Goal: Transaction & Acquisition: Purchase product/service

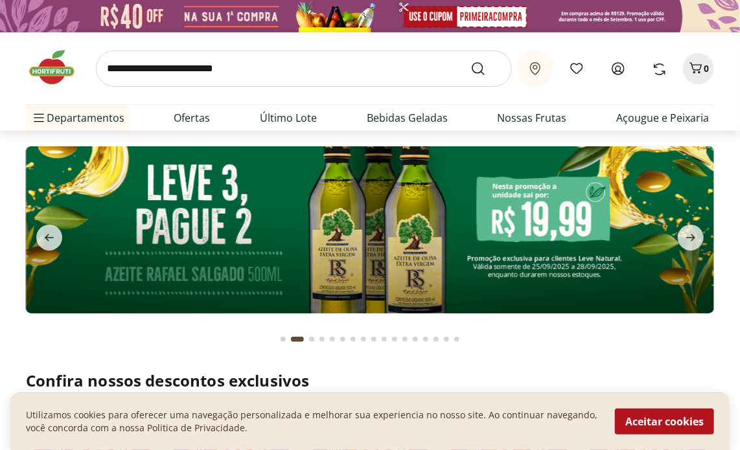
click at [510, 202] on img at bounding box center [370, 229] width 688 height 166
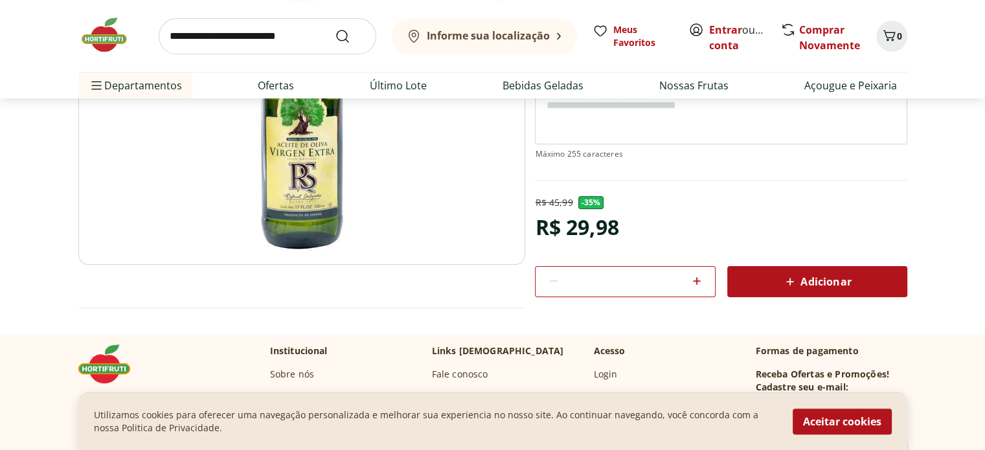
scroll to position [218, 0]
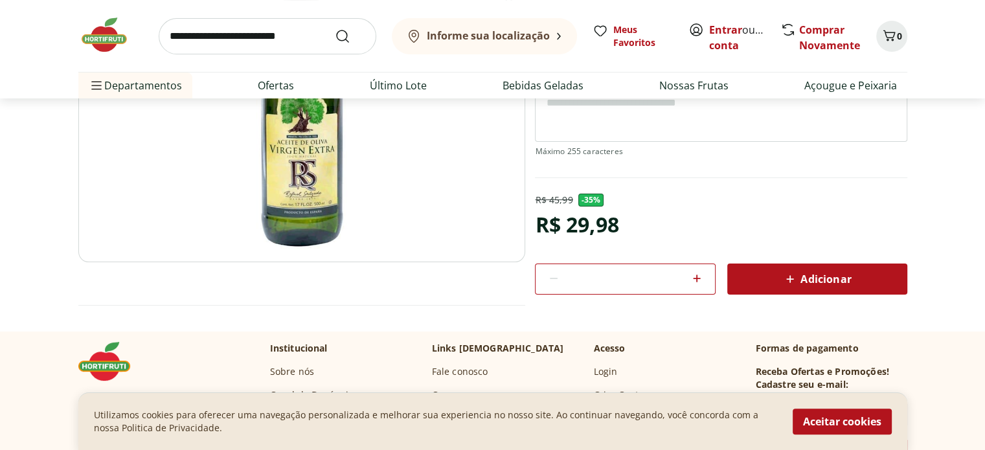
click at [696, 282] on icon at bounding box center [697, 279] width 16 height 16
type input "*"
click at [739, 277] on span "Adicionar" at bounding box center [816, 279] width 69 height 16
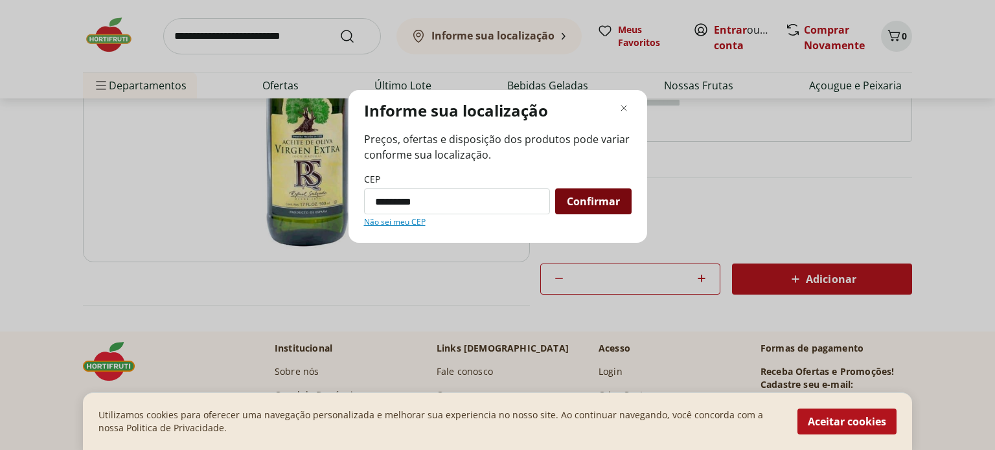
type input "*********"
click at [595, 201] on span "Confirmar" at bounding box center [593, 201] width 53 height 10
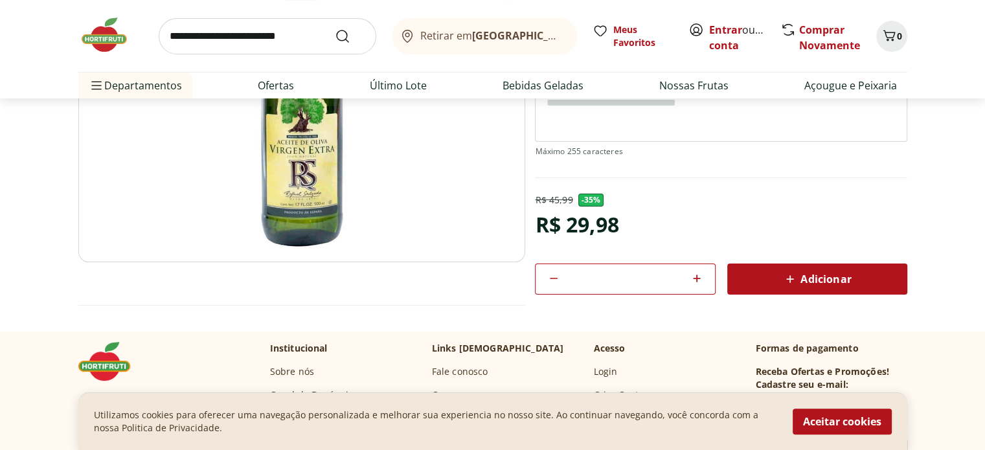
click at [739, 275] on span "Adicionar" at bounding box center [816, 279] width 69 height 16
click at [723, 45] on link "Criar conta" at bounding box center [744, 38] width 71 height 30
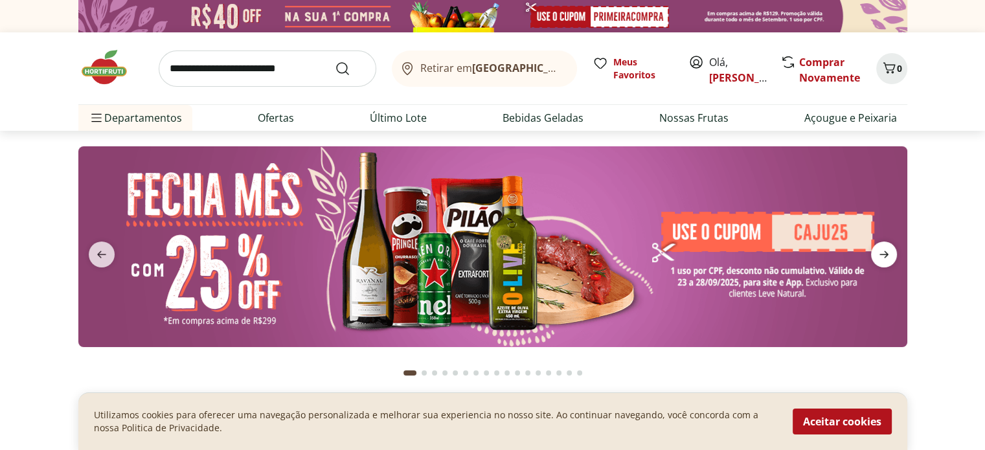
click at [880, 258] on icon "next" at bounding box center [884, 255] width 16 height 16
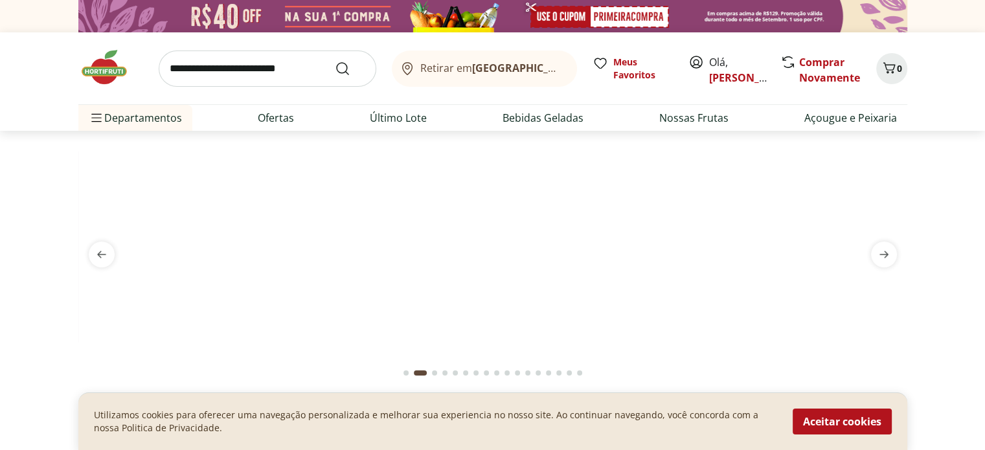
click at [552, 146] on img at bounding box center [492, 146] width 829 height 0
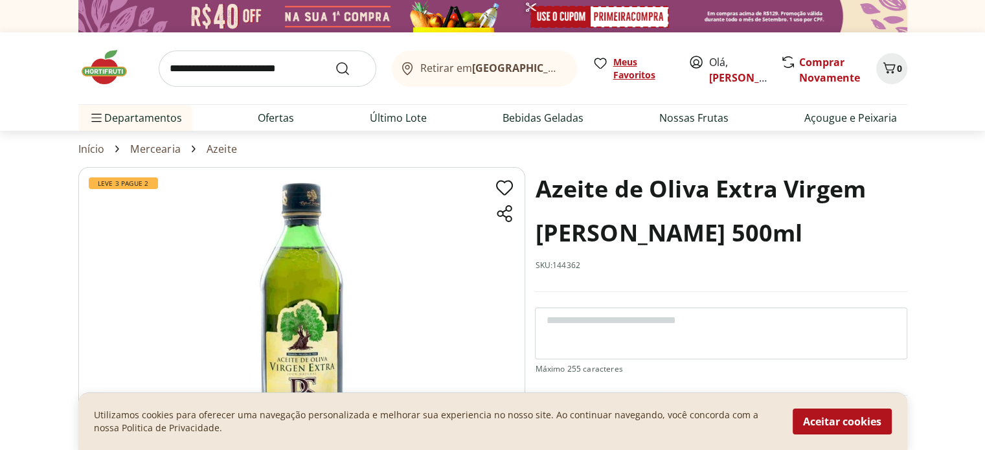
click at [652, 80] on span "Meus Favoritos" at bounding box center [643, 69] width 60 height 26
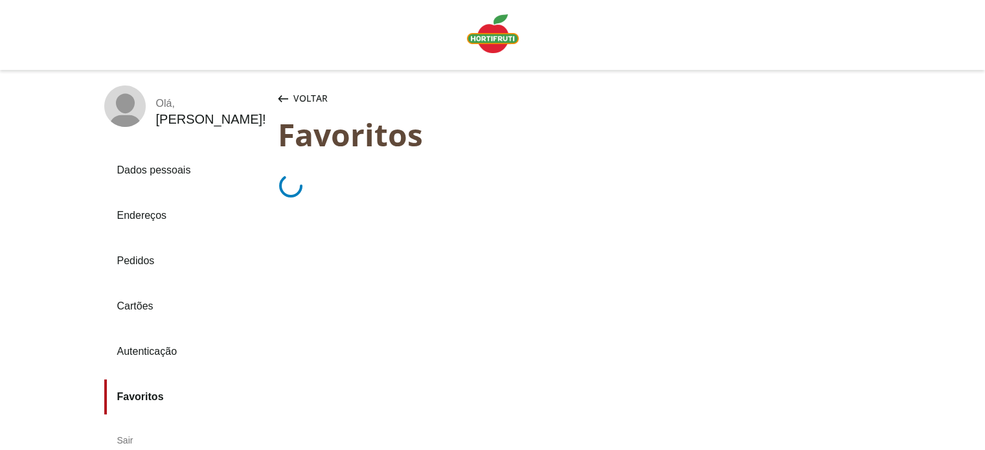
click at [144, 255] on link "Pedidos" at bounding box center [185, 261] width 163 height 35
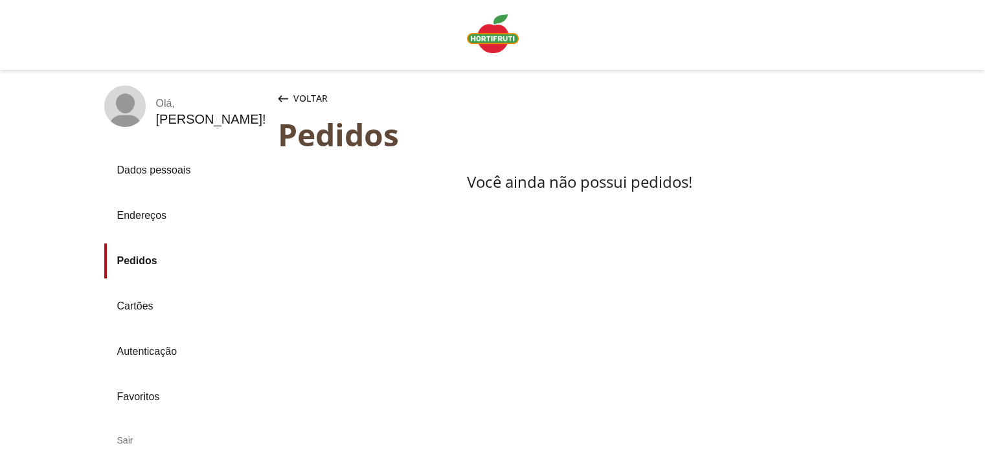
click at [492, 34] on img "Linha de sessão" at bounding box center [493, 33] width 52 height 39
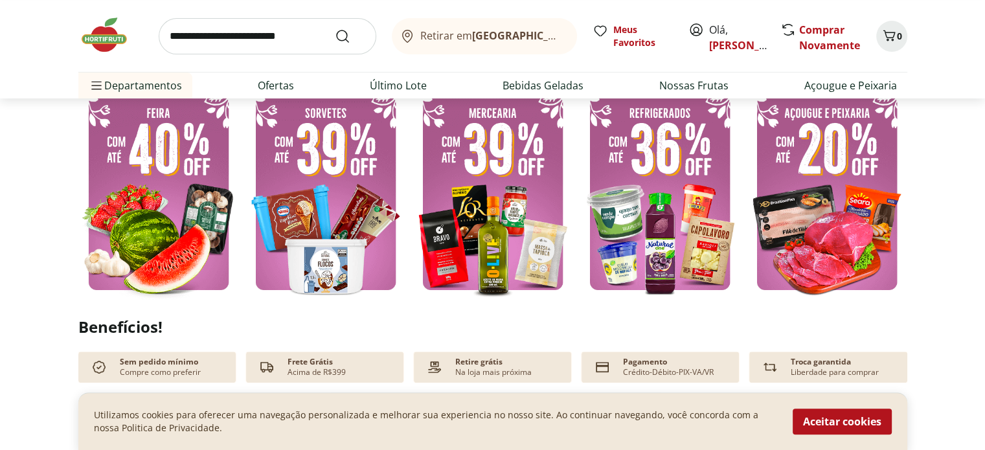
scroll to position [328, 0]
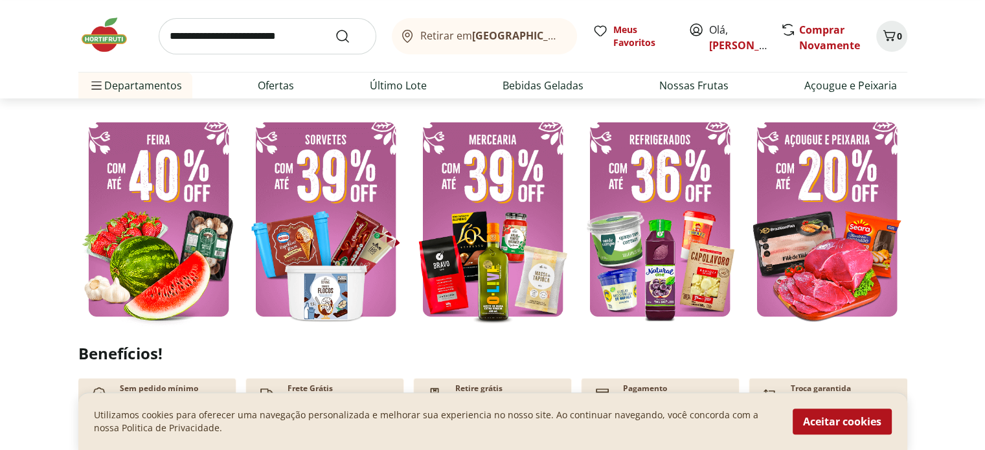
click at [330, 184] on img at bounding box center [325, 219] width 161 height 214
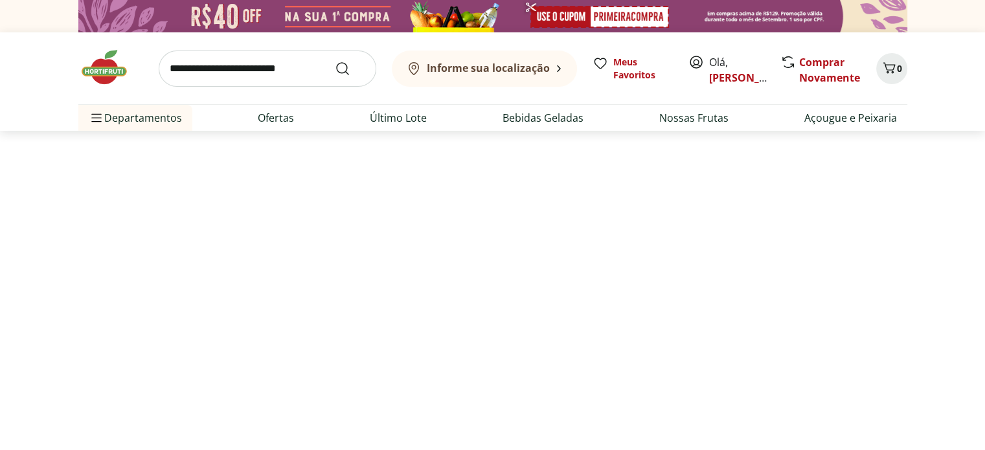
select select "**********"
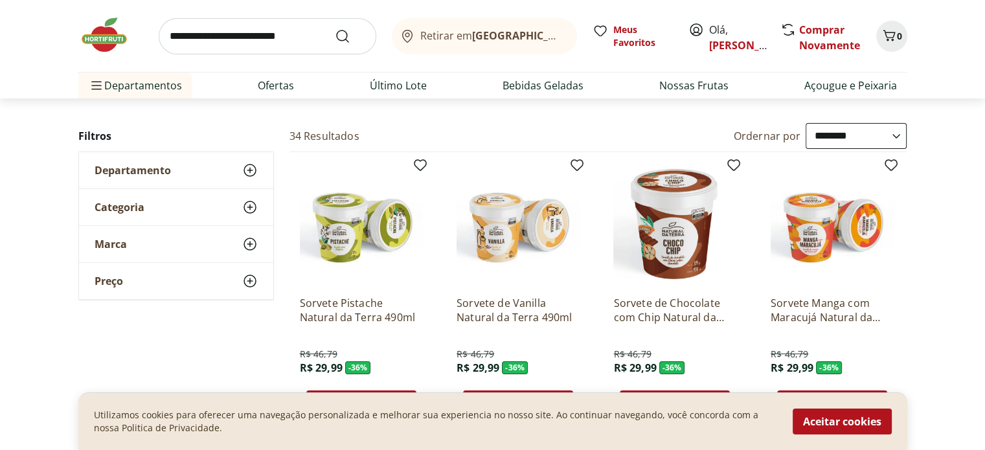
scroll to position [177, 0]
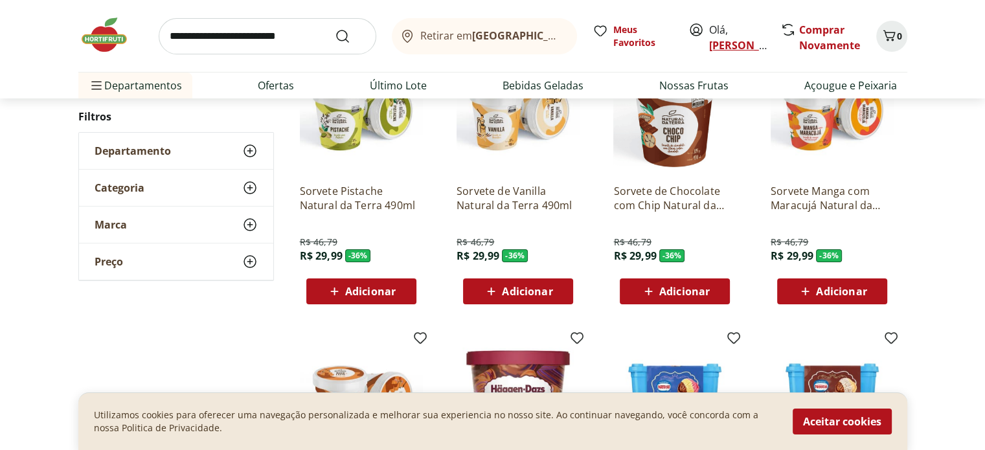
click at [744, 45] on link "[PERSON_NAME]" at bounding box center [751, 45] width 84 height 14
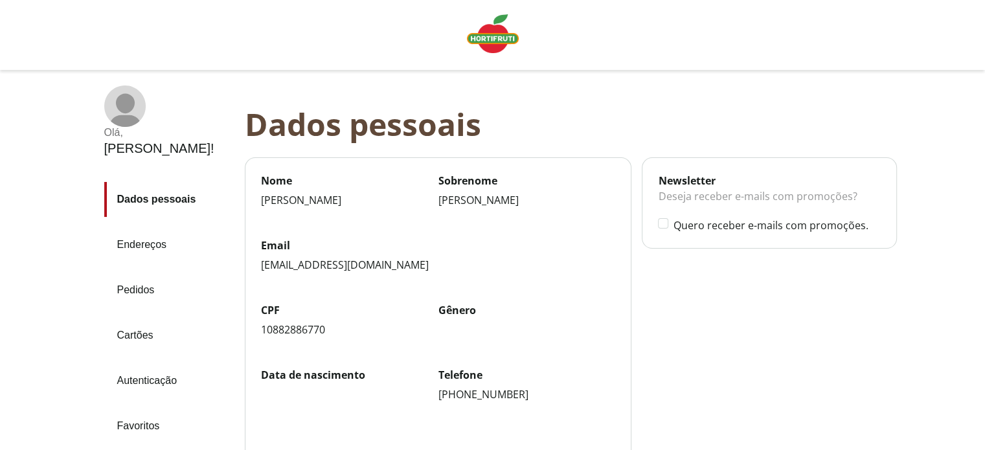
click at [161, 227] on link "Endereços" at bounding box center [169, 244] width 130 height 35
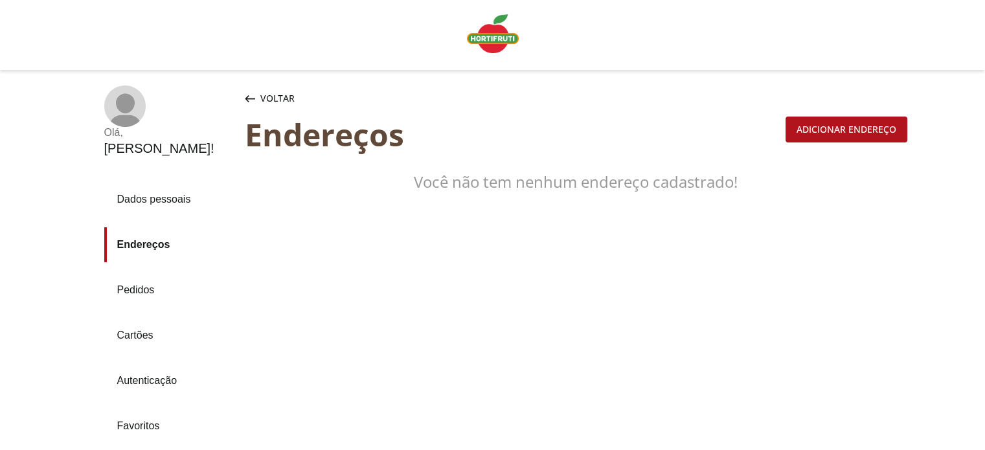
click at [850, 131] on div "Adicionar endereço" at bounding box center [846, 129] width 120 height 25
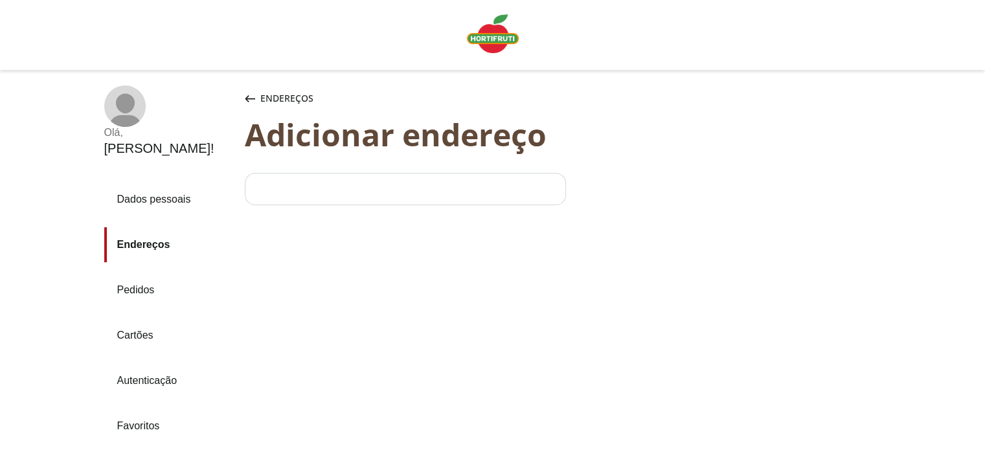
select select "***"
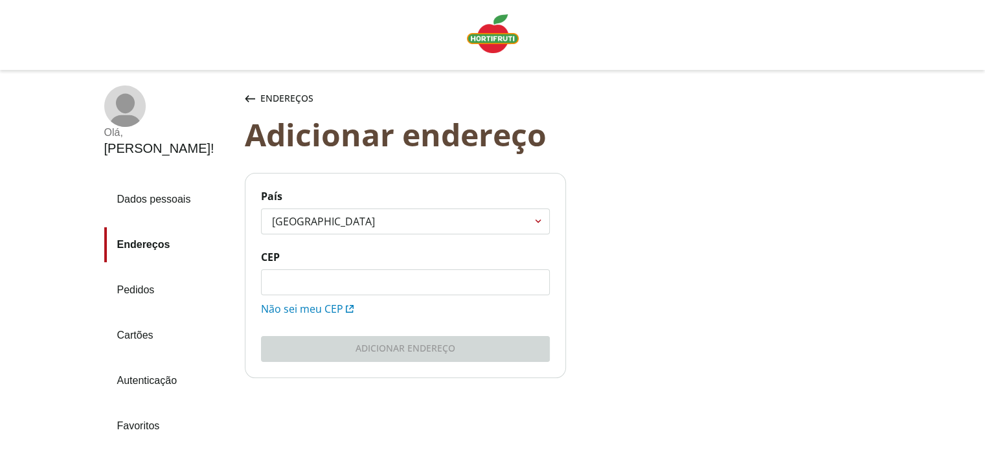
click at [339, 280] on input "CEP" at bounding box center [406, 282] width 288 height 25
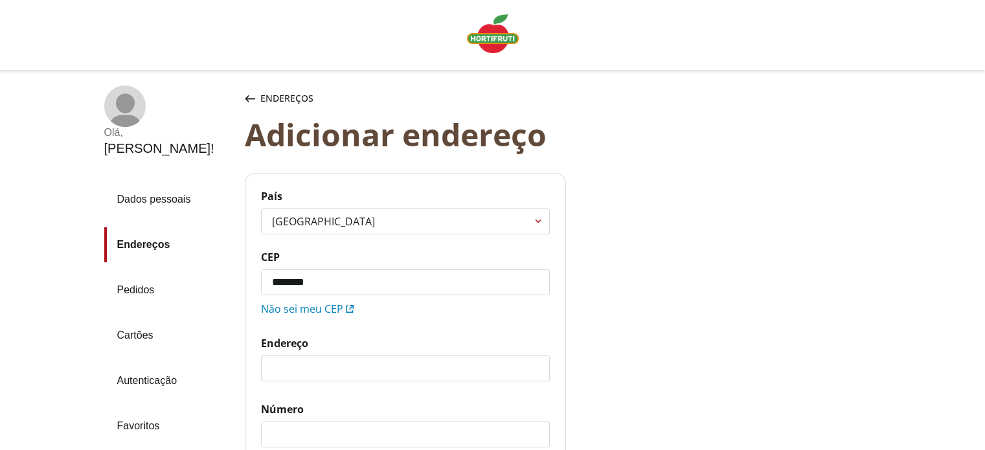
type input "*********"
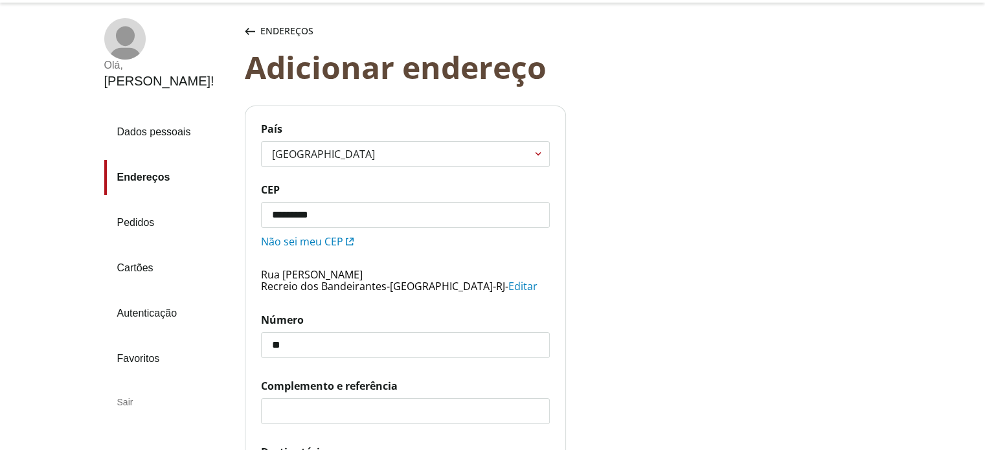
scroll to position [259, 0]
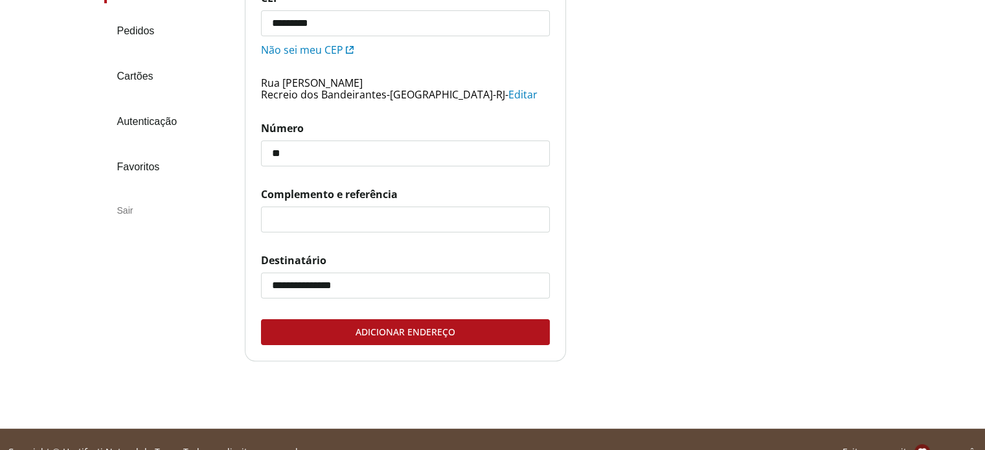
type input "**"
click at [326, 217] on input "Complemento e referência" at bounding box center [406, 219] width 288 height 25
type input "********"
drag, startPoint x: 321, startPoint y: 288, endPoint x: 444, endPoint y: 259, distance: 125.8
click at [444, 259] on label "**********" at bounding box center [405, 275] width 289 height 45
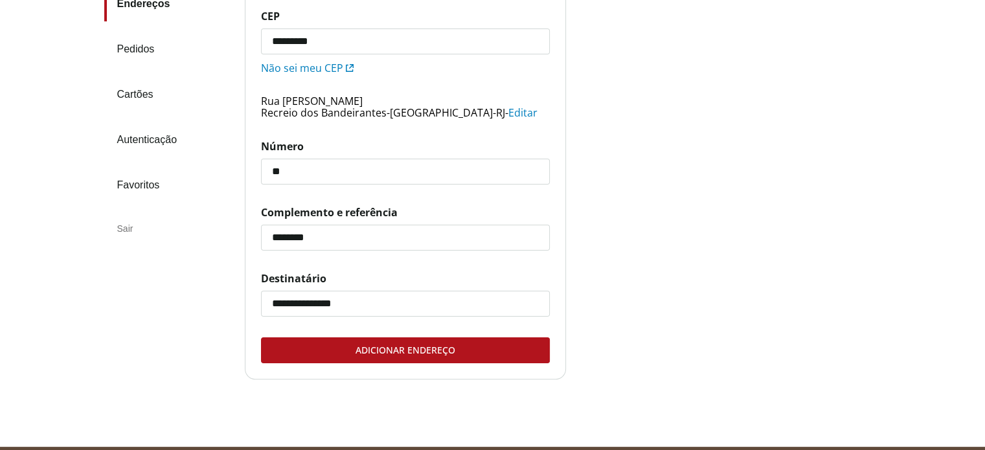
scroll to position [284, 0]
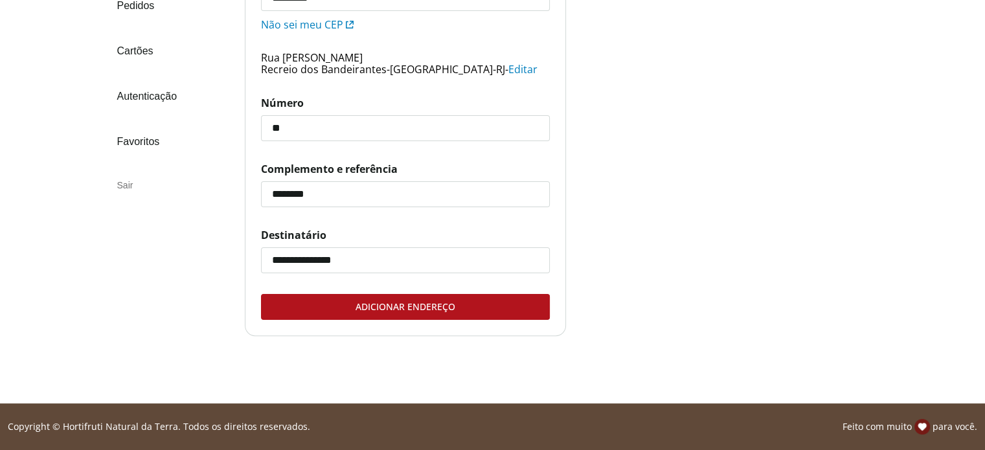
type input "**********"
click at [412, 308] on div "Adicionar endereço" at bounding box center [406, 307] width 288 height 25
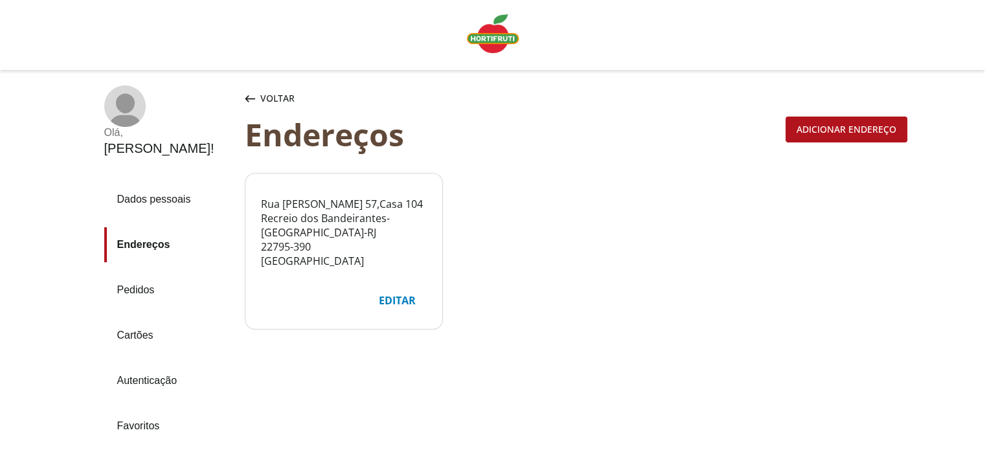
click at [484, 45] on img "Linha de sessão" at bounding box center [493, 33] width 52 height 39
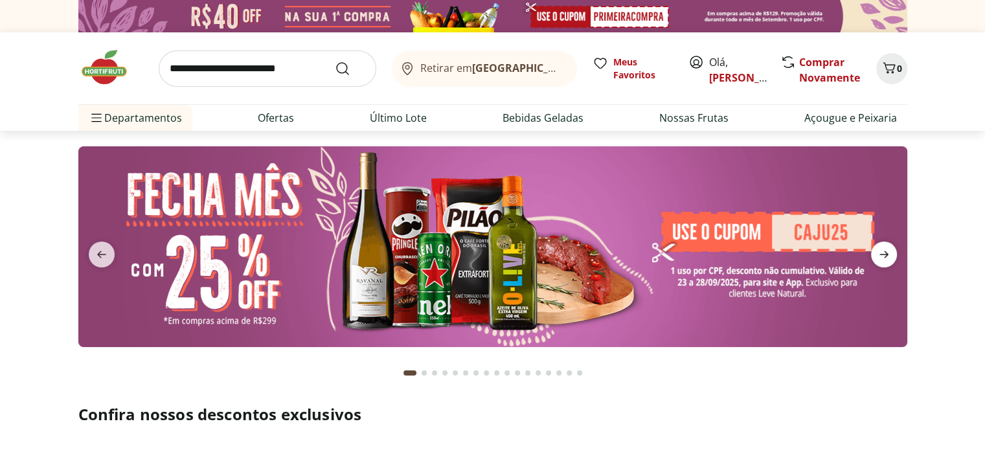
click at [887, 258] on icon "next" at bounding box center [884, 255] width 16 height 16
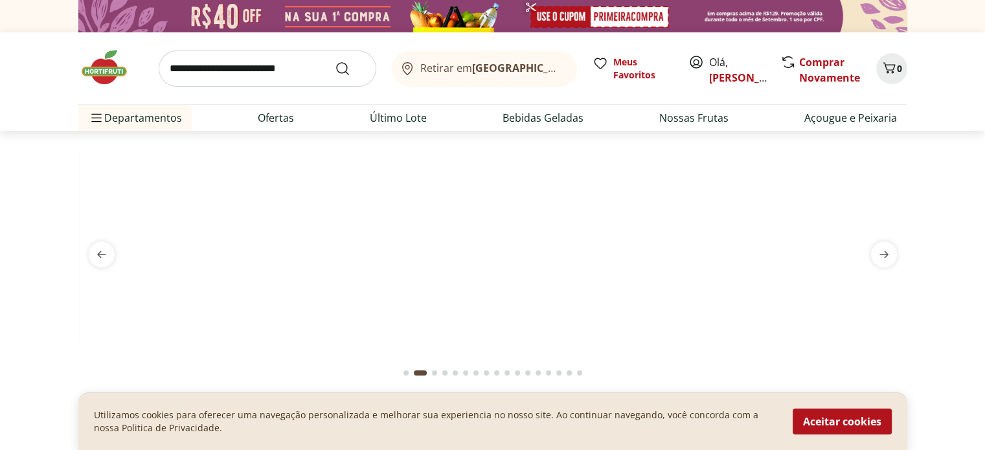
click at [525, 146] on img at bounding box center [492, 146] width 829 height 0
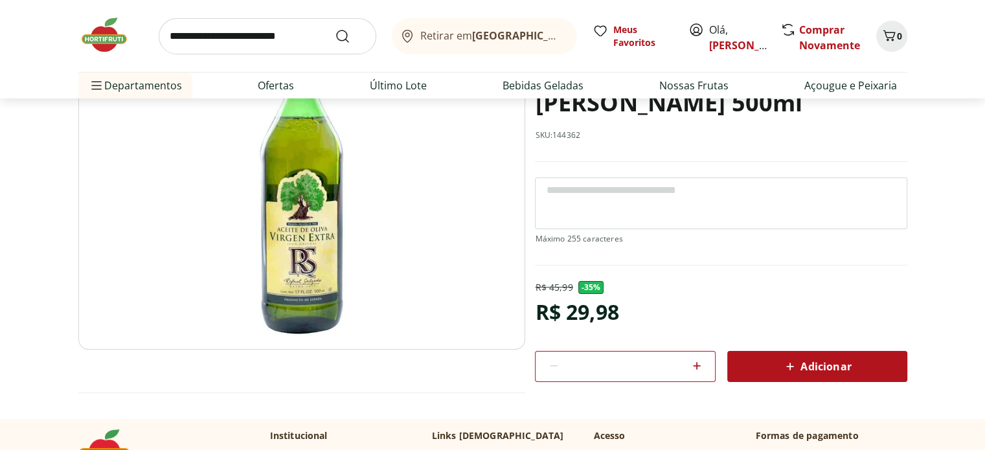
scroll to position [134, 0]
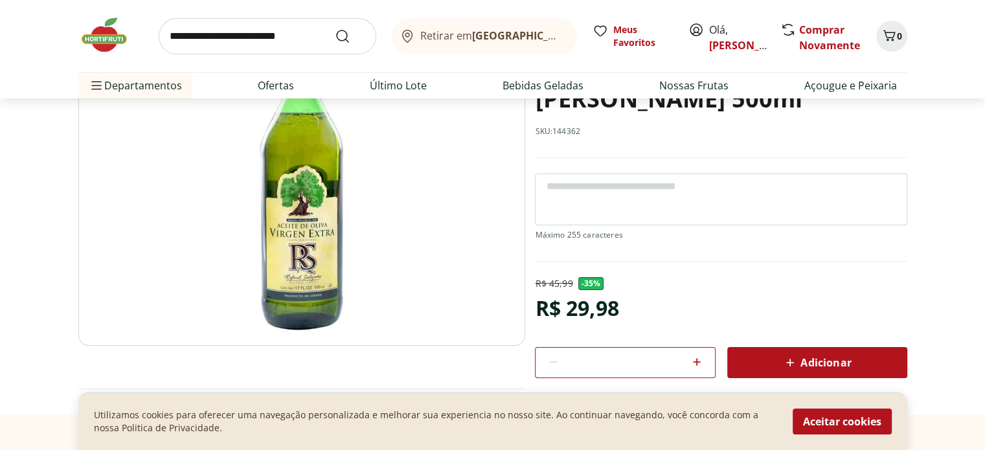
click at [697, 361] on icon at bounding box center [697, 362] width 8 height 8
type input "*"
click at [801, 363] on span "Adicionar" at bounding box center [816, 363] width 69 height 16
click at [835, 422] on button "Aceitar cookies" at bounding box center [842, 422] width 99 height 26
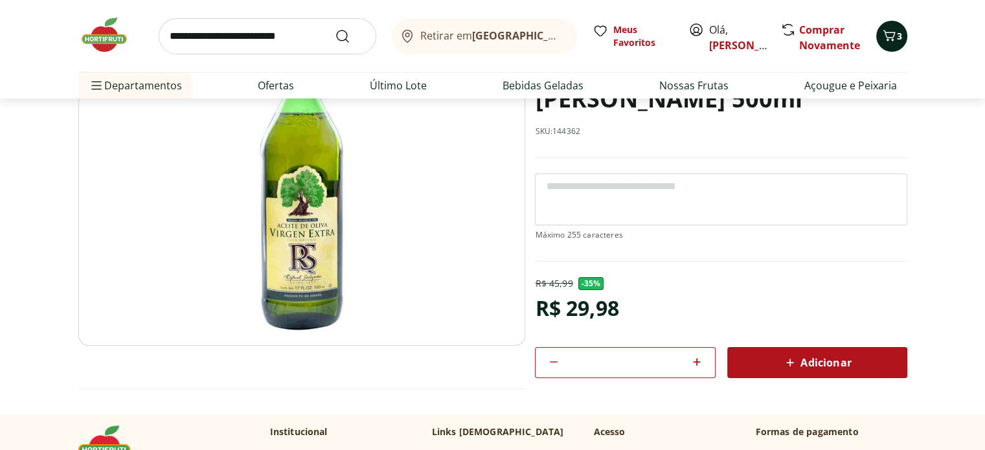
click at [899, 33] on span "3" at bounding box center [899, 36] width 5 height 12
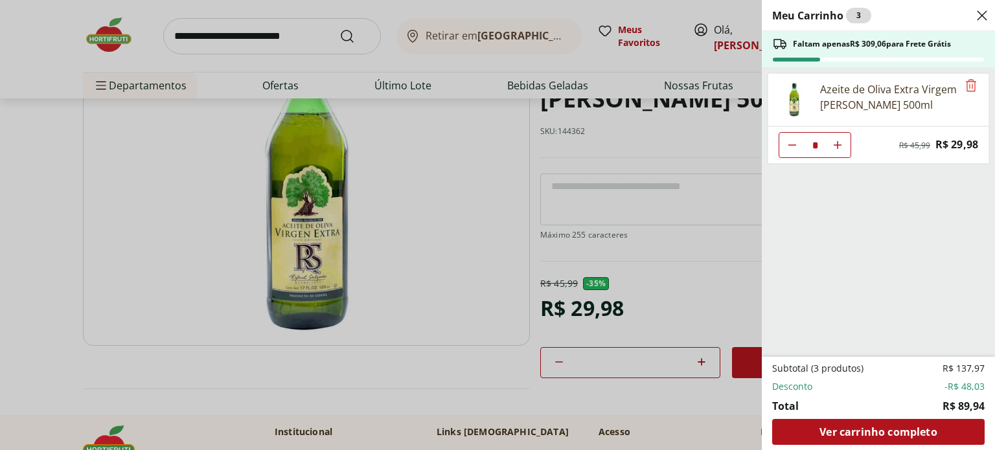
click at [95, 28] on div "Meu Carrinho 3 Faltam apenas R$ 309,06 para Frete Grátis Azeite de Oliva Extra …" at bounding box center [497, 225] width 995 height 450
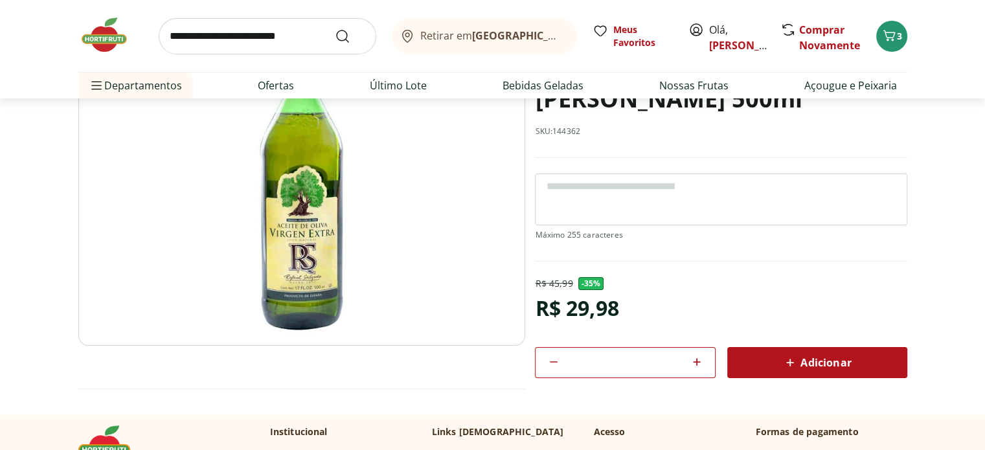
click at [101, 40] on img at bounding box center [110, 35] width 65 height 39
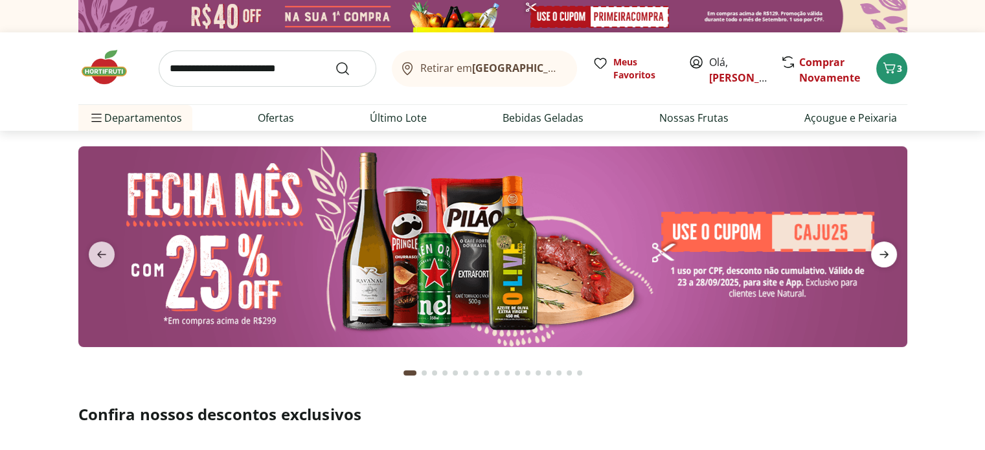
click at [892, 255] on span "next" at bounding box center [884, 255] width 26 height 26
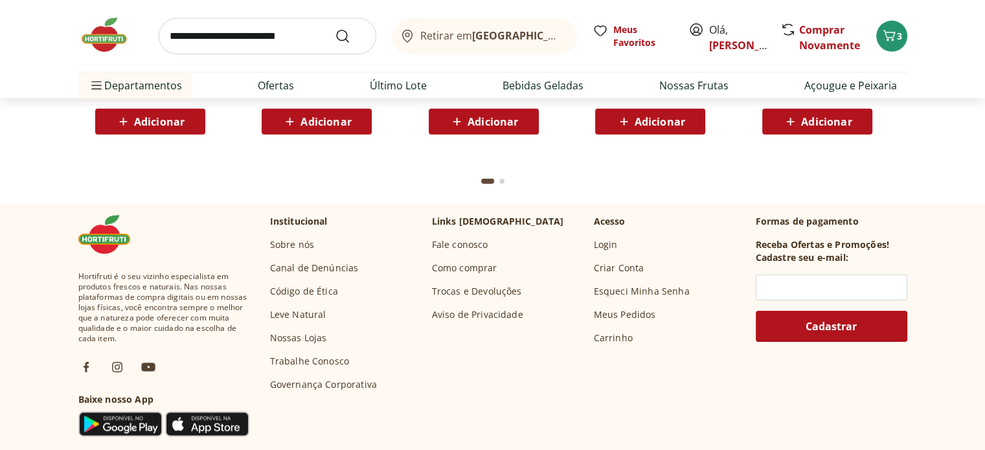
scroll to position [4165, 0]
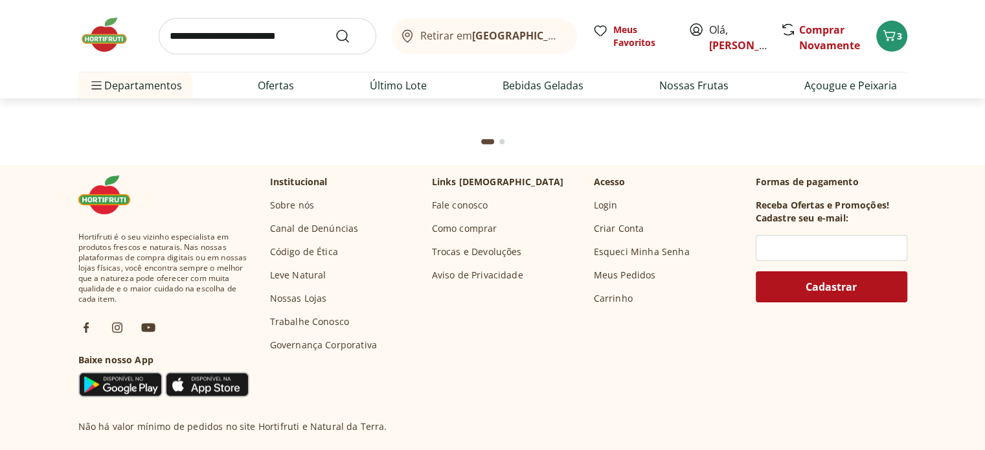
click at [297, 273] on link "Leve Natural" at bounding box center [298, 275] width 56 height 13
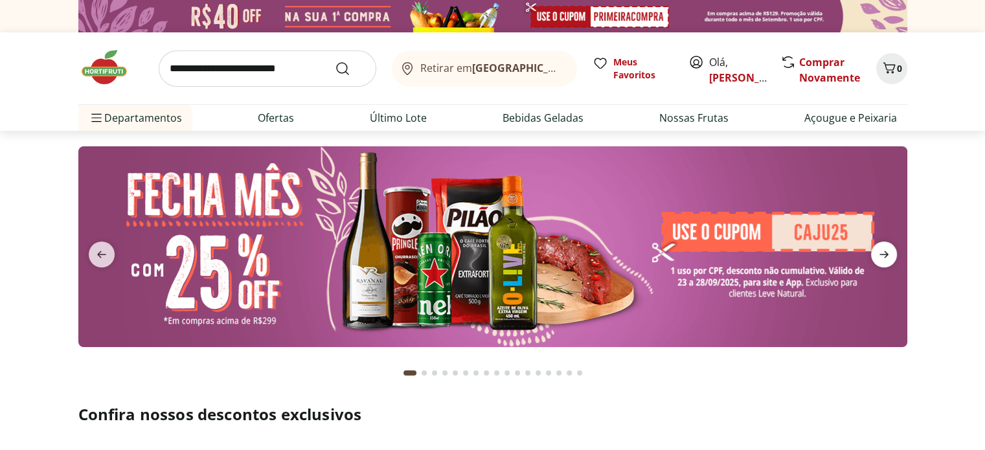
click at [888, 251] on icon "next" at bounding box center [884, 255] width 16 height 16
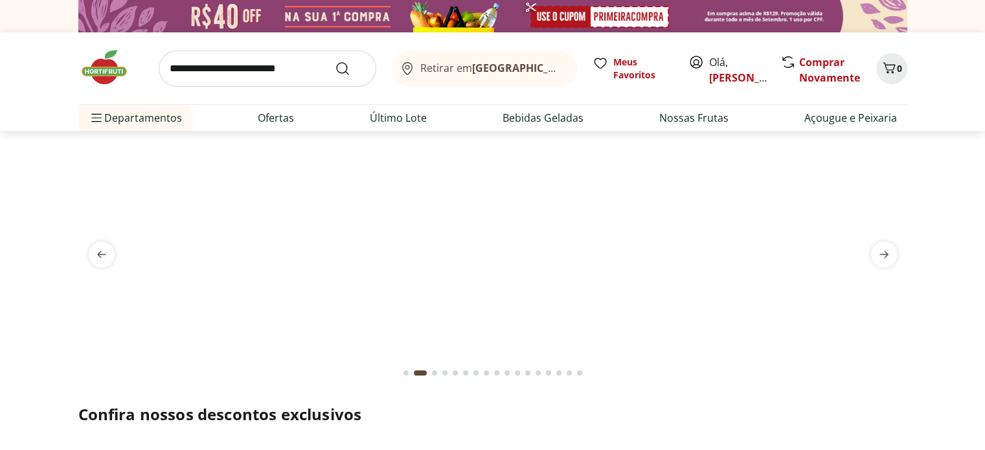
click at [747, 146] on img at bounding box center [492, 146] width 829 height 0
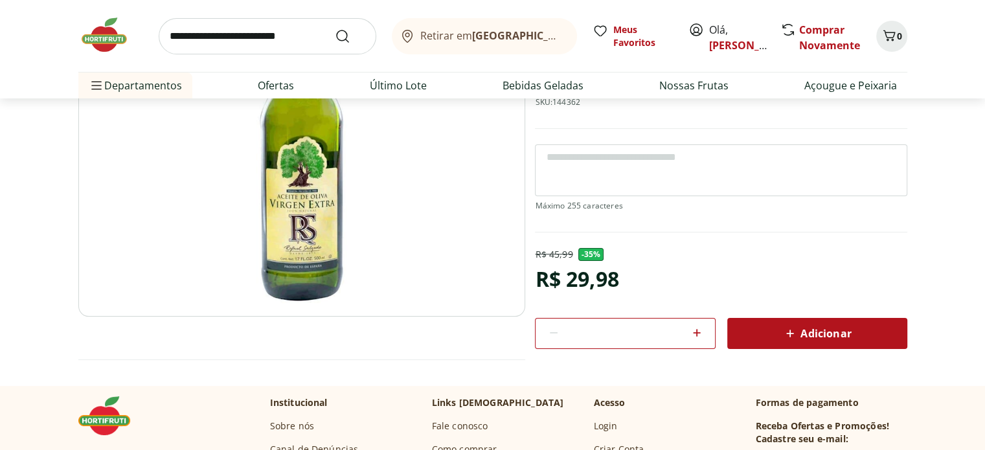
scroll to position [165, 0]
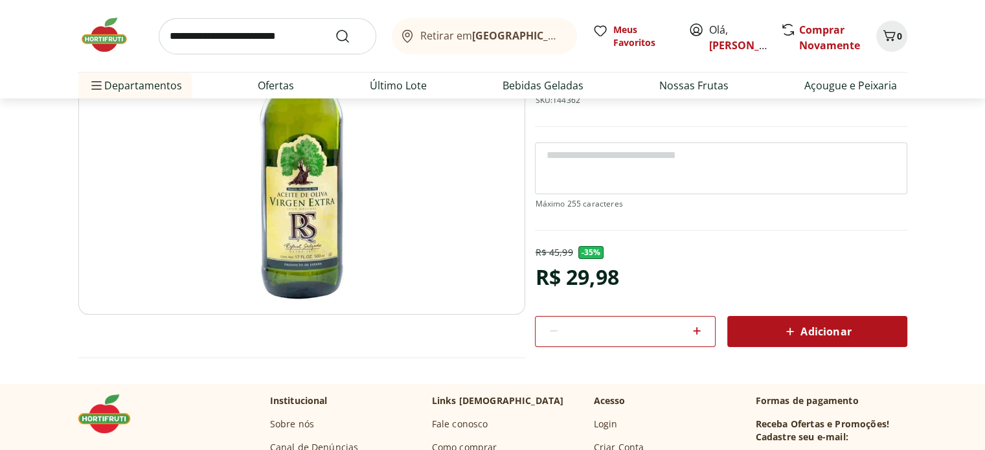
click at [698, 325] on icon at bounding box center [697, 331] width 16 height 16
type input "*"
click at [770, 326] on div "Adicionar" at bounding box center [817, 331] width 159 height 23
click at [897, 30] on span "3" at bounding box center [899, 36] width 5 height 12
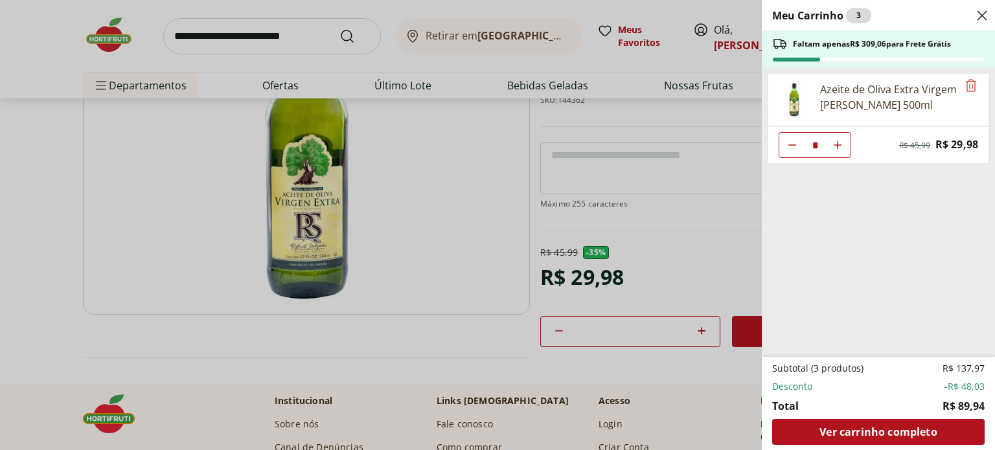
click at [642, 41] on div "Meu Carrinho 3 Faltam apenas R$ 309,06 para Frete Grátis Azeite de Oliva Extra …" at bounding box center [497, 225] width 995 height 450
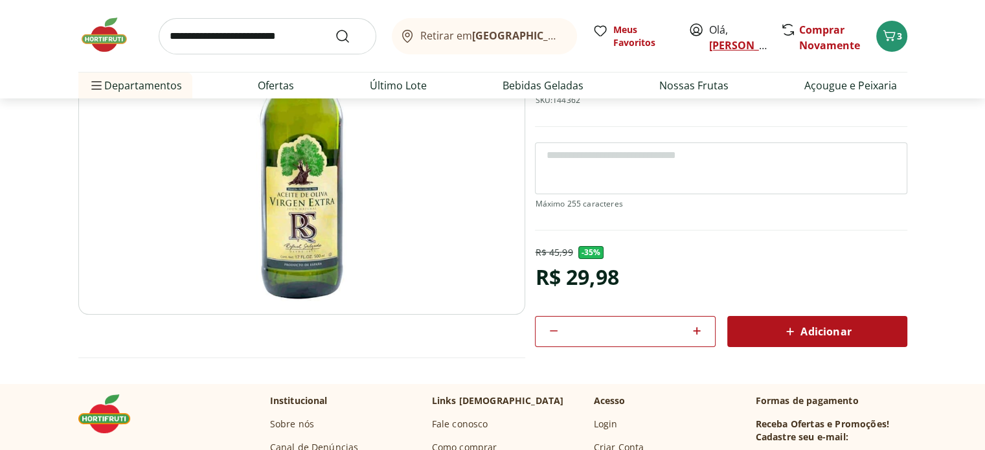
click at [738, 42] on link "[PERSON_NAME]" at bounding box center [751, 45] width 84 height 14
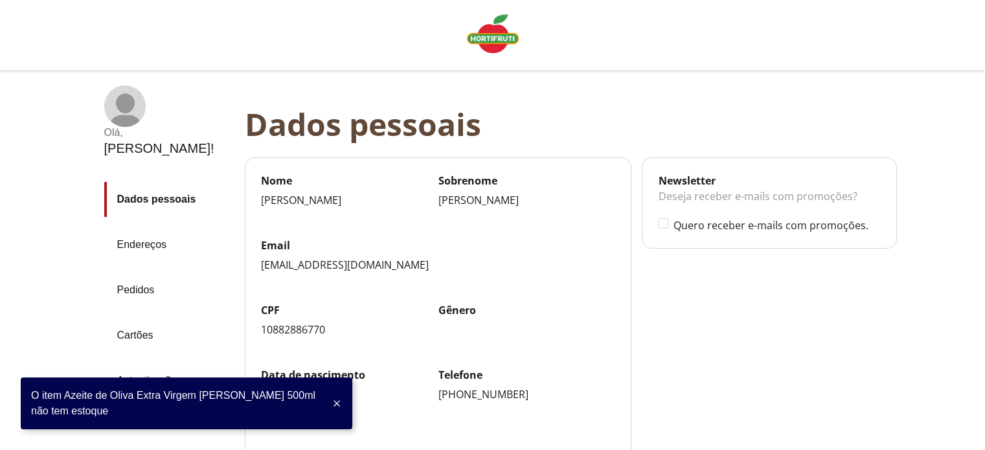
click at [137, 227] on link "Endereços" at bounding box center [169, 244] width 130 height 35
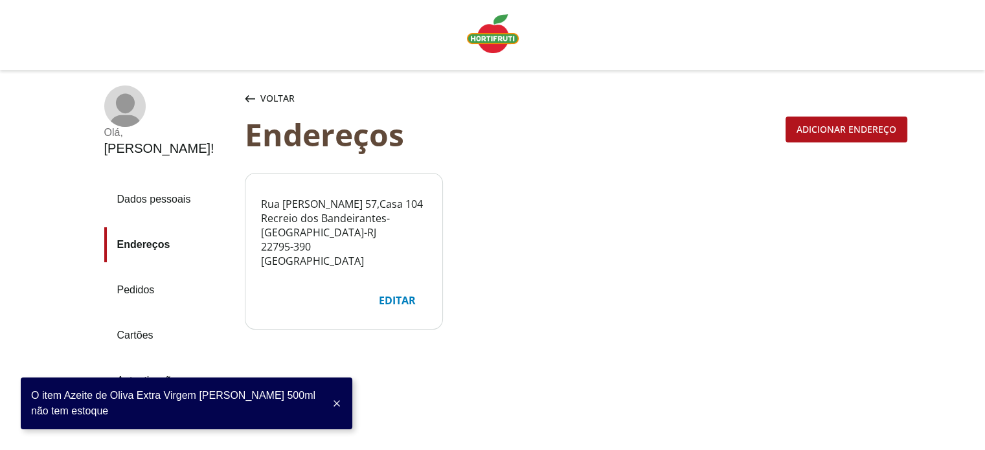
click at [508, 48] on img "Linha de sessão" at bounding box center [493, 33] width 52 height 39
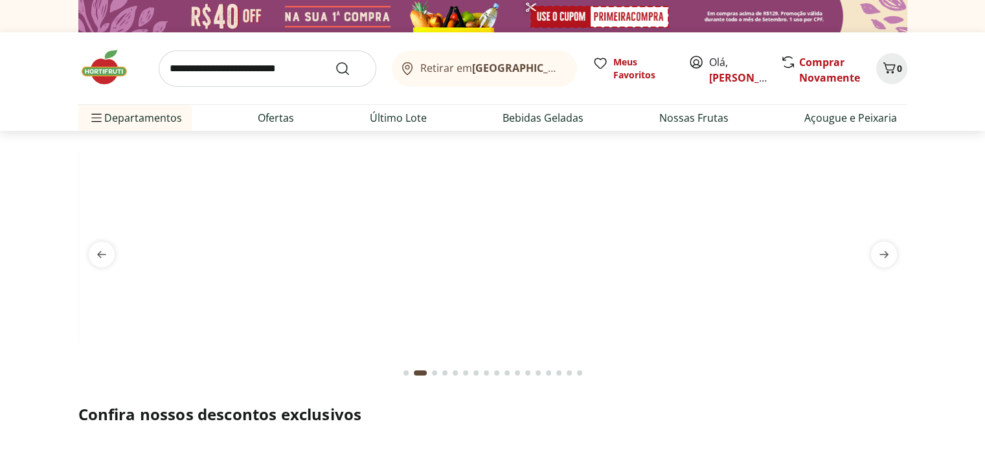
click at [320, 69] on input "search" at bounding box center [268, 69] width 218 height 36
type input "****"
click at [335, 61] on button "Submit Search" at bounding box center [350, 69] width 31 height 16
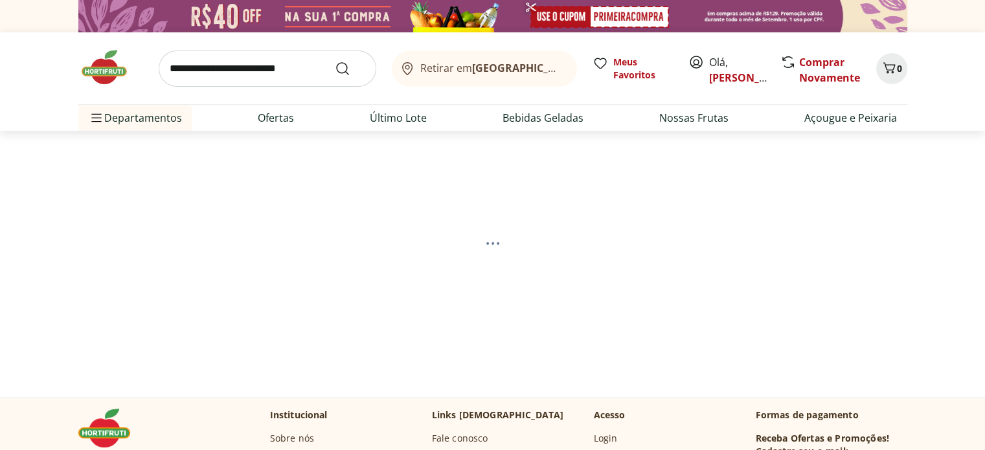
select select "**********"
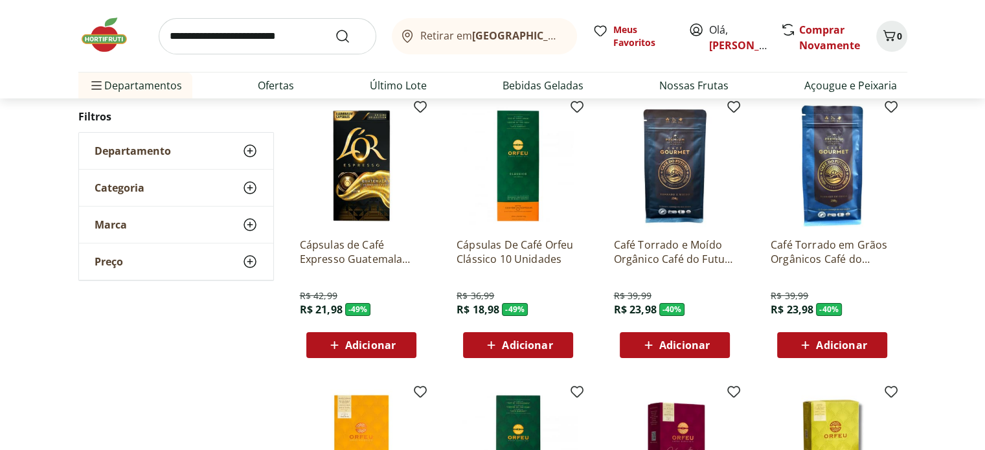
scroll to position [142, 0]
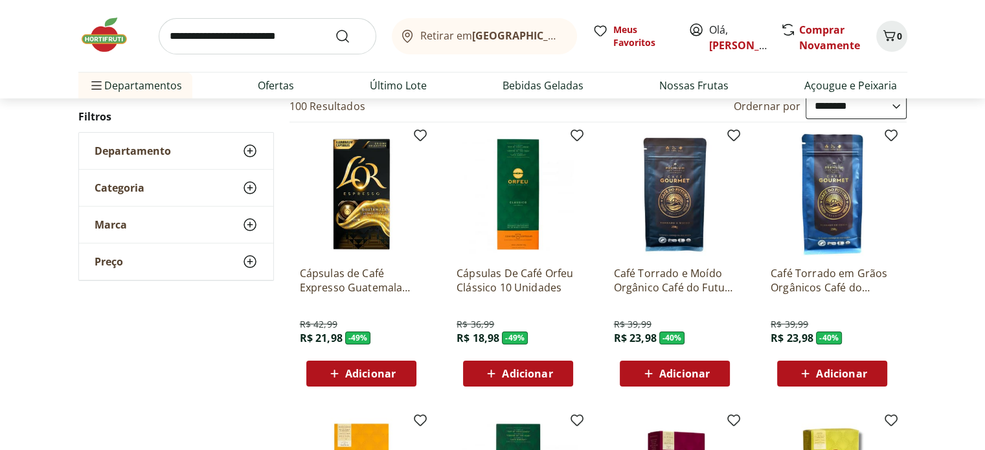
click at [124, 192] on span "Categoria" at bounding box center [120, 187] width 50 height 13
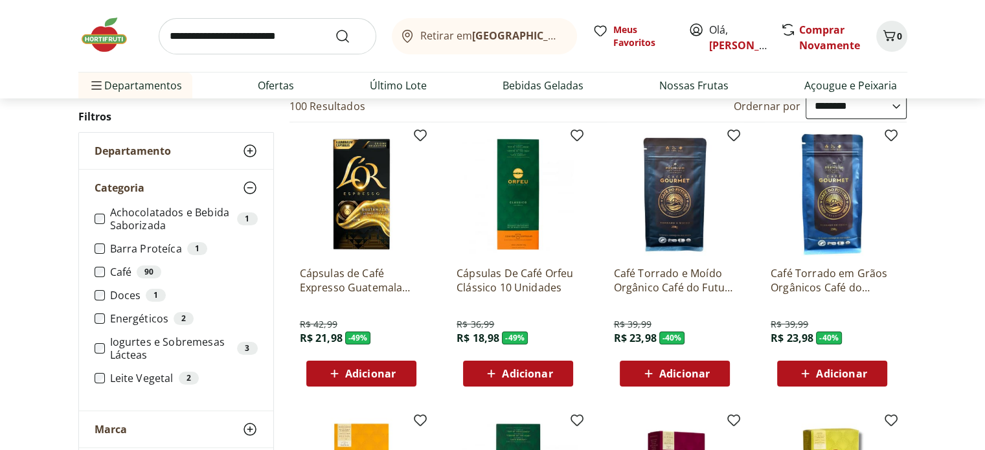
click at [124, 192] on span "Categoria" at bounding box center [120, 187] width 50 height 13
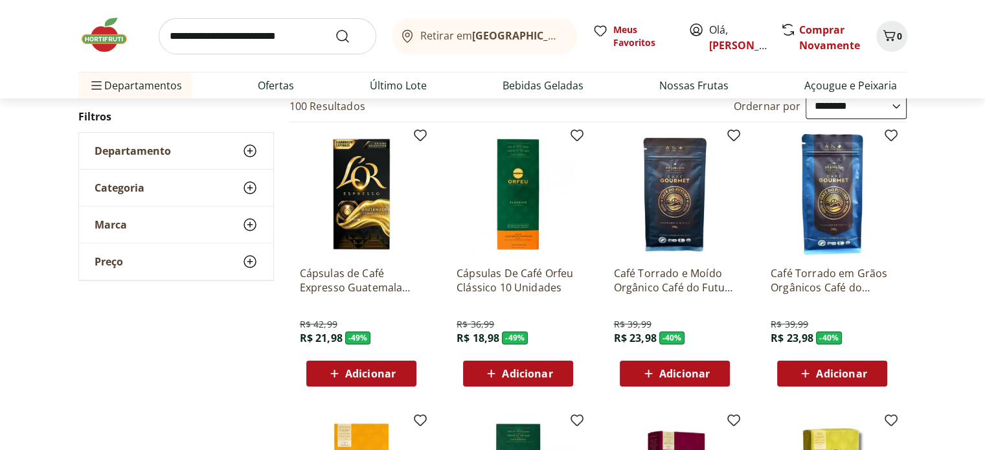
click at [137, 156] on span "Departamento" at bounding box center [133, 150] width 76 height 13
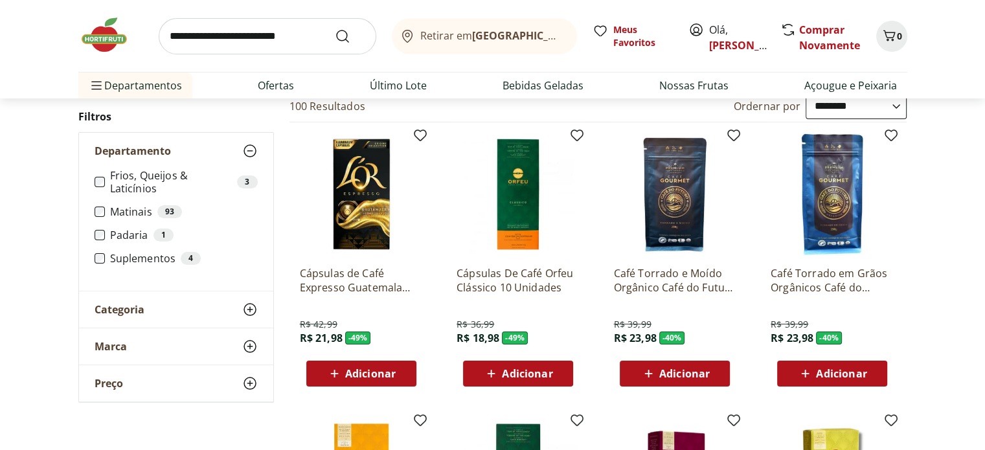
click at [132, 308] on span "Categoria" at bounding box center [120, 309] width 50 height 13
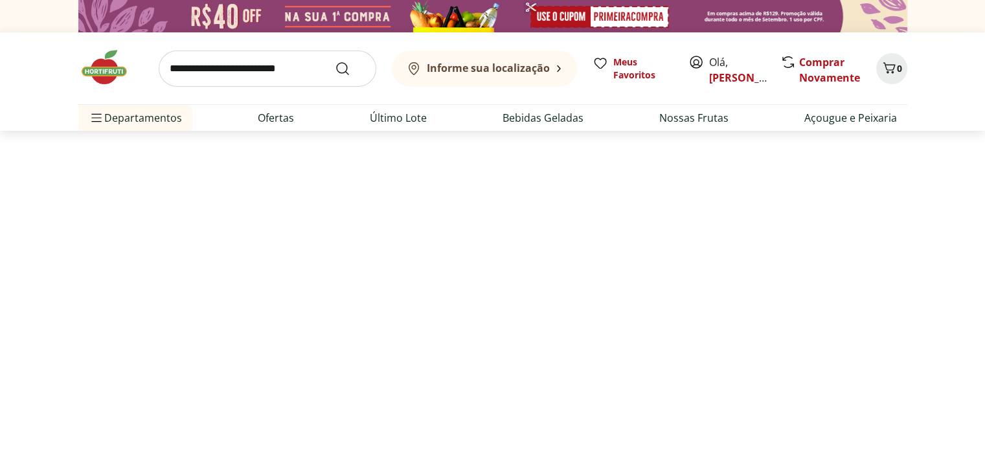
select select "**********"
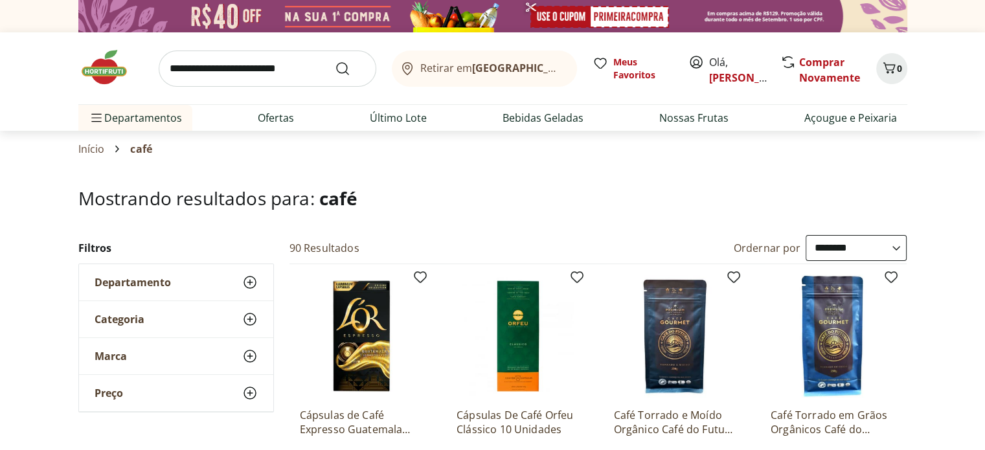
click at [126, 319] on span "Categoria" at bounding box center [120, 319] width 50 height 13
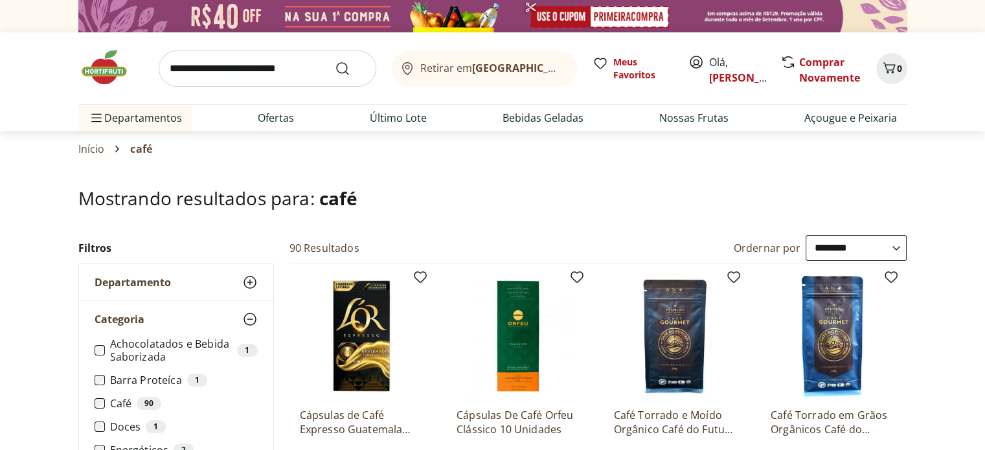
click at [127, 319] on span "Categoria" at bounding box center [120, 319] width 50 height 13
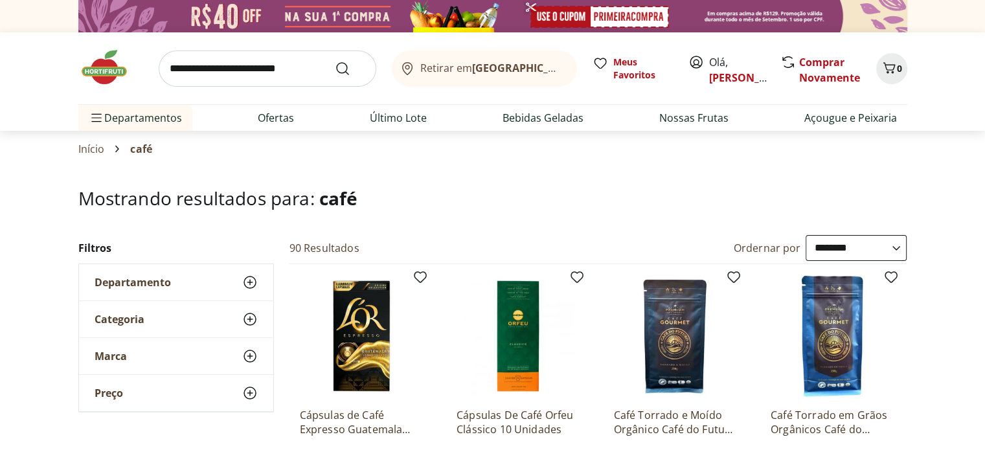
click at [117, 358] on span "Marca" at bounding box center [111, 356] width 32 height 13
click at [121, 352] on span "Marca" at bounding box center [111, 356] width 32 height 13
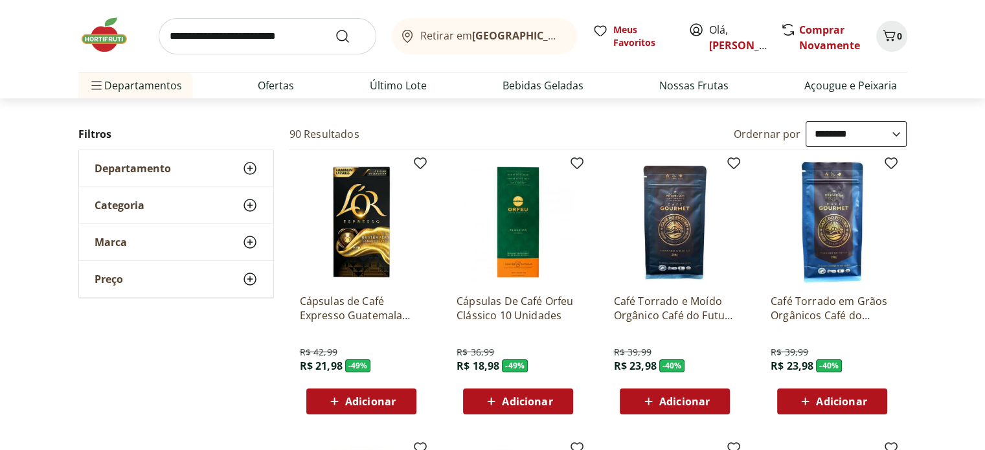
scroll to position [207, 0]
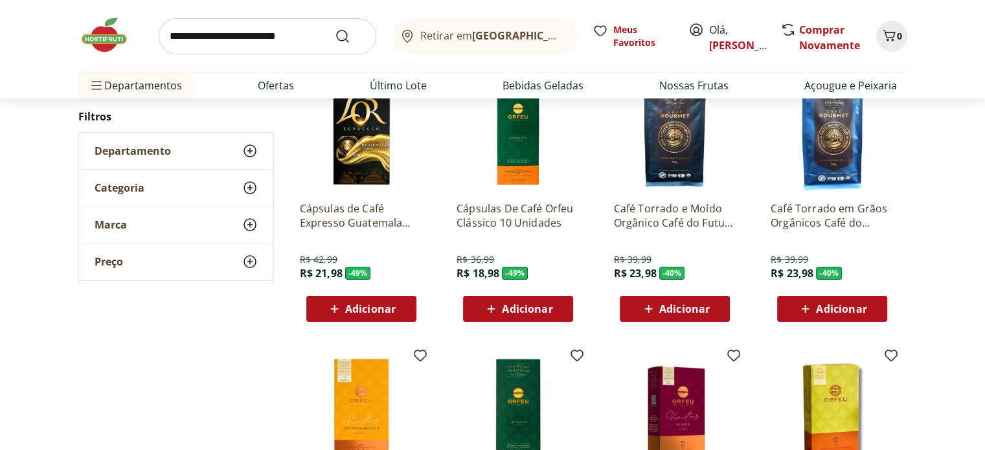
click at [834, 121] on img at bounding box center [832, 129] width 123 height 123
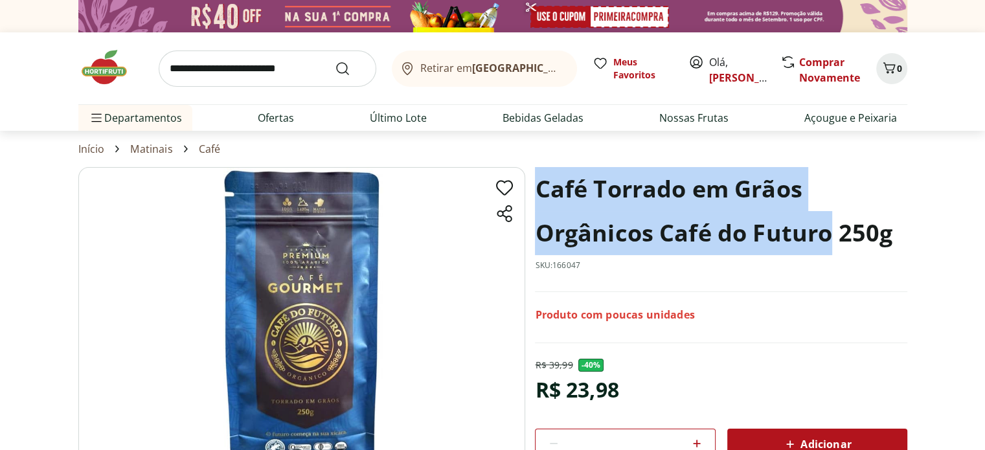
drag, startPoint x: 832, startPoint y: 233, endPoint x: 541, endPoint y: 190, distance: 293.9
click at [541, 190] on h1 "Café Torrado em Grãos Orgânicos Café do Futuro 250g" at bounding box center [721, 211] width 372 height 88
copy h1 "Café Torrado em Grãos Orgânicos Café do Futuro"
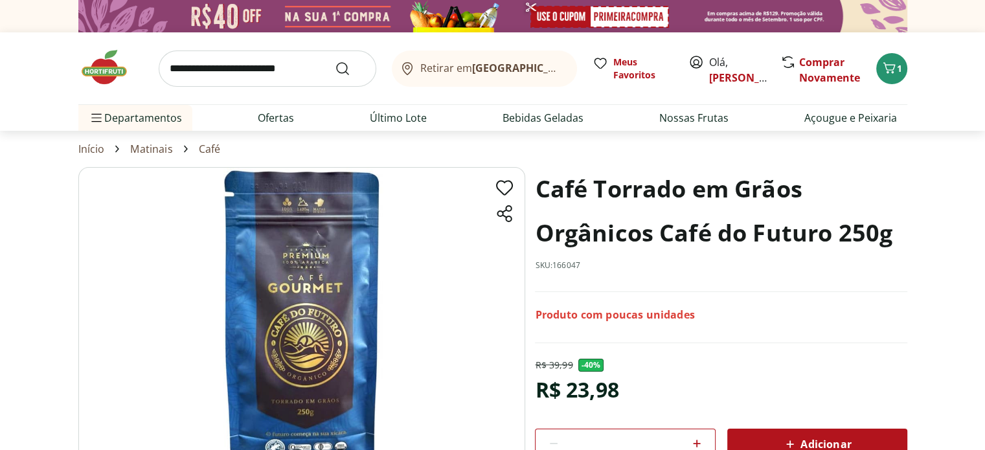
scroll to position [75, 0]
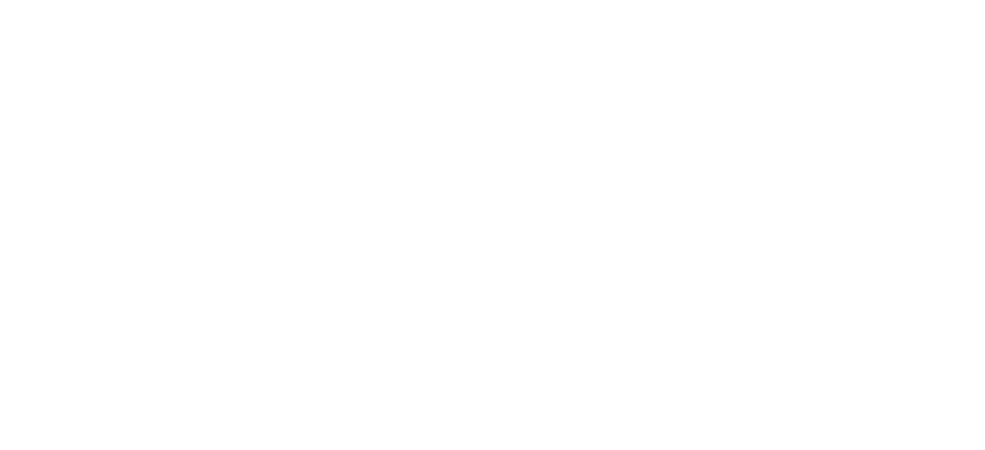
scroll to position [207, 0]
select select "**********"
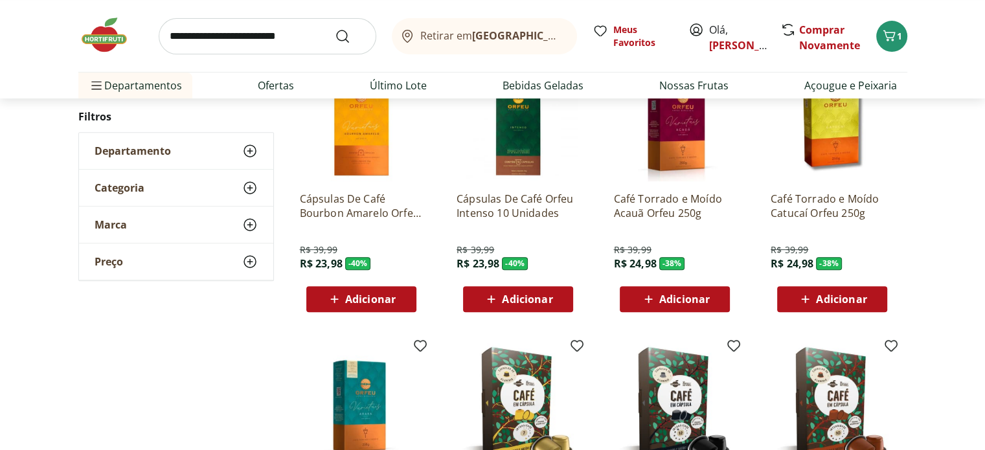
scroll to position [473, 0]
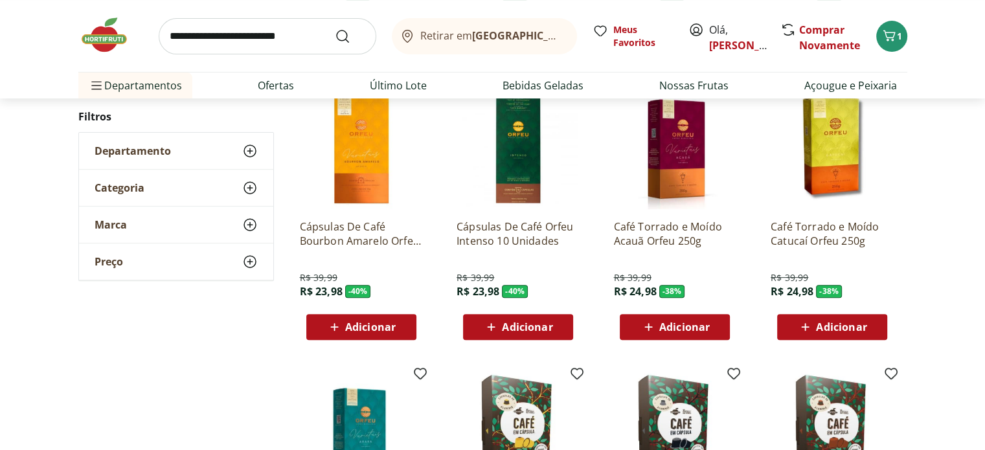
click at [368, 324] on span "Adicionar" at bounding box center [370, 327] width 51 height 10
click at [328, 323] on icon at bounding box center [325, 326] width 10 height 12
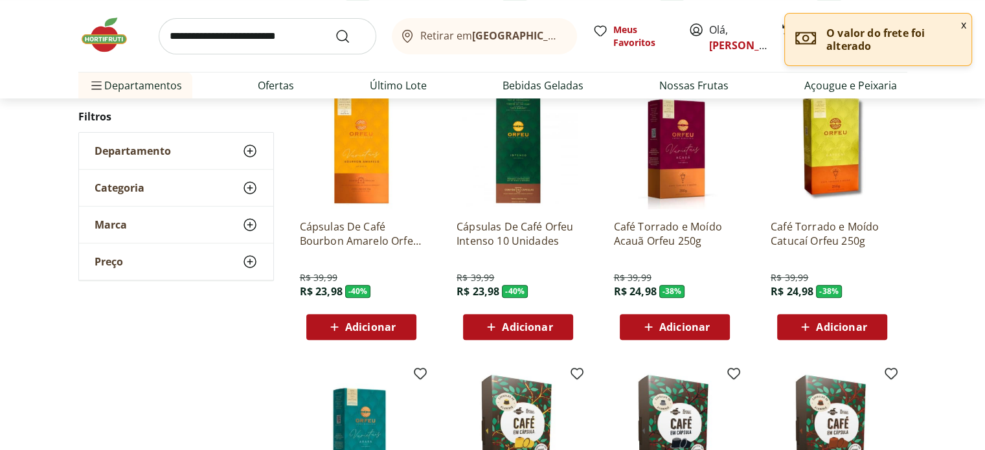
click at [666, 323] on span "Adicionar" at bounding box center [684, 327] width 51 height 10
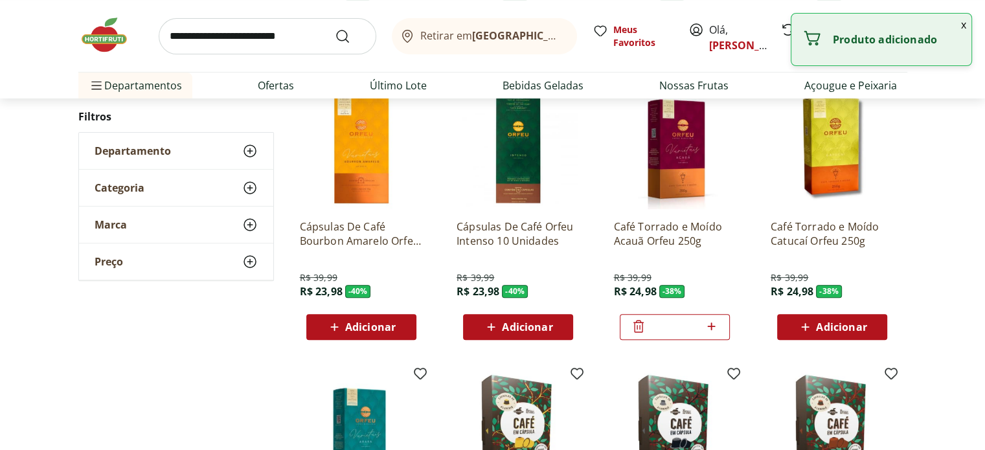
click at [843, 323] on span "Adicionar" at bounding box center [841, 327] width 51 height 10
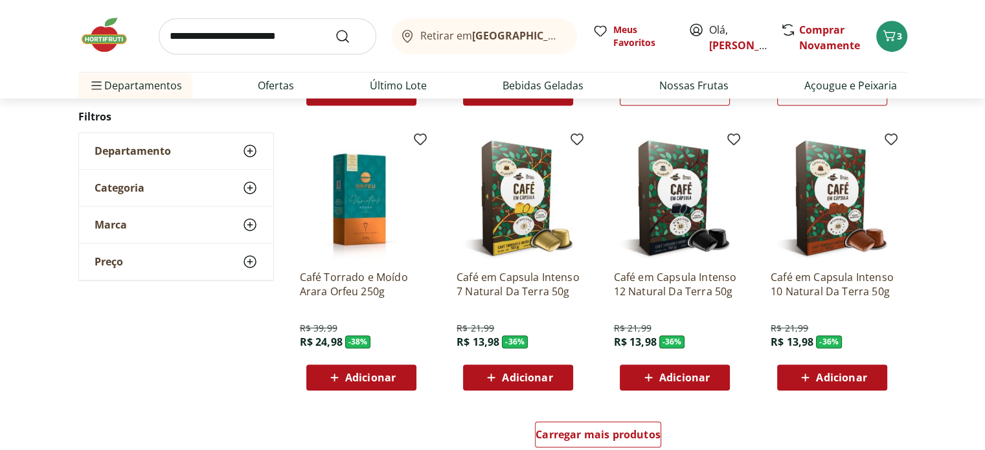
scroll to position [712, 0]
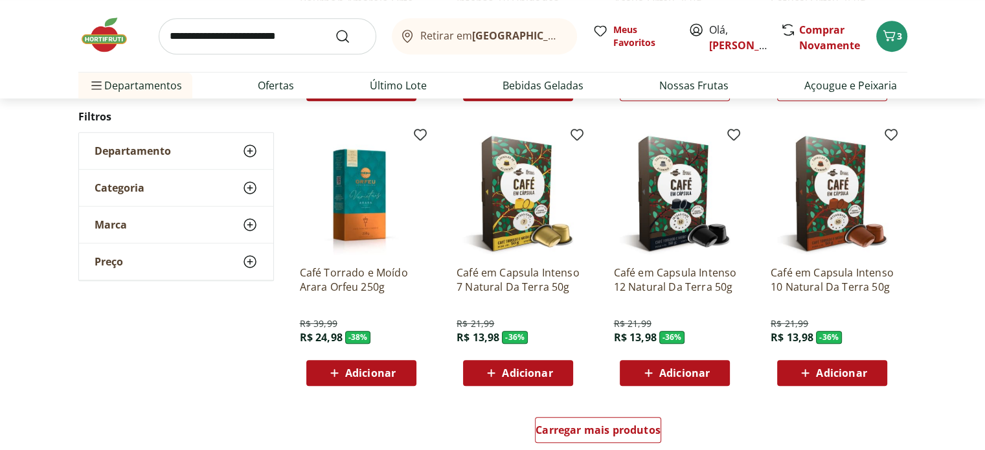
click at [386, 370] on span "Adicionar" at bounding box center [370, 373] width 51 height 10
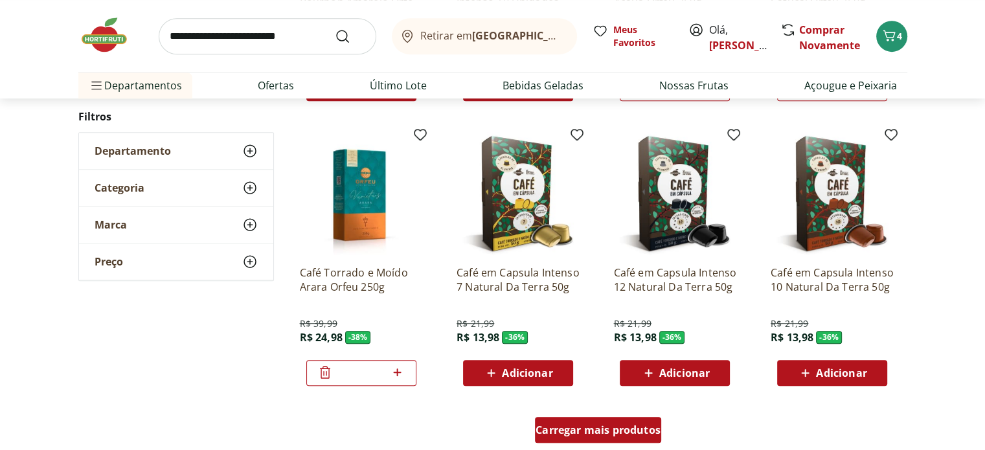
click at [603, 425] on span "Carregar mais produtos" at bounding box center [598, 430] width 125 height 10
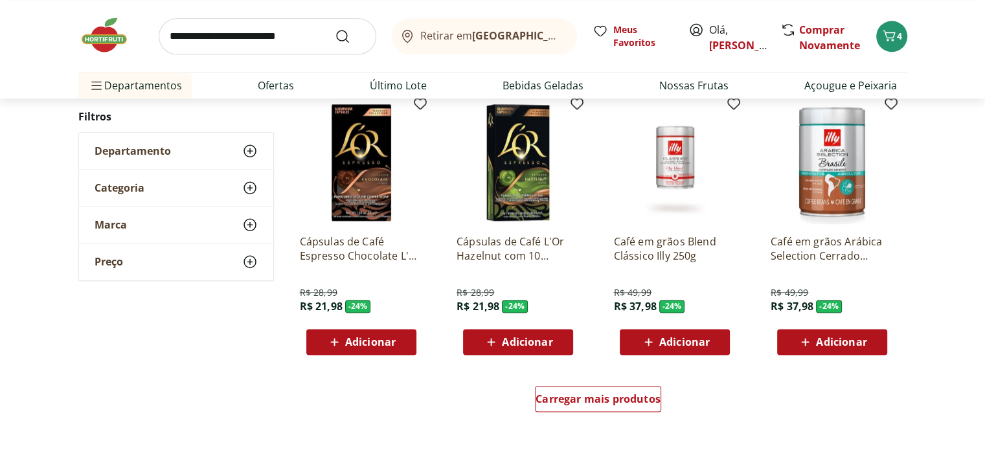
scroll to position [1633, 0]
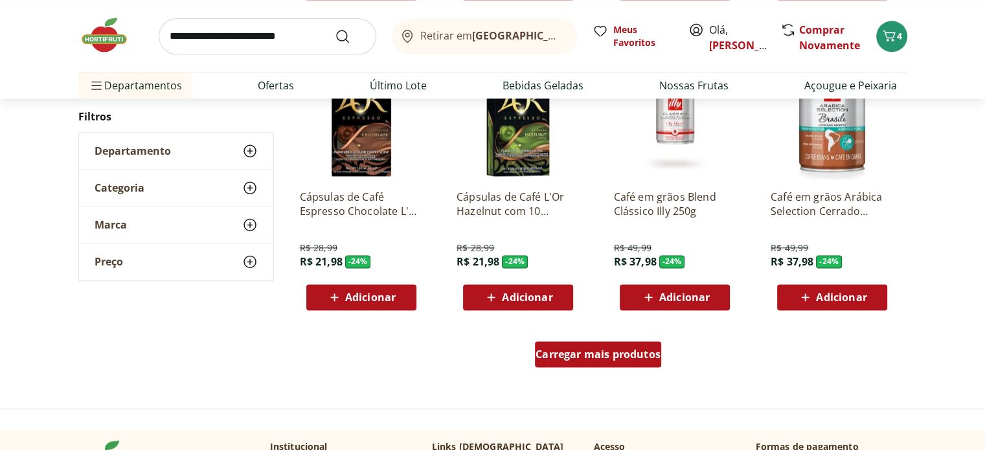
click at [591, 355] on span "Carregar mais produtos" at bounding box center [598, 354] width 125 height 10
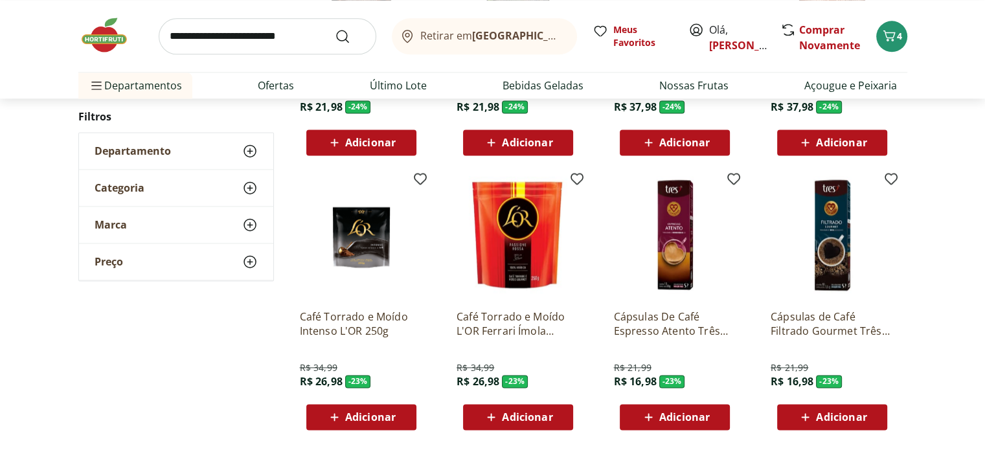
scroll to position [1840, 0]
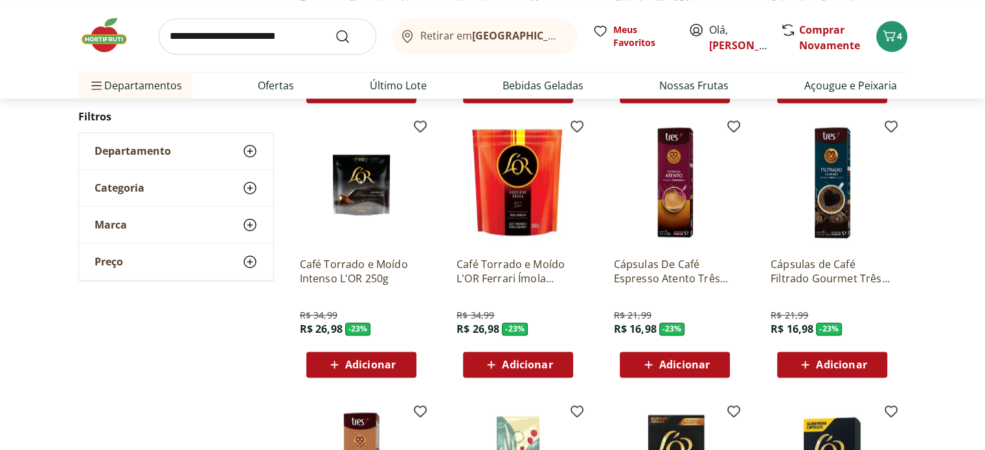
click at [352, 360] on span "Adicionar" at bounding box center [370, 364] width 51 height 10
click at [536, 365] on span "Adicionar" at bounding box center [527, 364] width 51 height 10
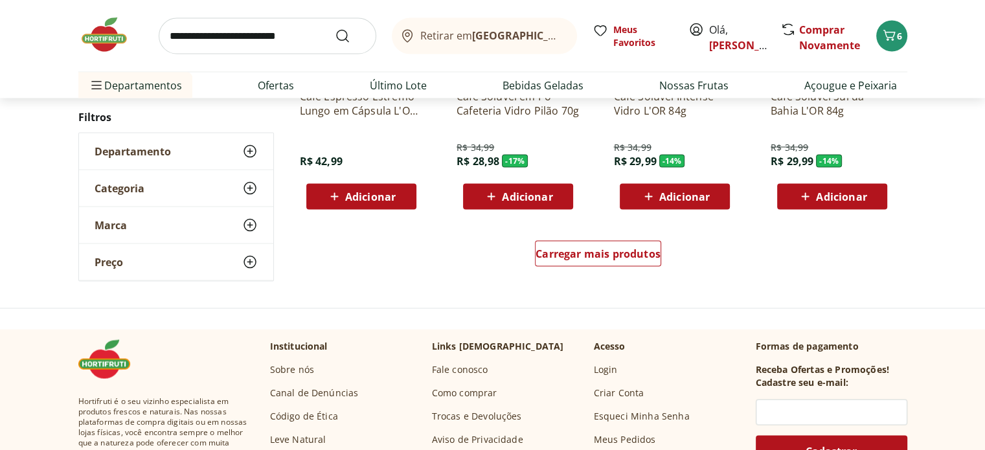
scroll to position [2588, 0]
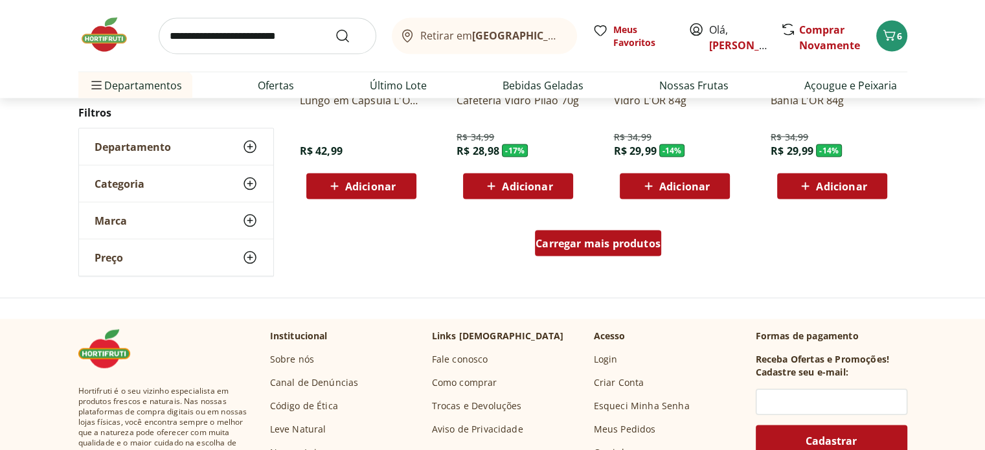
click at [575, 251] on div "Carregar mais produtos" at bounding box center [598, 244] width 126 height 26
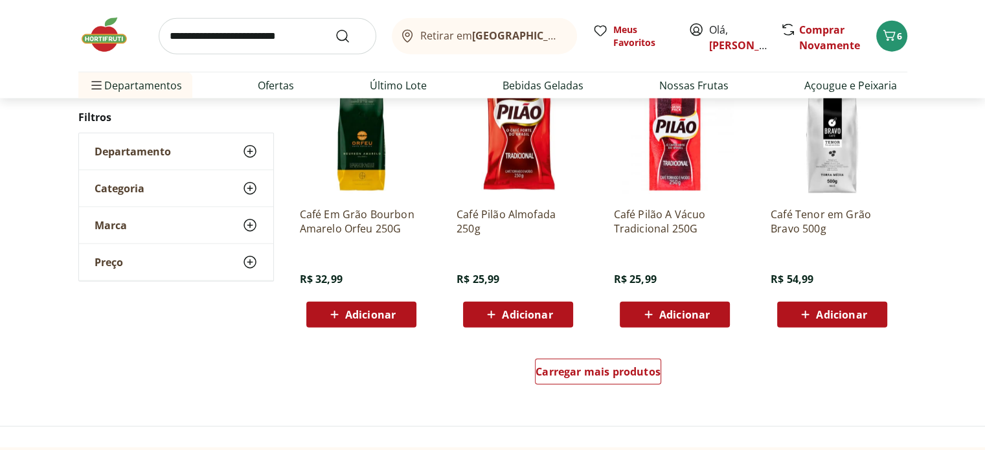
scroll to position [3409, 0]
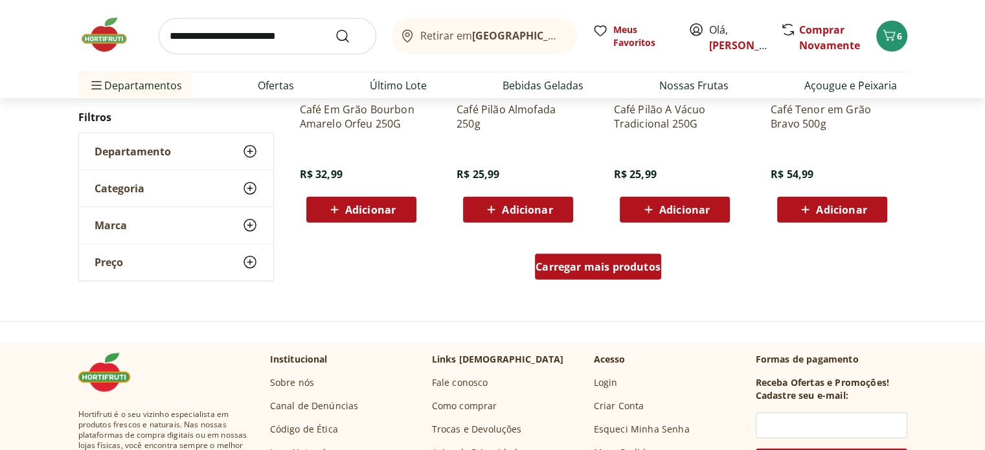
click at [661, 271] on div "Carregar mais produtos" at bounding box center [598, 267] width 126 height 26
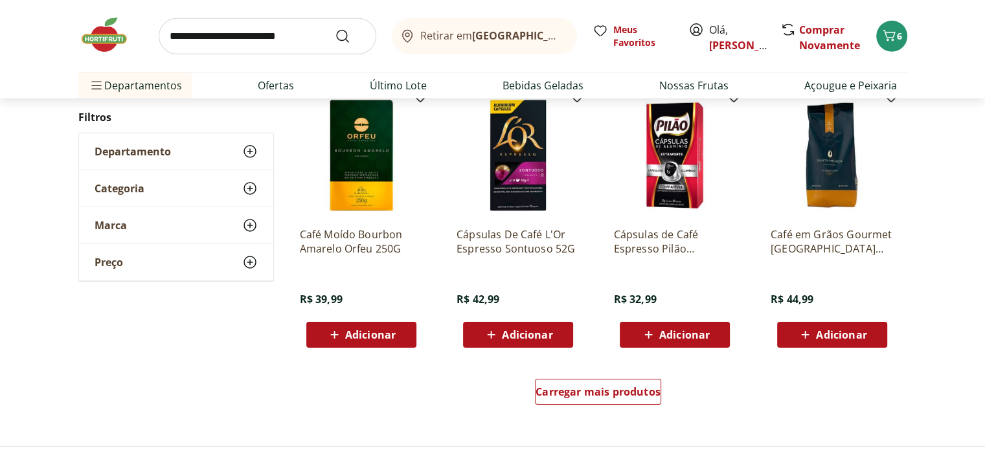
scroll to position [4136, 0]
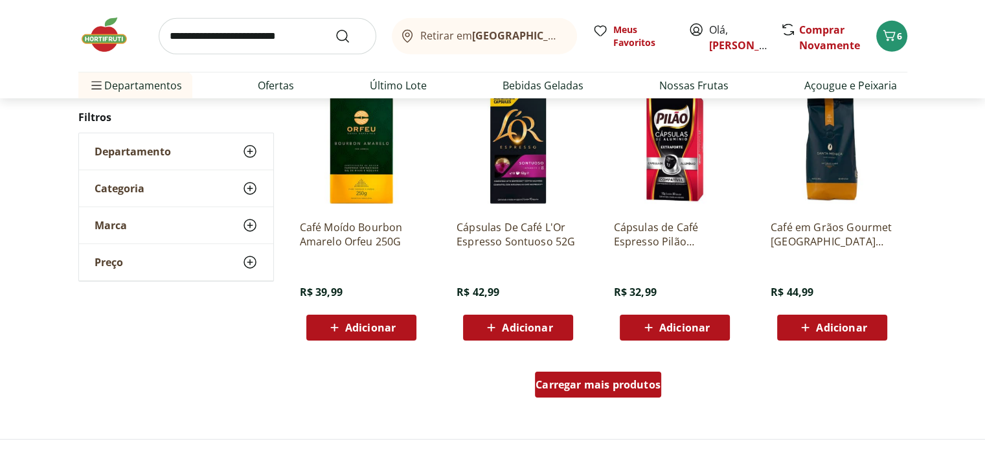
click at [568, 390] on span "Carregar mais produtos" at bounding box center [598, 385] width 125 height 10
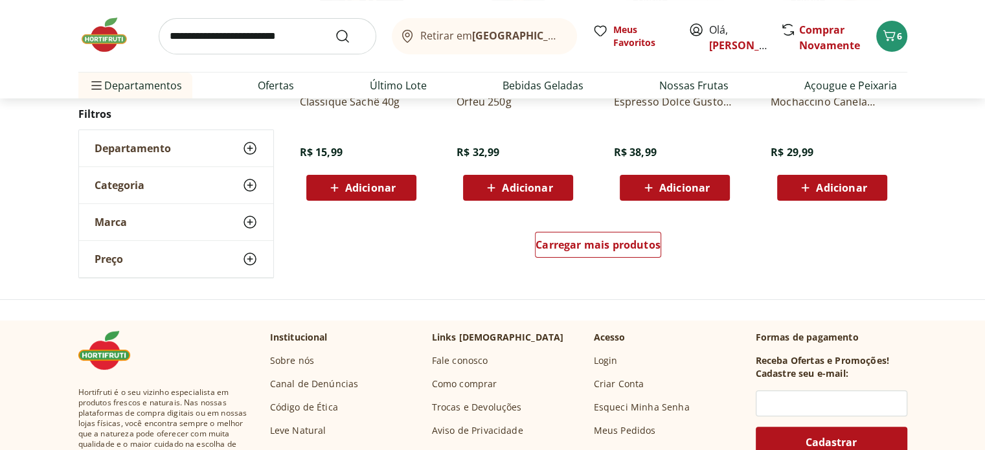
scroll to position [5105, 0]
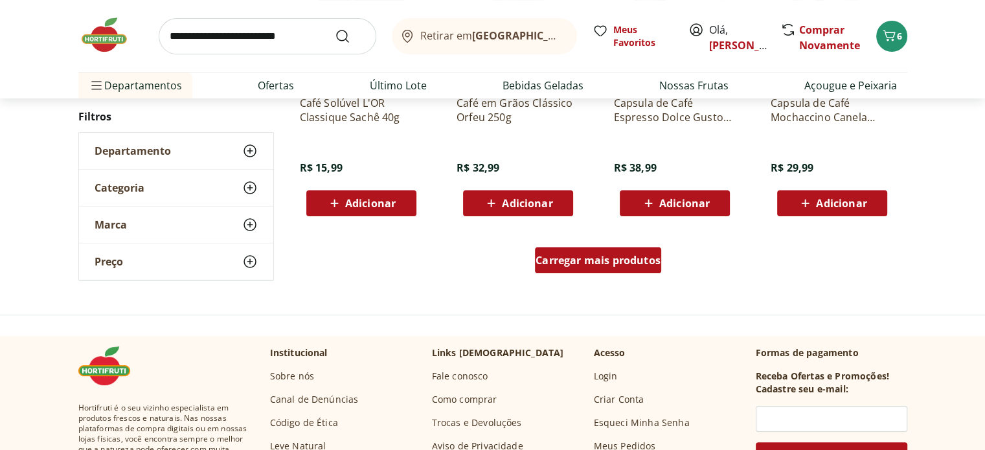
click at [658, 258] on span "Carregar mais produtos" at bounding box center [598, 260] width 125 height 10
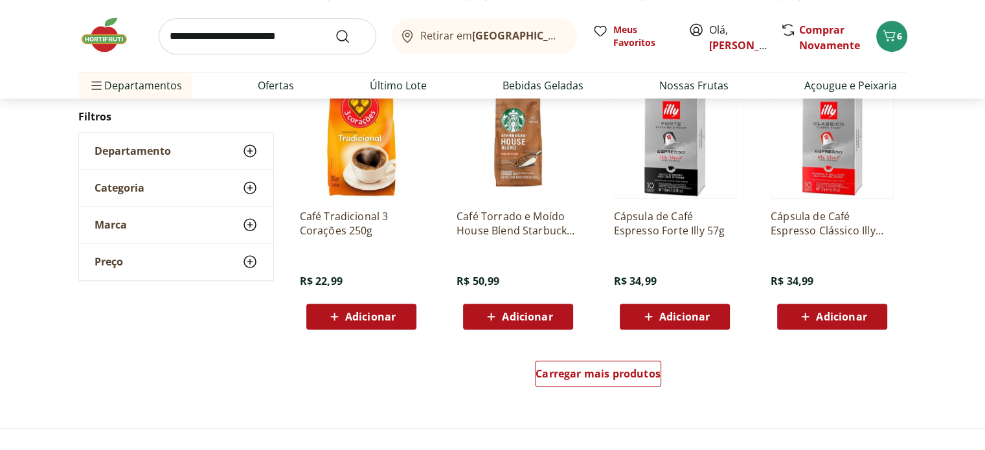
scroll to position [6014, 0]
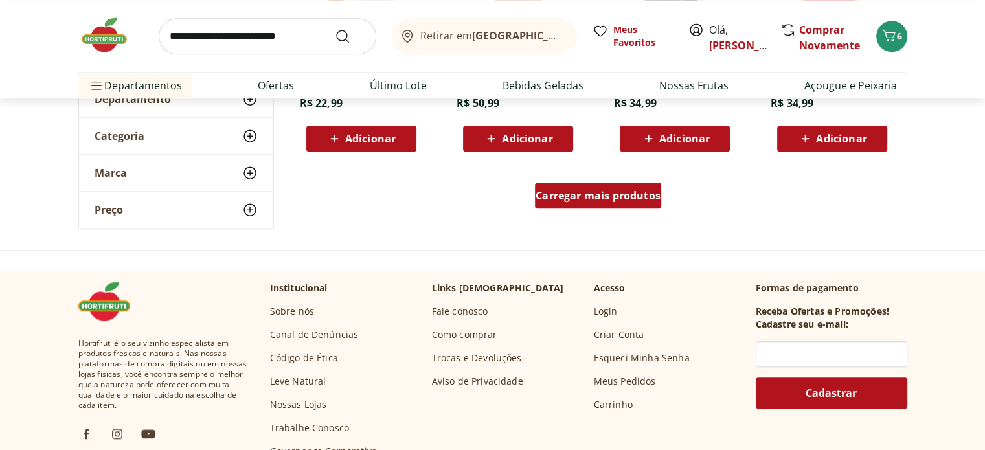
click at [568, 192] on span "Carregar mais produtos" at bounding box center [598, 195] width 125 height 10
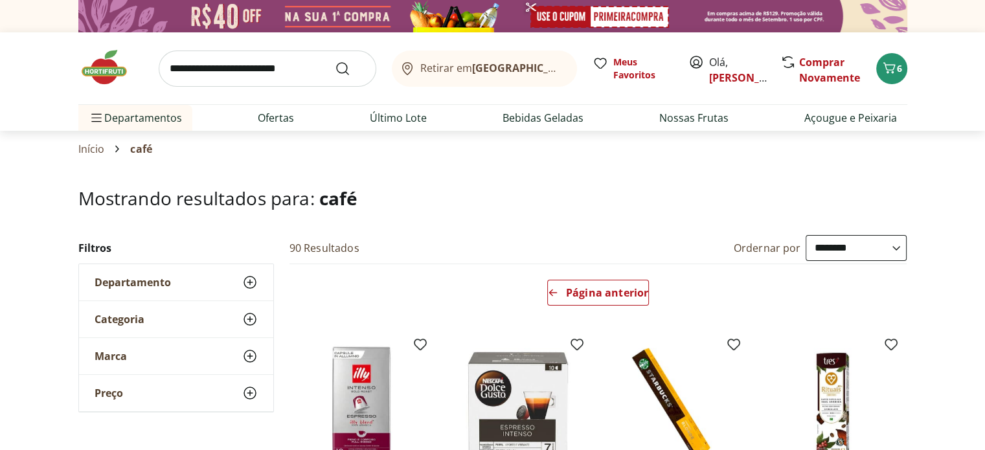
click at [254, 84] on input "search" at bounding box center [268, 69] width 218 height 36
type input "******"
click at [335, 61] on button "Submit Search" at bounding box center [350, 69] width 31 height 16
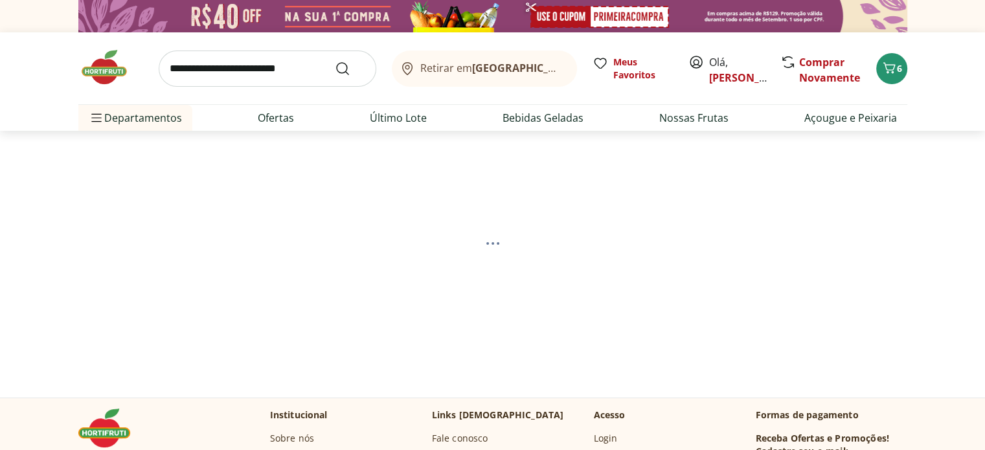
select select "**********"
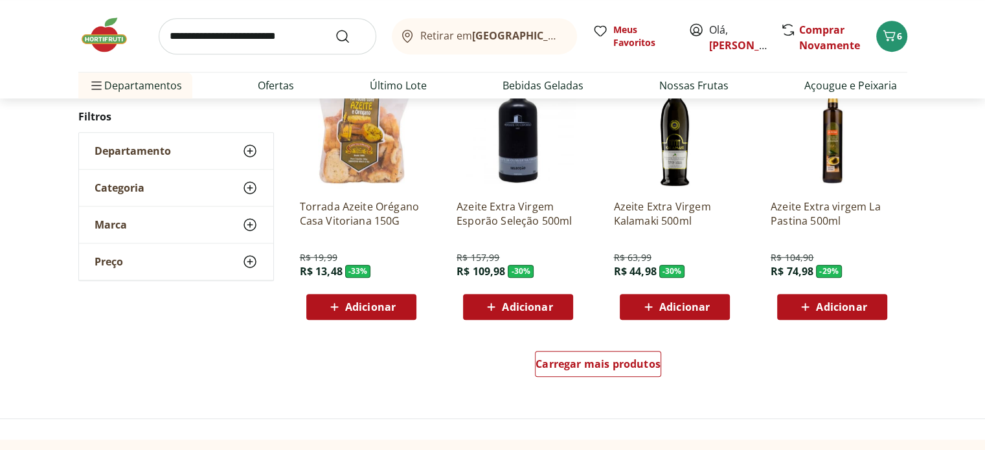
scroll to position [790, 0]
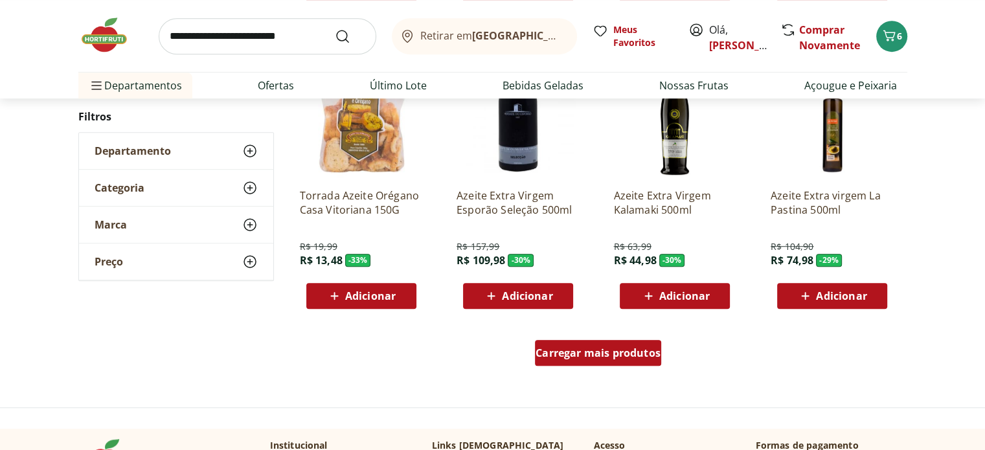
click at [566, 349] on span "Carregar mais produtos" at bounding box center [598, 353] width 125 height 10
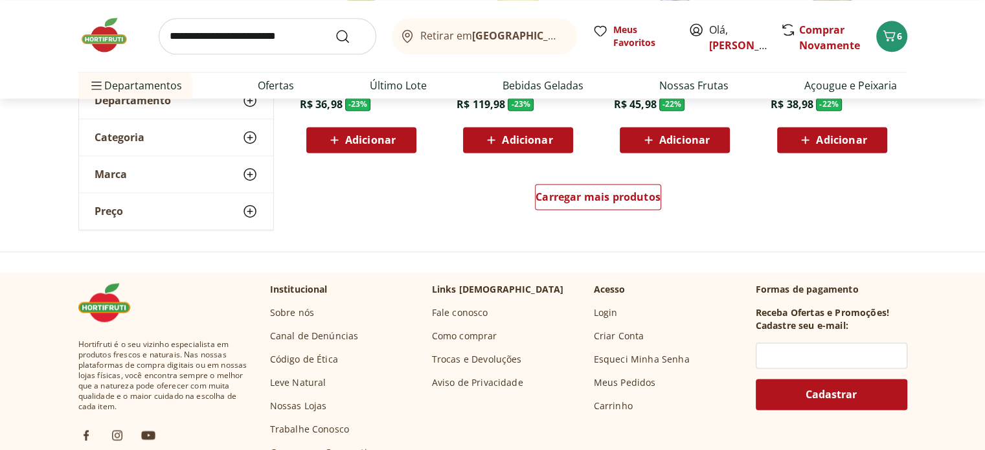
scroll to position [1783, 0]
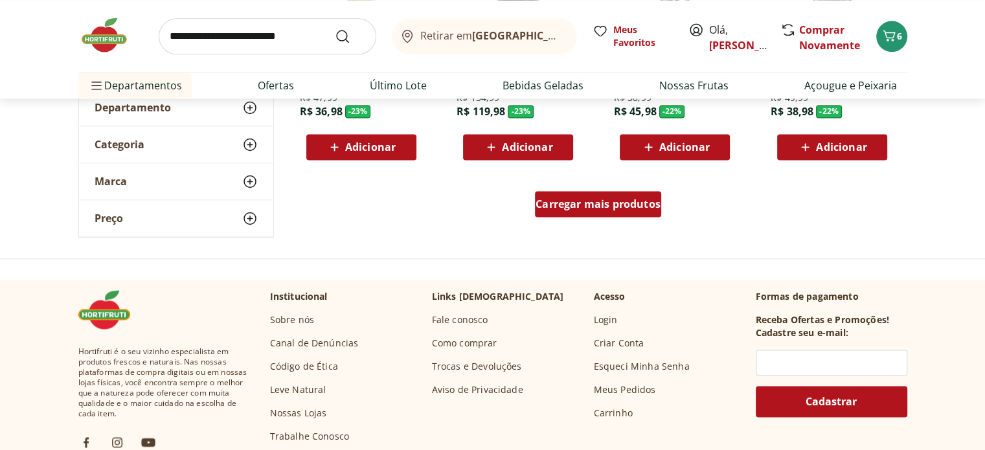
click at [591, 199] on span "Carregar mais produtos" at bounding box center [598, 204] width 125 height 10
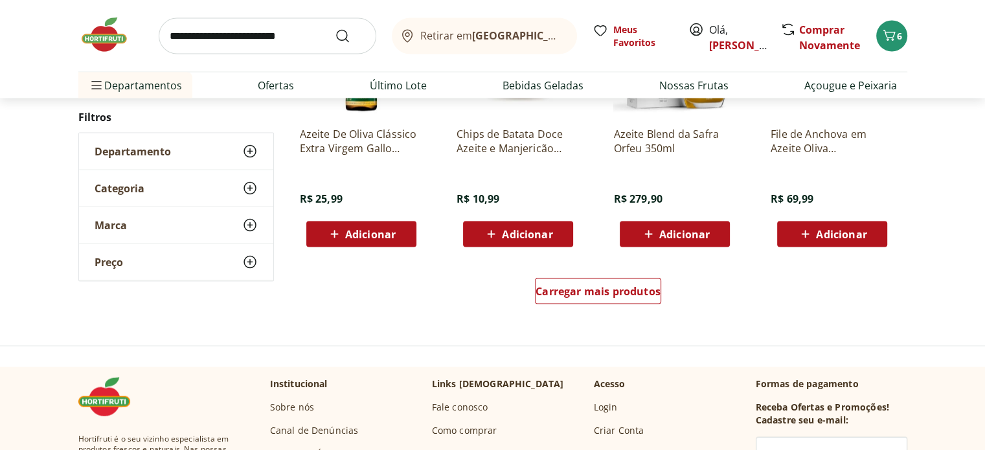
scroll to position [2564, 0]
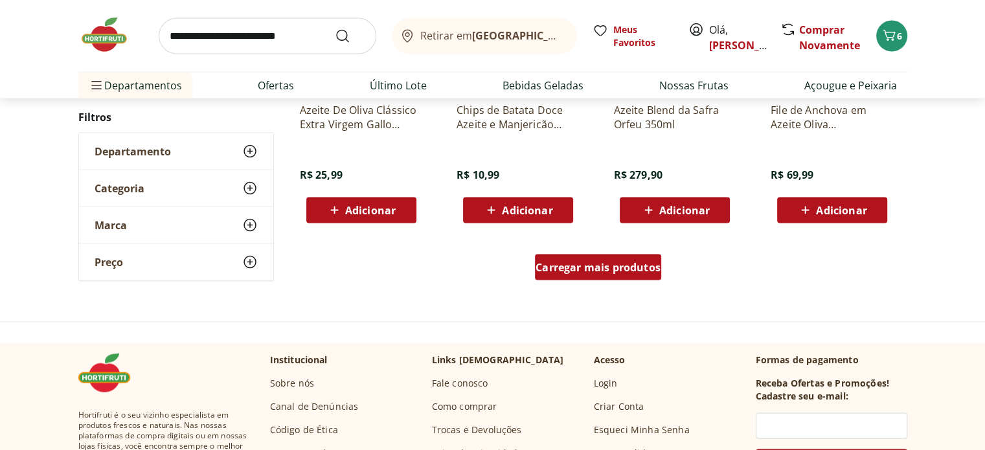
click at [606, 275] on div "Carregar mais produtos" at bounding box center [598, 268] width 126 height 26
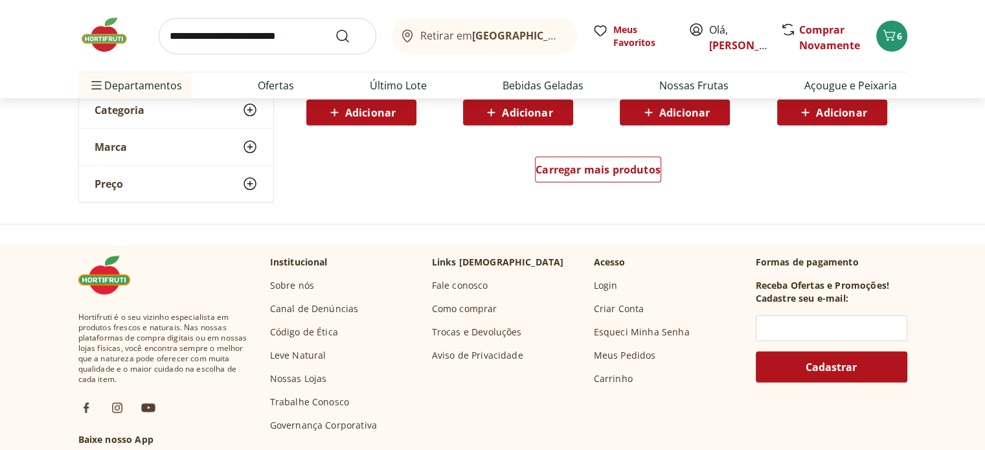
scroll to position [3495, 0]
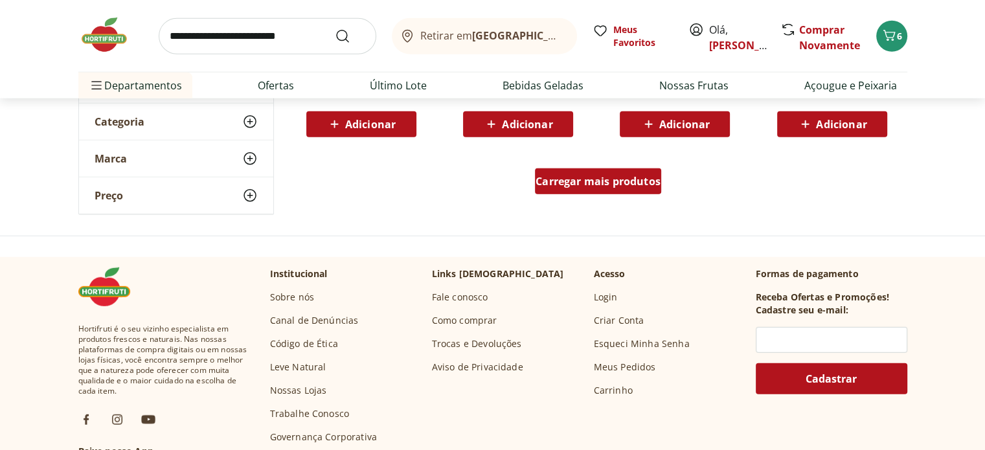
click at [654, 191] on div "Carregar mais produtos" at bounding box center [598, 181] width 126 height 26
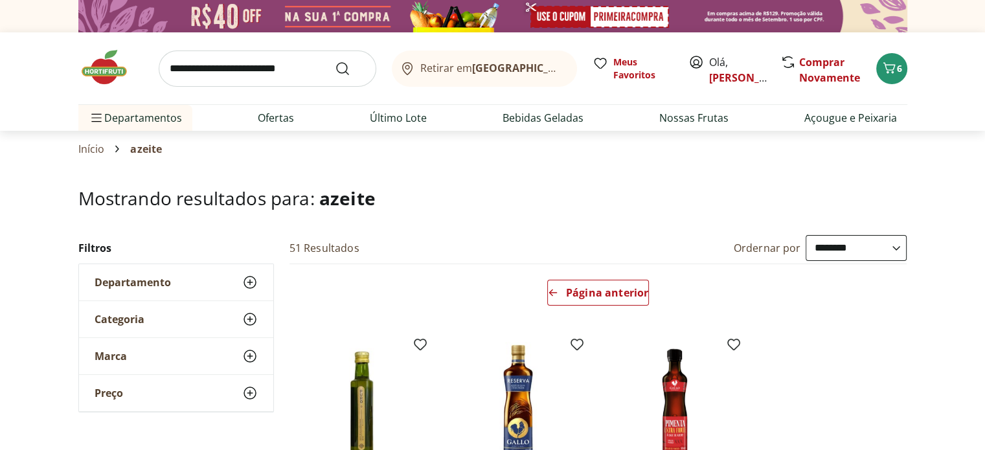
click at [109, 71] on img at bounding box center [110, 67] width 65 height 39
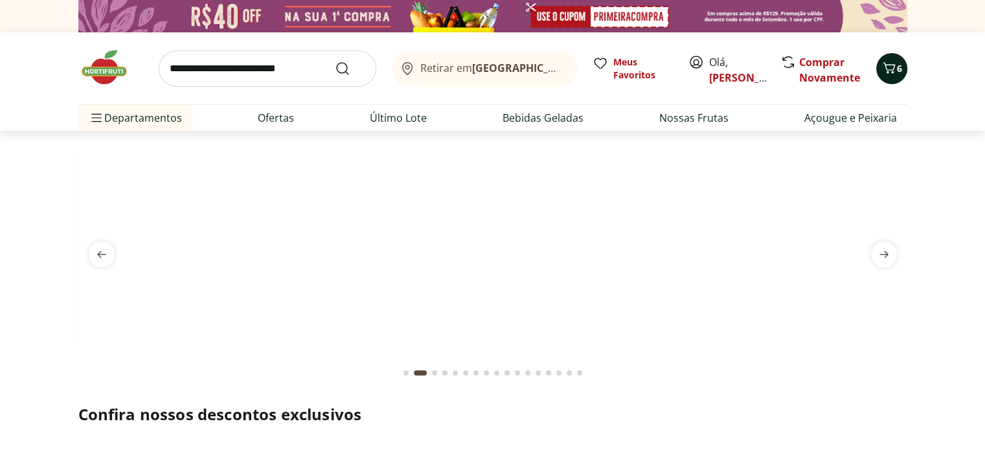
click at [889, 66] on icon "Carrinho" at bounding box center [889, 68] width 16 height 16
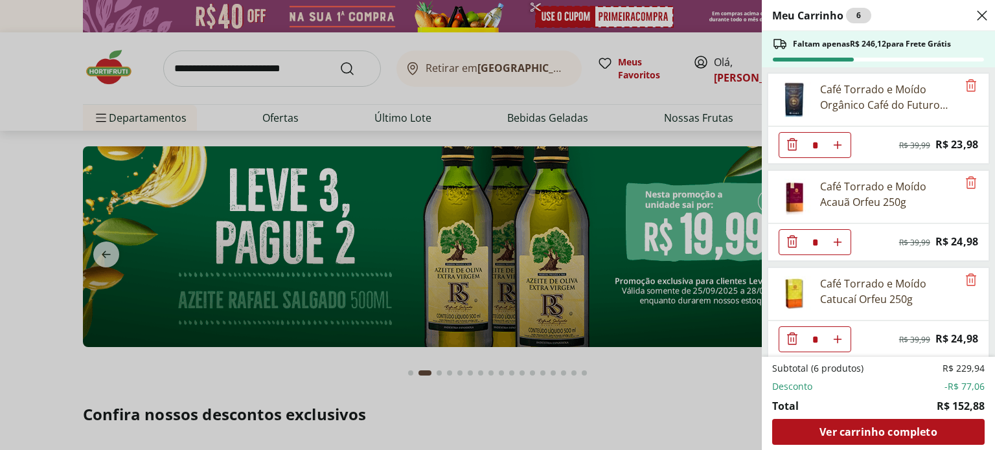
click at [794, 196] on img at bounding box center [794, 197] width 36 height 36
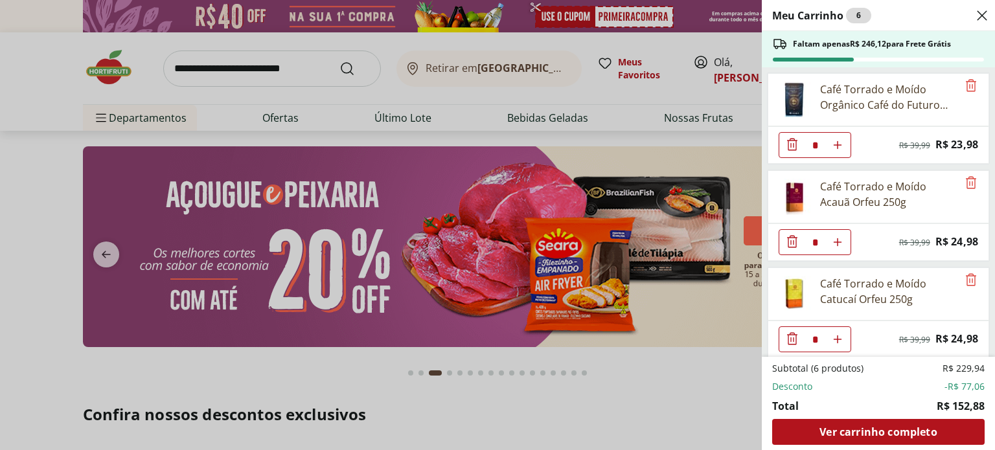
click at [840, 240] on icon "Aumentar Quantidade" at bounding box center [837, 242] width 10 height 10
type input "*"
click at [834, 336] on icon "Aumentar Quantidade" at bounding box center [837, 339] width 10 height 10
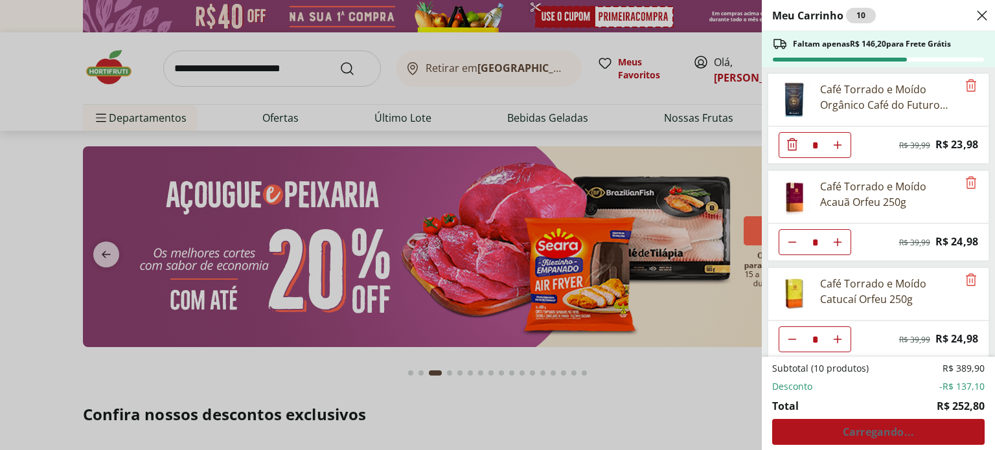
click at [834, 336] on icon "Aumentar Quantidade" at bounding box center [837, 339] width 10 height 10
type input "*"
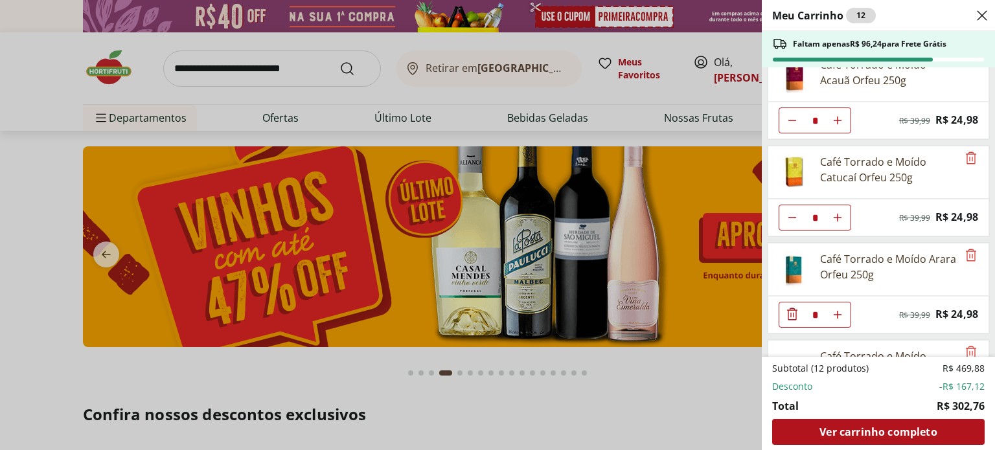
scroll to position [124, 0]
click at [839, 310] on icon "Aumentar Quantidade" at bounding box center [837, 313] width 10 height 10
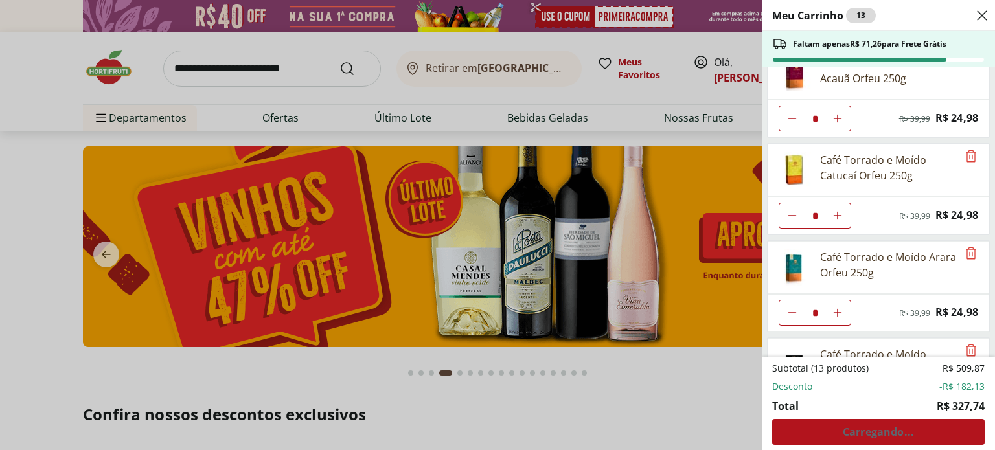
click at [839, 310] on icon "Aumentar Quantidade" at bounding box center [837, 313] width 10 height 10
type input "*"
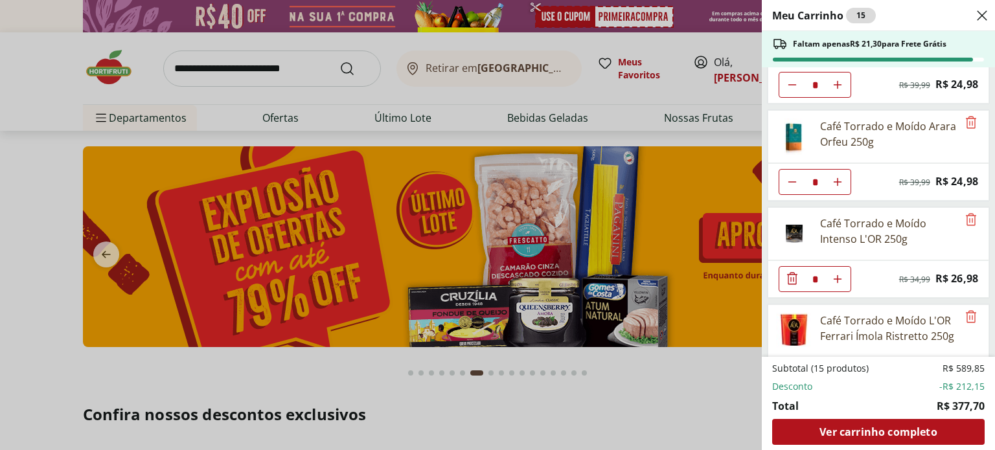
scroll to position [254, 0]
drag, startPoint x: 986, startPoint y: 224, endPoint x: 990, endPoint y: 261, distance: 37.1
click at [984, 261] on ul "Café Torrado e Moído Orgânico Café do Futuro 250g * Original price: R$ 39,99 Pr…" at bounding box center [877, 212] width 231 height 290
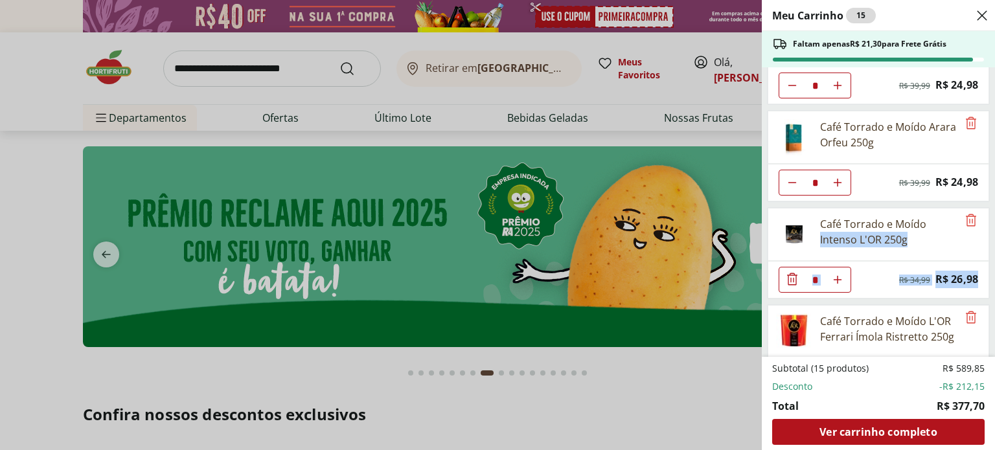
click at [976, 246] on div "Café Torrado e Moído Intenso L'OR 250g" at bounding box center [878, 234] width 222 height 53
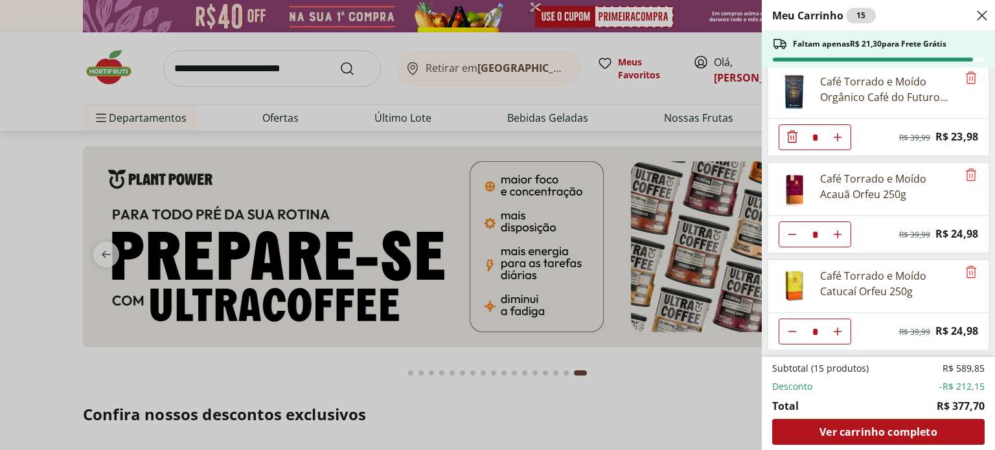
scroll to position [0, 0]
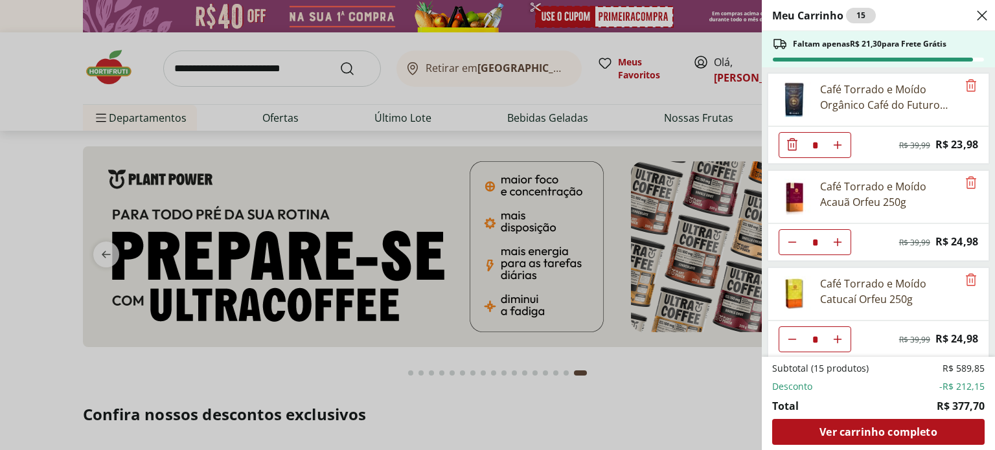
click at [839, 141] on icon "Aumentar Quantidade" at bounding box center [837, 145] width 10 height 10
type input "*"
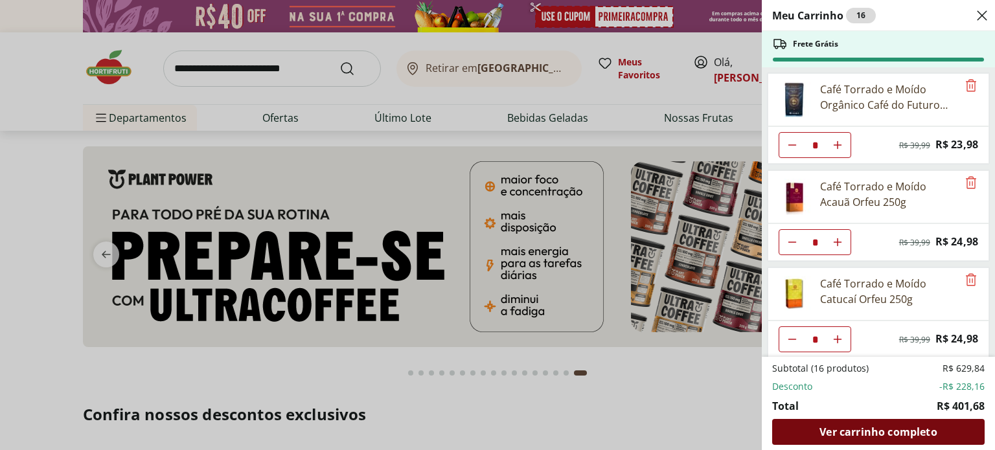
click at [865, 435] on span "Ver carrinho completo" at bounding box center [877, 432] width 117 height 10
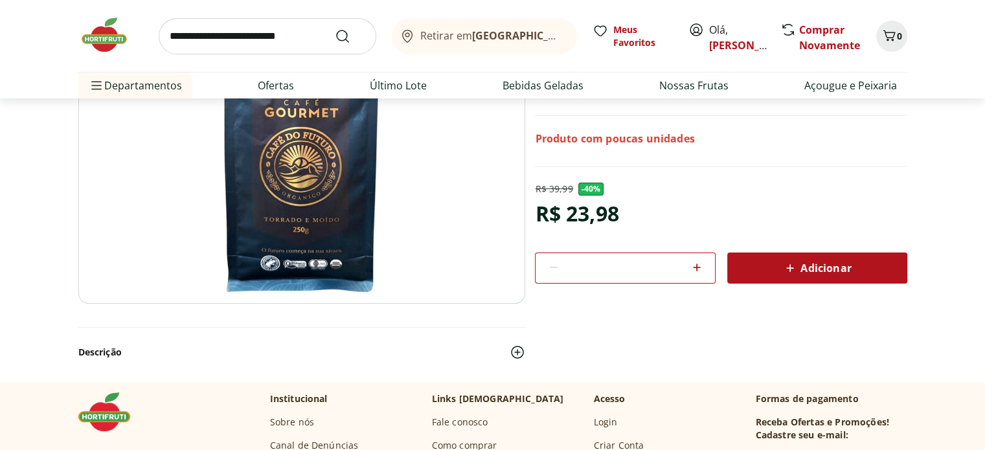
scroll to position [149, 0]
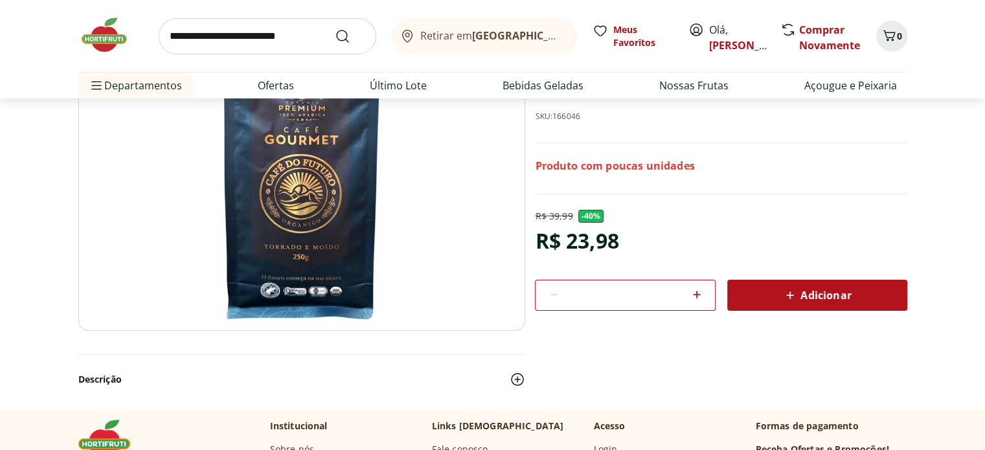
click at [282, 189] on img at bounding box center [301, 174] width 447 height 313
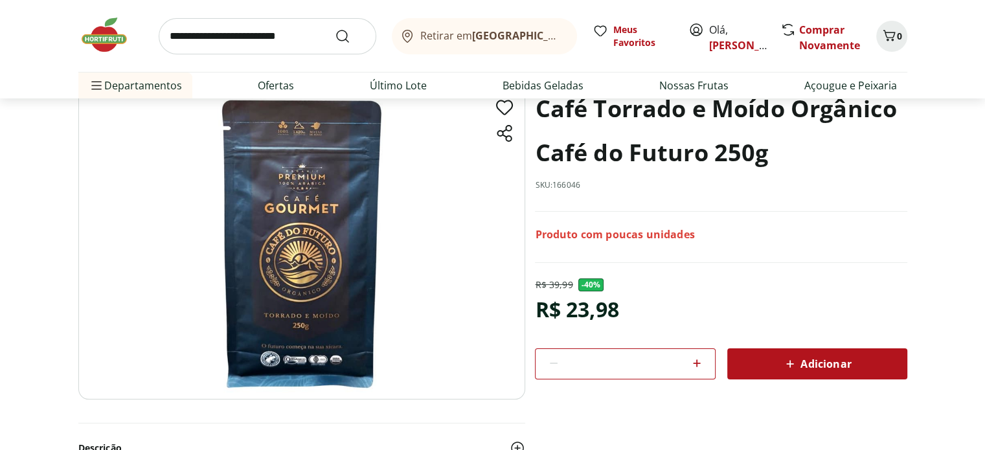
scroll to position [84, 0]
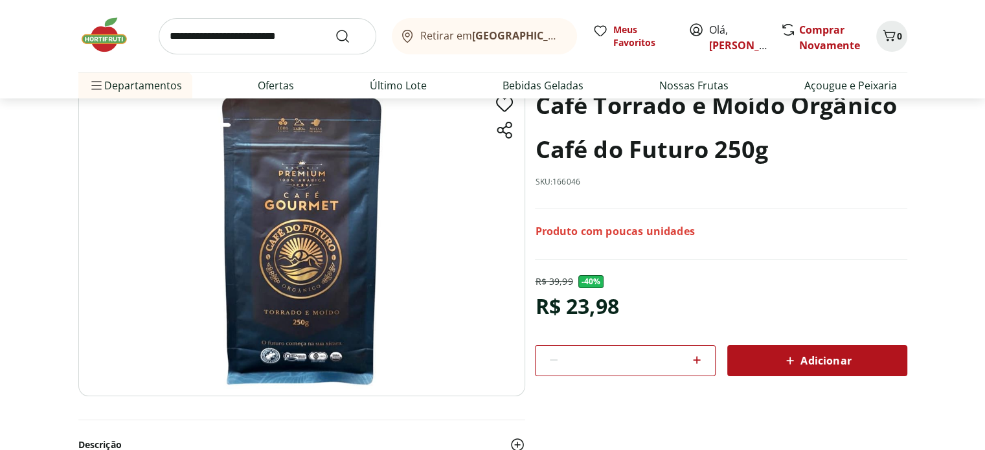
click at [799, 358] on span "Adicionar" at bounding box center [816, 361] width 69 height 16
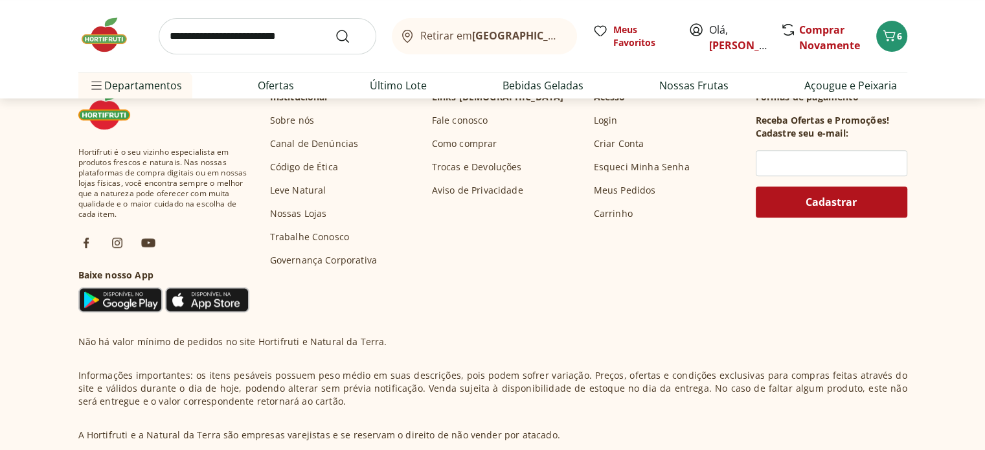
scroll to position [486, 0]
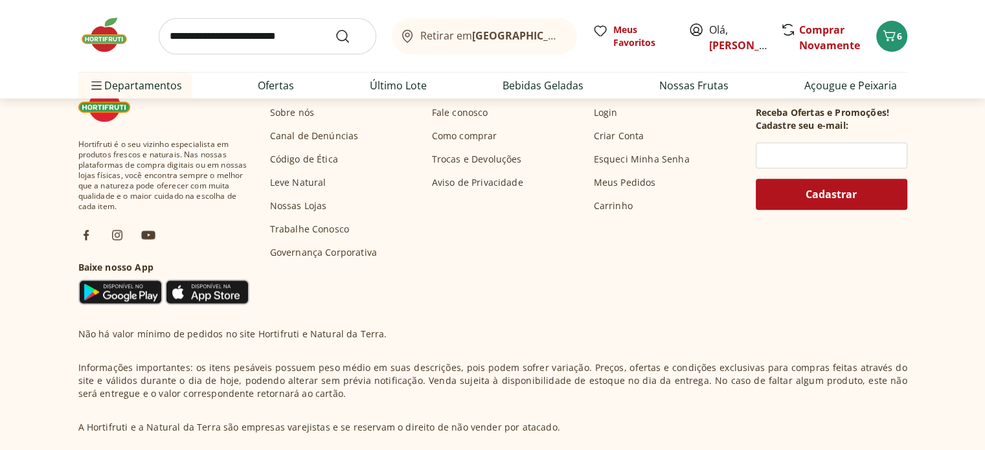
click at [294, 181] on link "Leve Natural" at bounding box center [298, 182] width 56 height 13
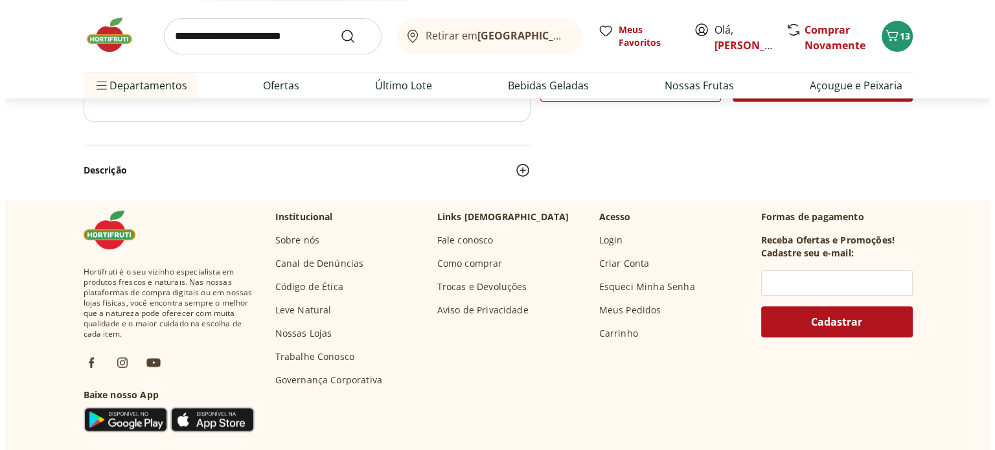
scroll to position [5, 0]
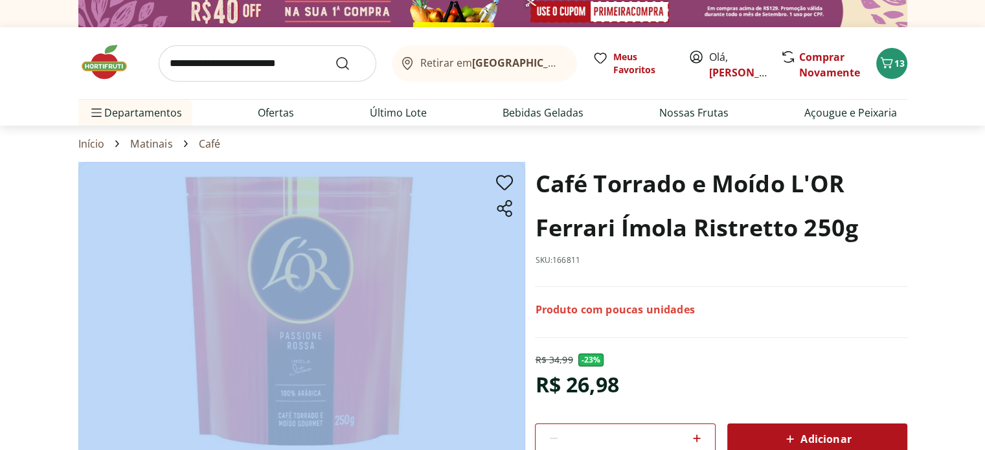
drag, startPoint x: 540, startPoint y: 185, endPoint x: 712, endPoint y: 158, distance: 175.0
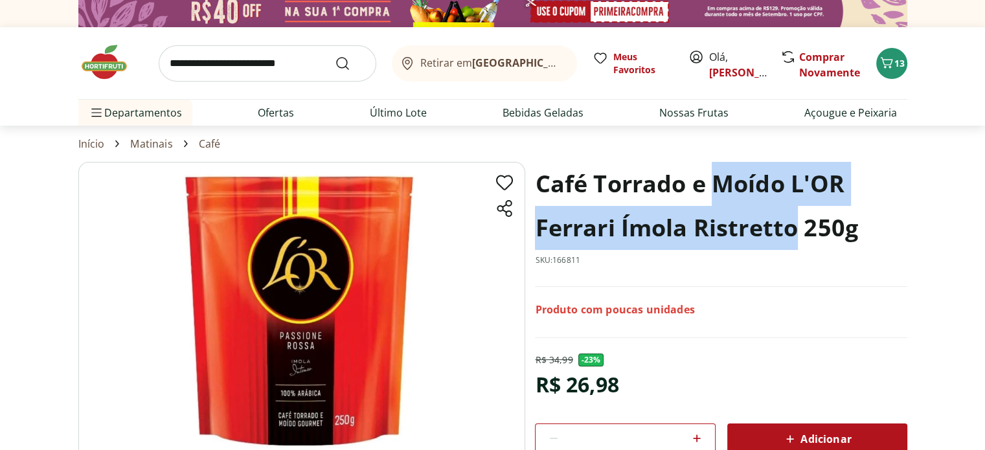
drag, startPoint x: 798, startPoint y: 232, endPoint x: 712, endPoint y: 190, distance: 95.3
click at [712, 190] on h1 "Café Torrado e Moído L'OR Ferrari Ímola Ristretto 250g" at bounding box center [721, 206] width 372 height 88
copy h1 "Moído L'OR Ferrari Ímola Ristretto"
click at [712, 190] on h1 "Café Torrado e Moído L'OR Ferrari Ímola Ristretto 250g" at bounding box center [721, 206] width 372 height 88
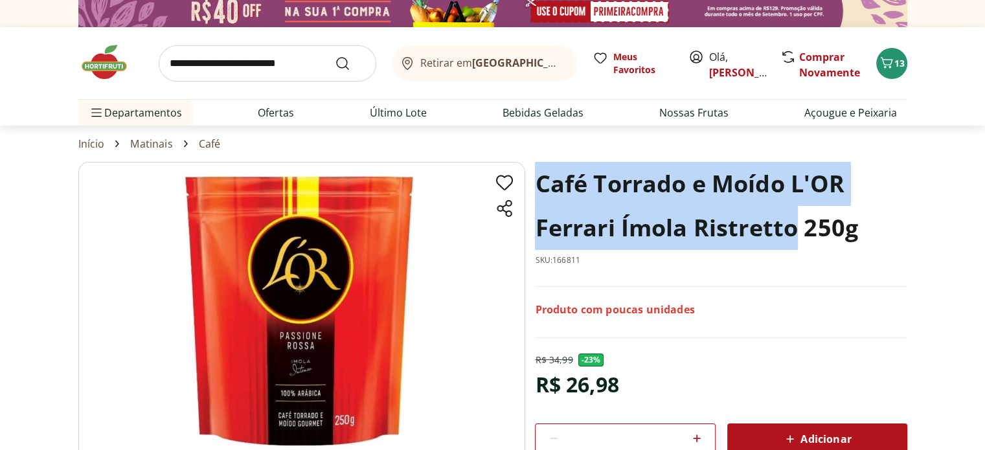
drag, startPoint x: 796, startPoint y: 227, endPoint x: 541, endPoint y: 180, distance: 258.9
click at [541, 180] on h1 "Café Torrado e Moído L'OR Ferrari Ímola Ristretto 250g" at bounding box center [721, 206] width 372 height 88
copy h1 "Café Torrado e Moído L'OR Ferrari Ímola Ristretto"
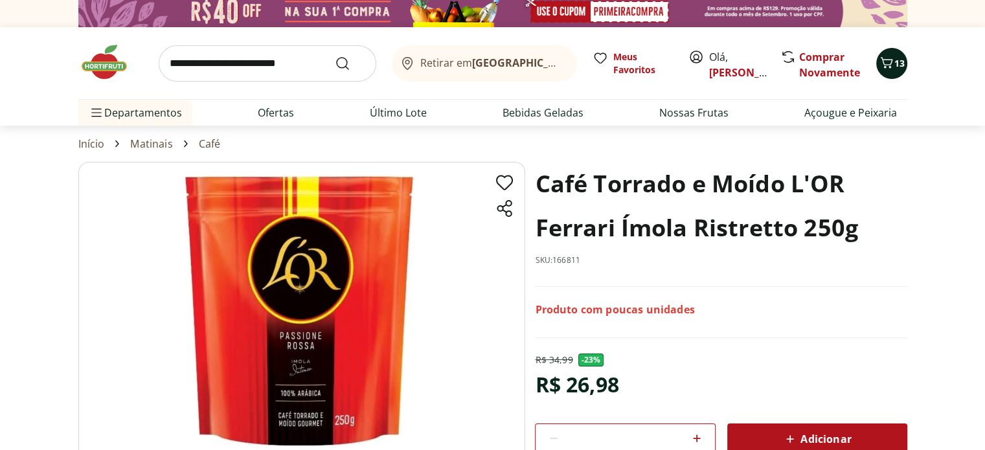
click at [900, 58] on span "13" at bounding box center [899, 63] width 10 height 12
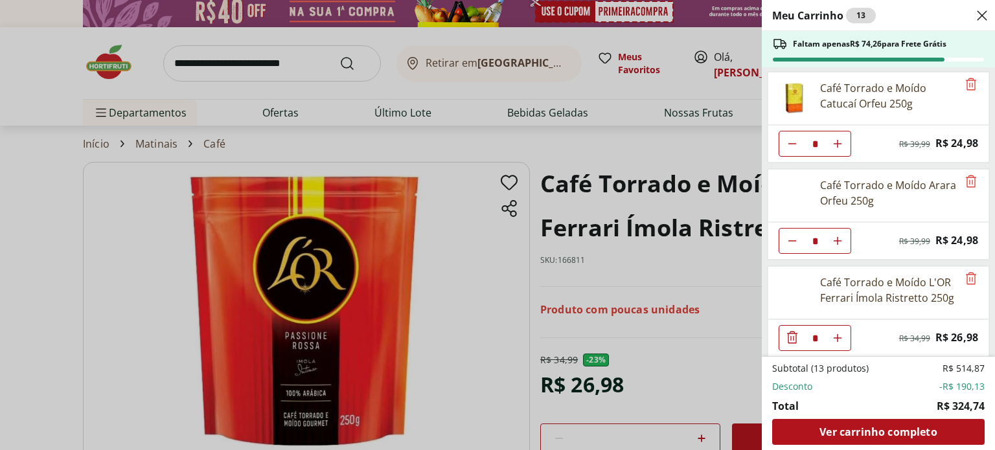
scroll to position [197, 0]
click at [967, 271] on icon "Remove" at bounding box center [971, 277] width 16 height 16
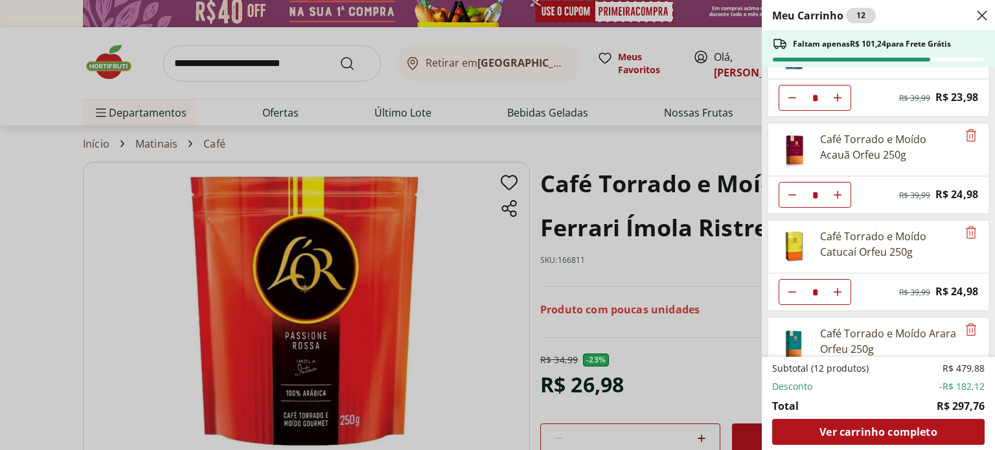
scroll to position [45, 0]
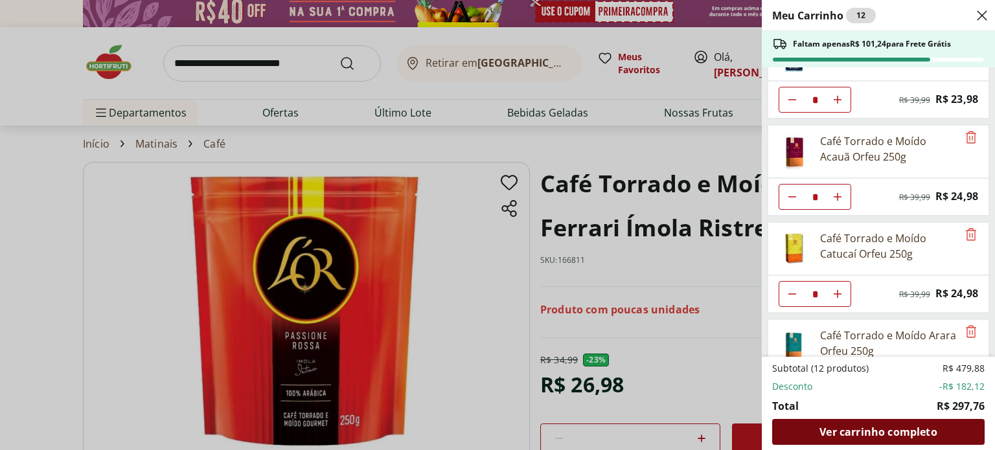
click at [843, 427] on span "Ver carrinho completo" at bounding box center [877, 432] width 117 height 10
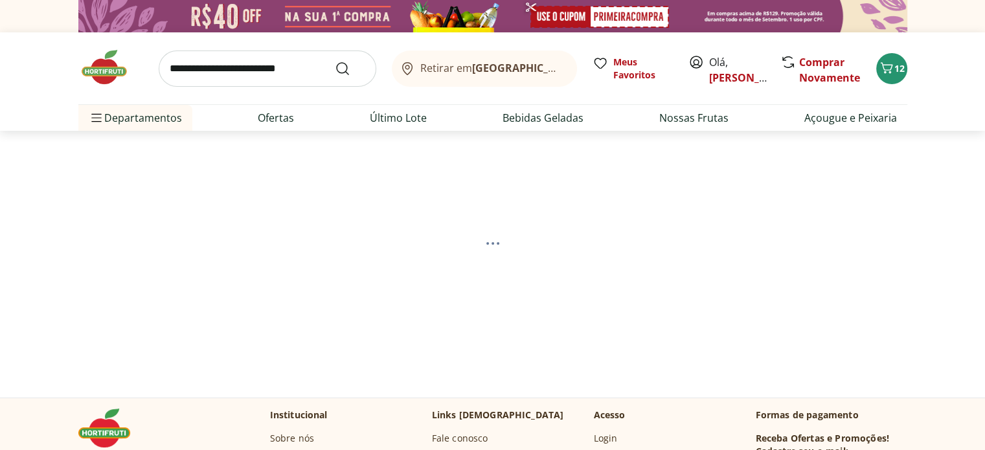
select select "**********"
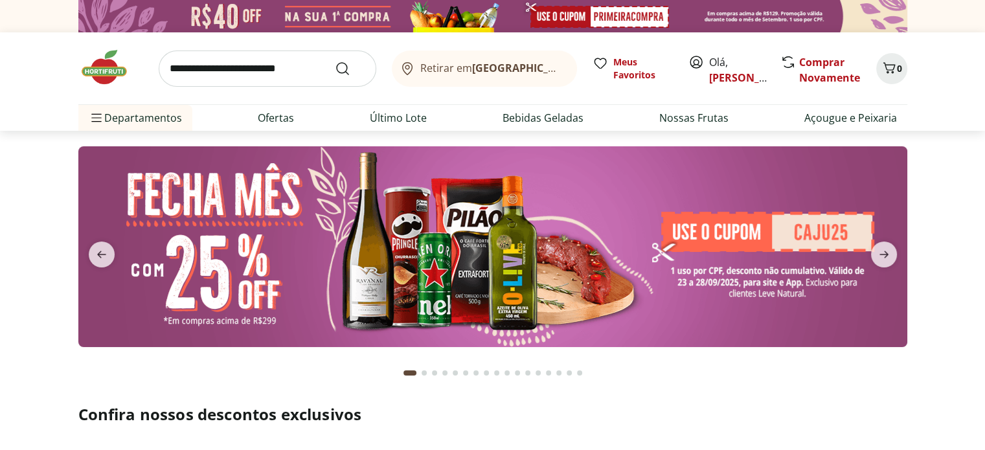
click at [442, 231] on img at bounding box center [492, 246] width 829 height 201
click at [504, 248] on img at bounding box center [492, 246] width 829 height 201
click at [234, 67] on input "search" at bounding box center [268, 69] width 218 height 36
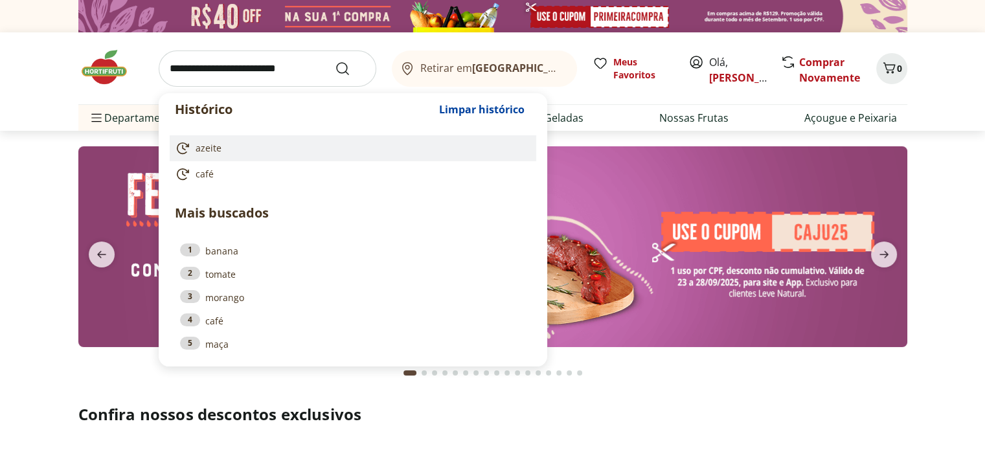
click at [200, 149] on span "azeite" at bounding box center [209, 148] width 26 height 13
type input "******"
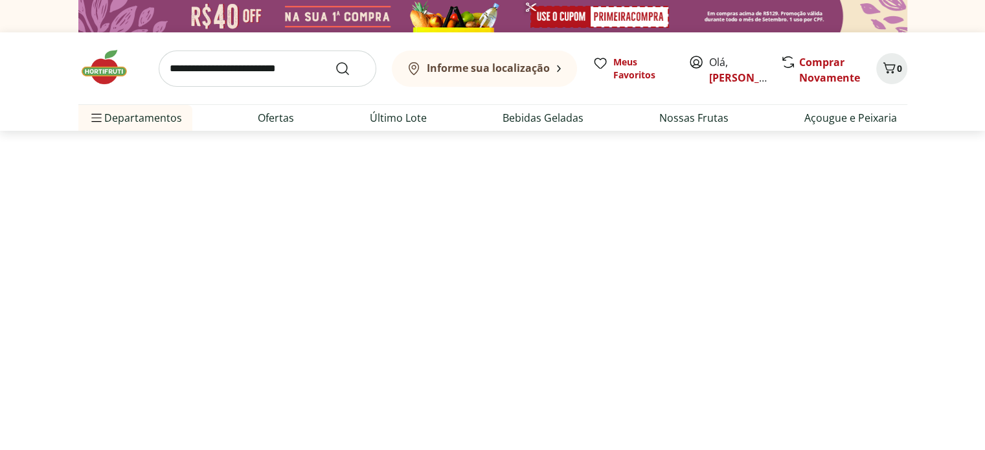
select select "**********"
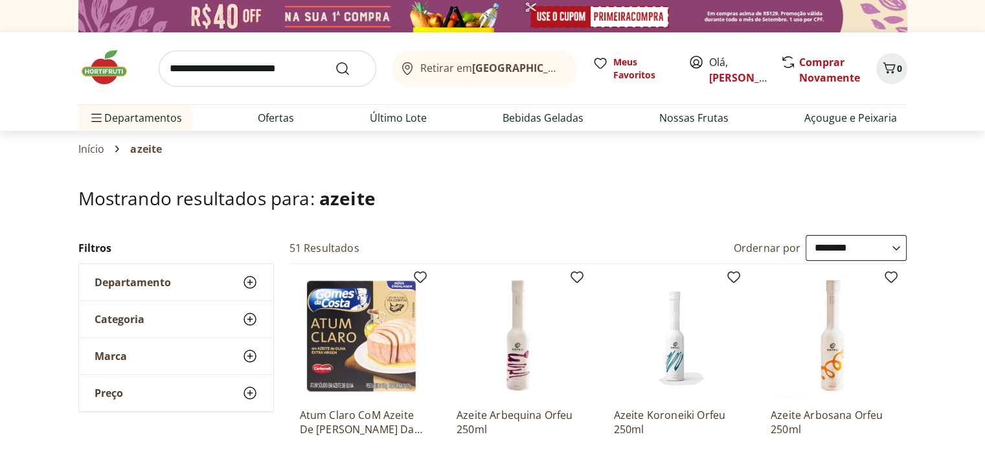
click at [845, 248] on select "**********" at bounding box center [856, 248] width 101 height 26
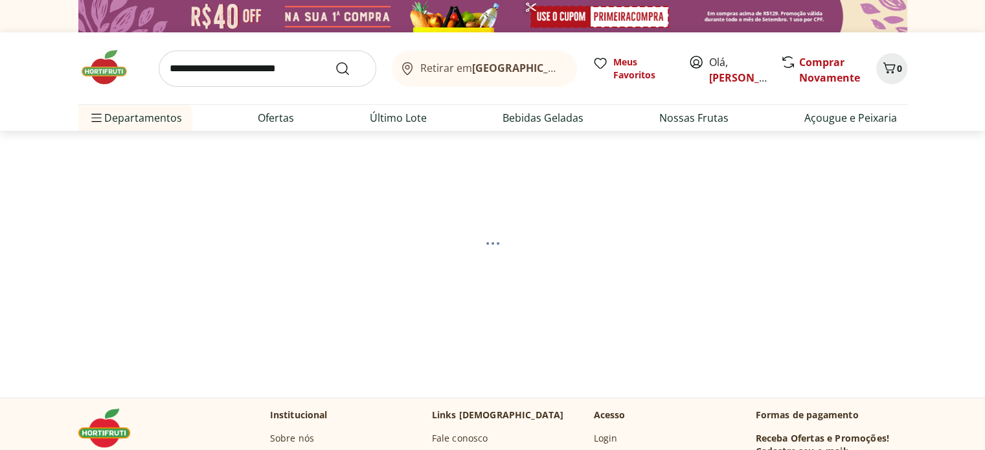
select select "*********"
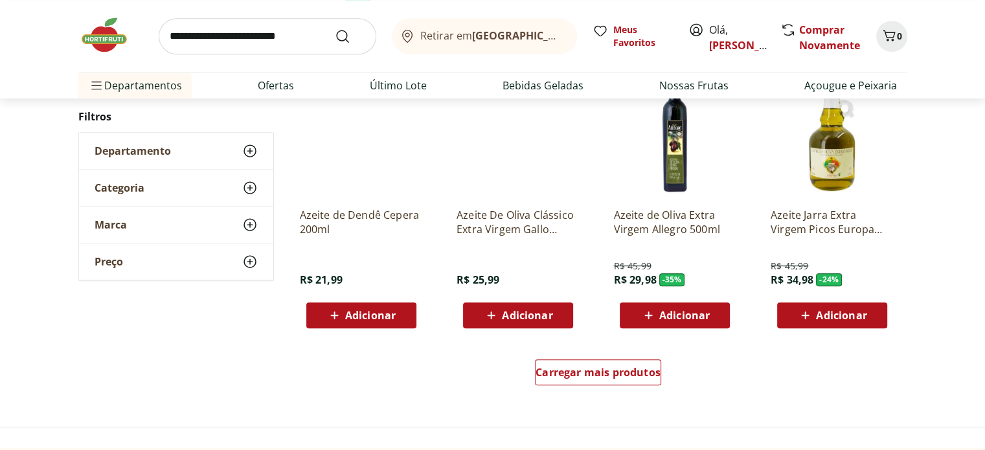
scroll to position [773, 0]
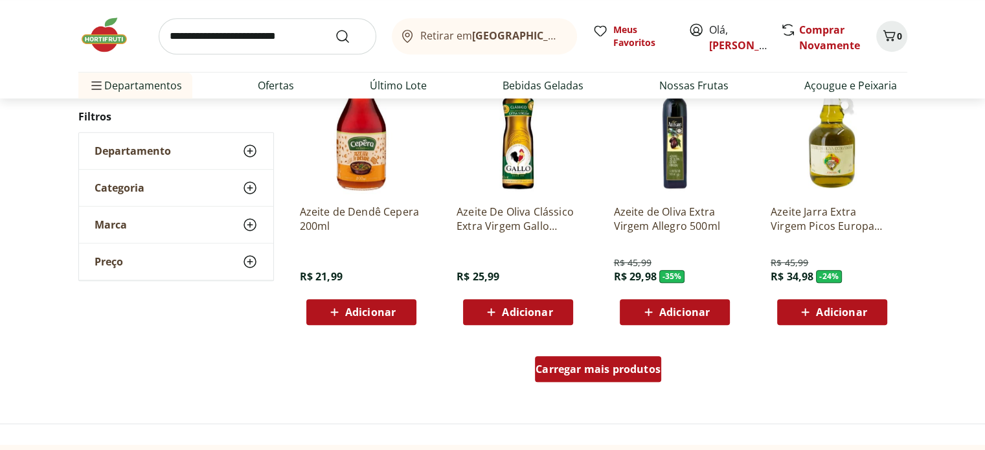
click at [585, 370] on span "Carregar mais produtos" at bounding box center [598, 369] width 125 height 10
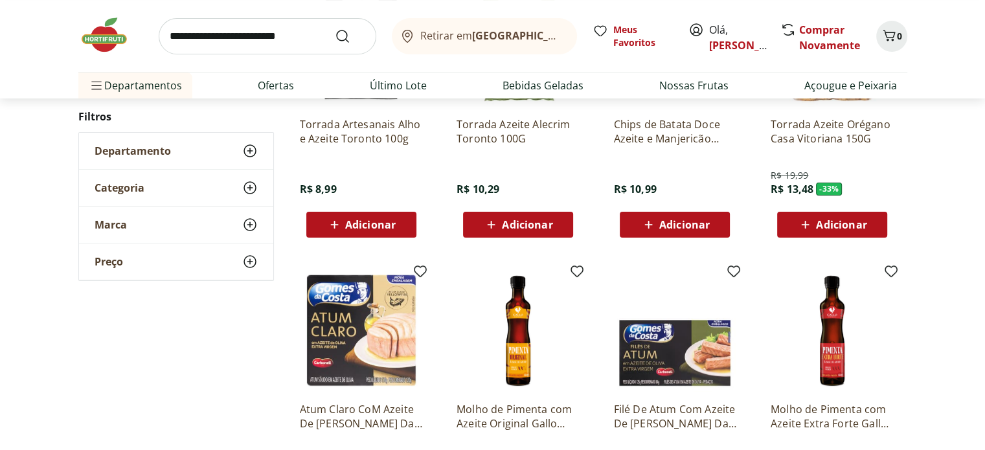
scroll to position [0, 0]
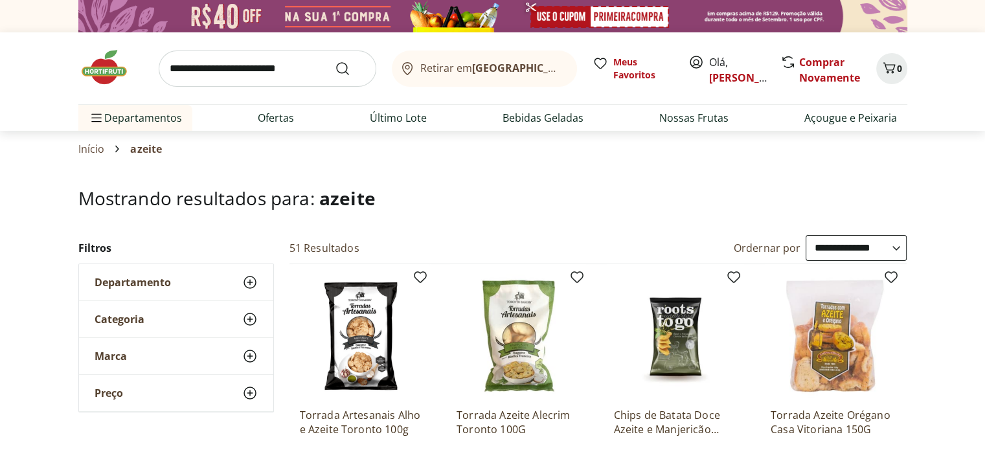
click at [98, 67] on img at bounding box center [110, 67] width 65 height 39
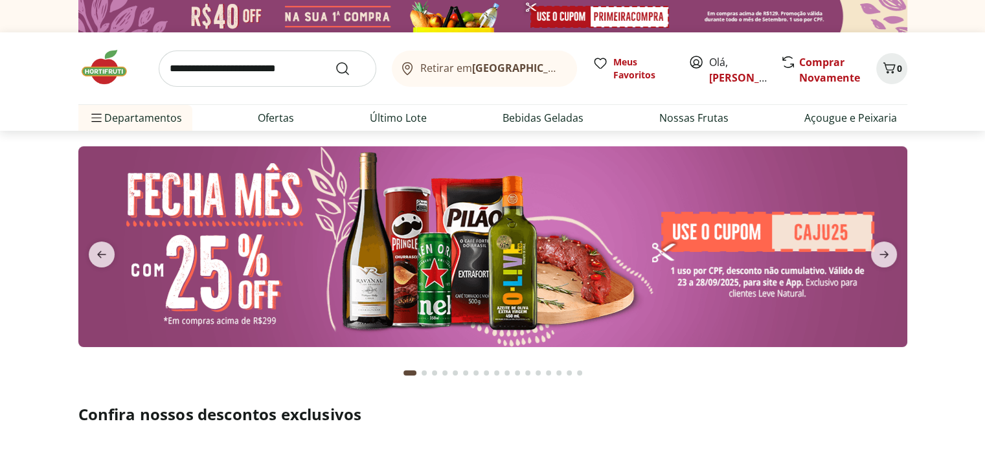
click at [714, 245] on img at bounding box center [492, 246] width 829 height 201
click at [735, 245] on img at bounding box center [492, 246] width 829 height 201
click at [705, 225] on img at bounding box center [492, 246] width 829 height 201
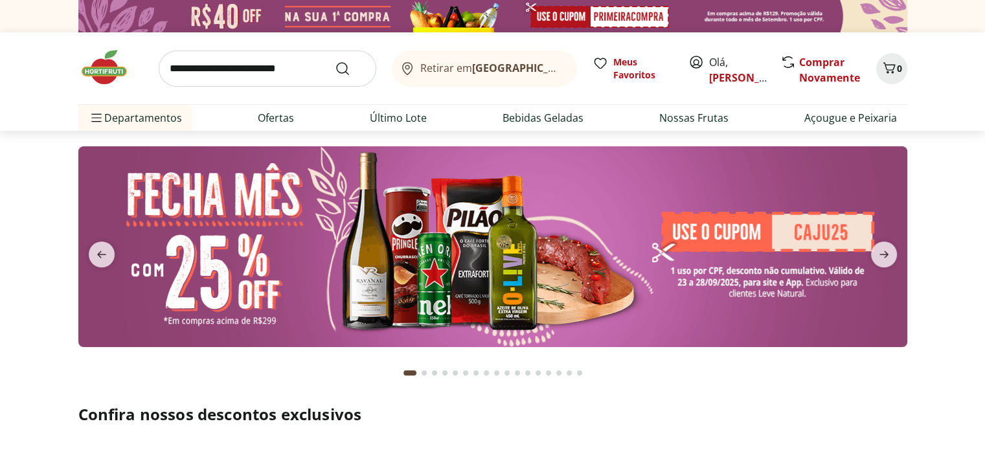
click at [705, 225] on img at bounding box center [492, 246] width 829 height 201
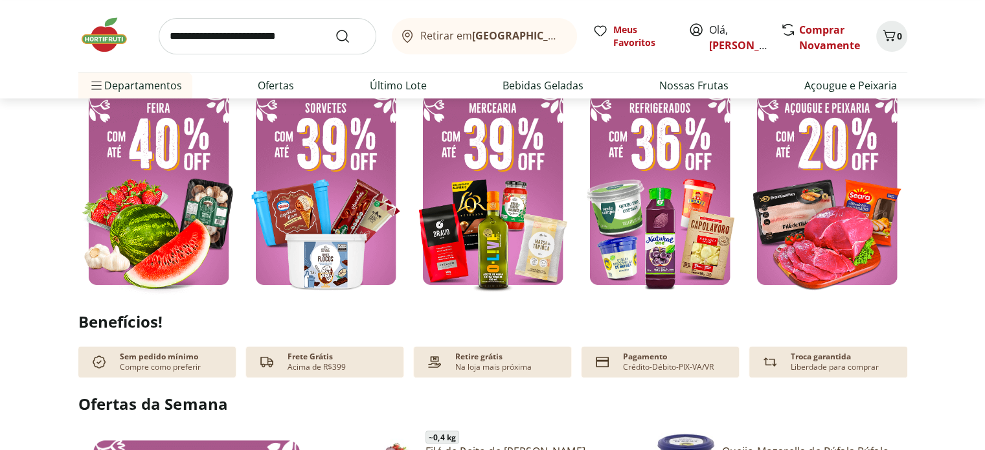
scroll to position [394, 0]
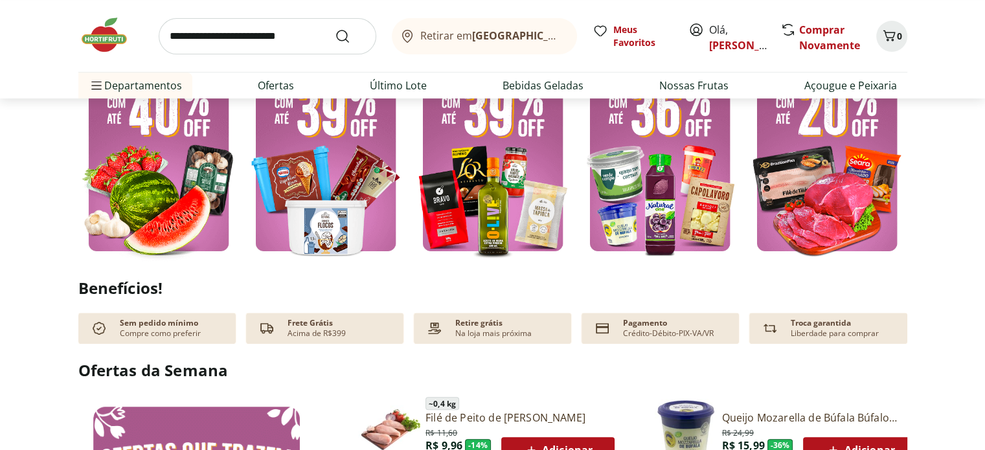
click at [332, 182] on img at bounding box center [325, 154] width 161 height 214
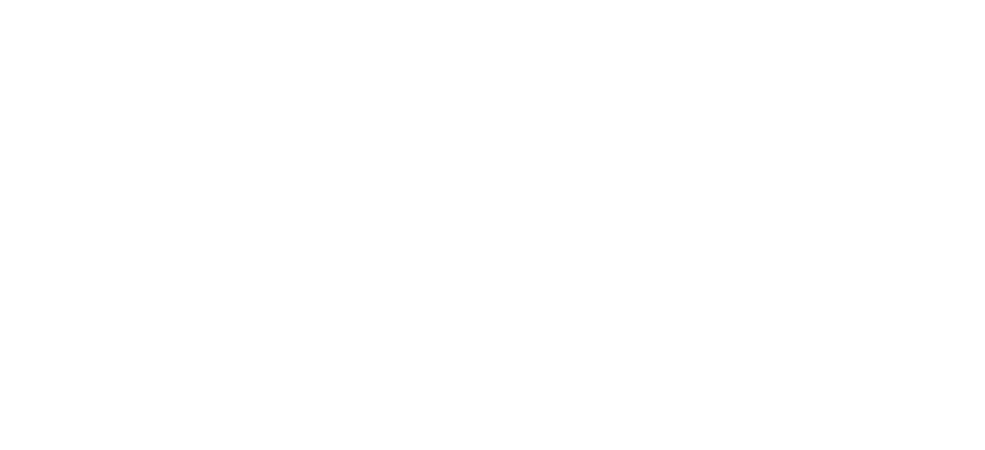
select select "**********"
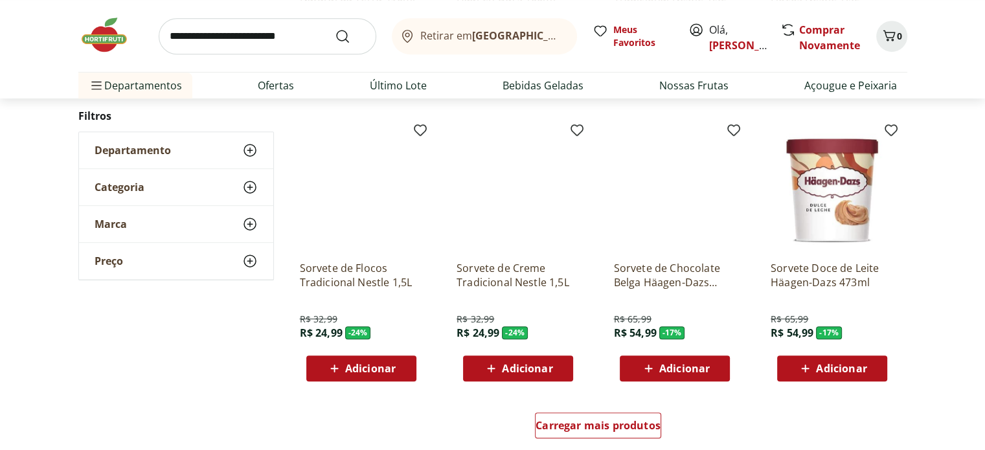
scroll to position [675, 0]
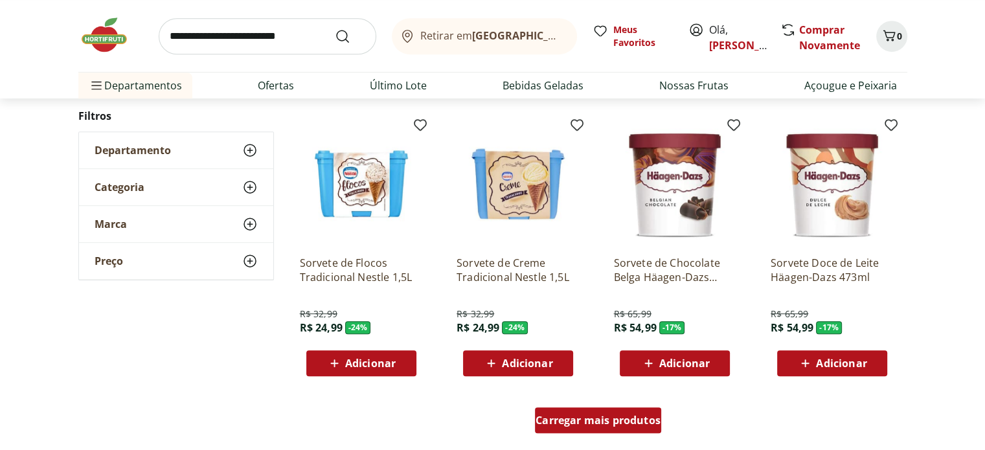
click at [549, 415] on span "Carregar mais produtos" at bounding box center [598, 420] width 125 height 10
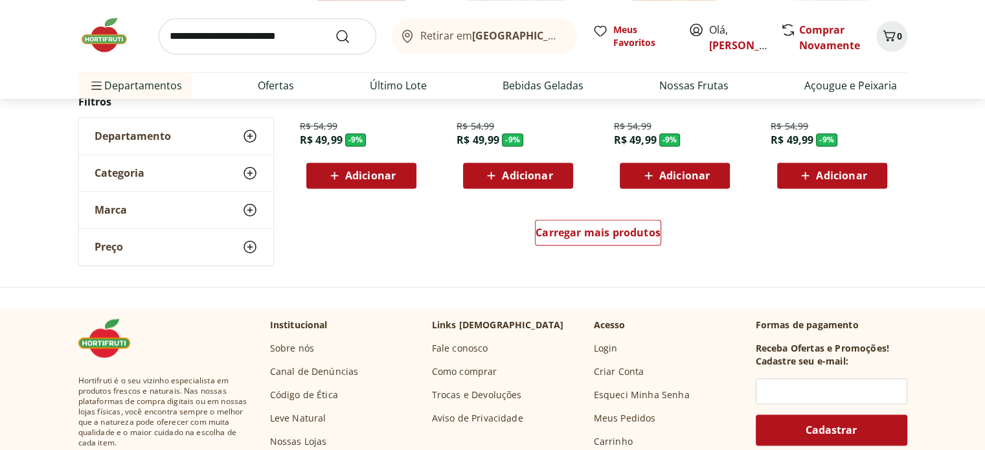
scroll to position [1700, 0]
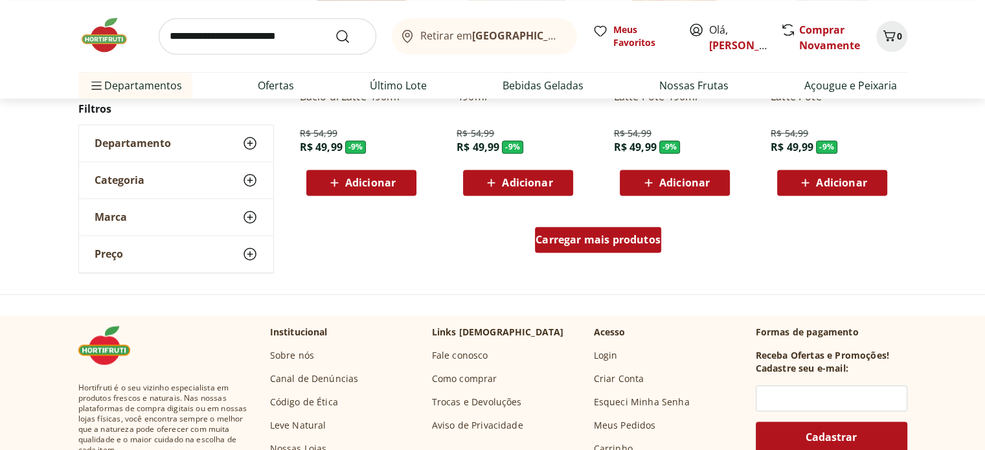
click at [559, 249] on div "Carregar mais produtos" at bounding box center [598, 240] width 126 height 26
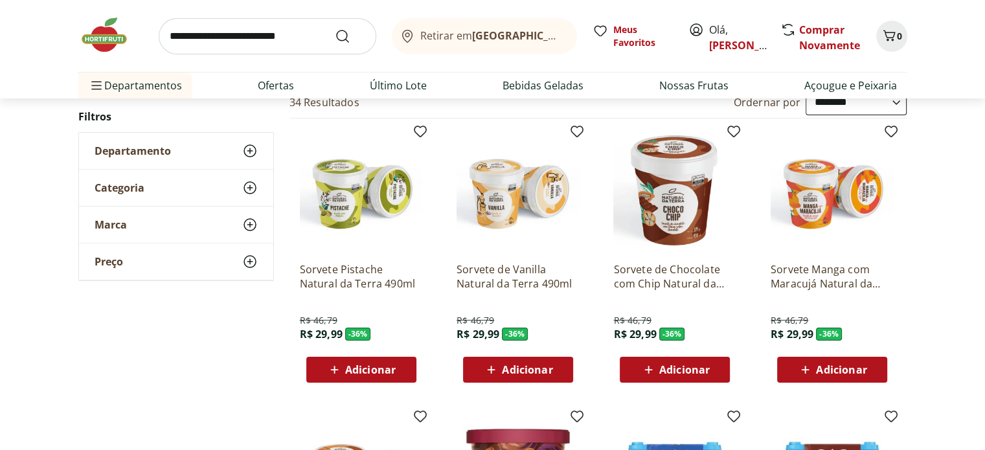
scroll to position [0, 0]
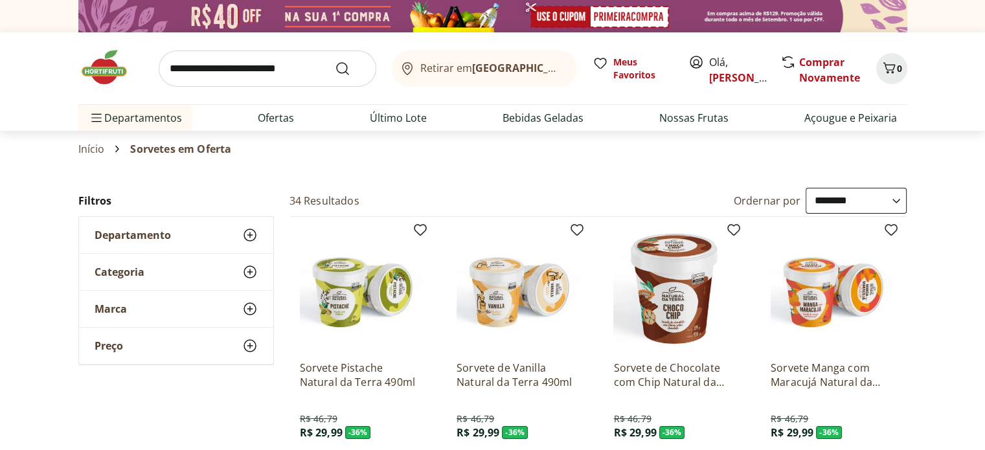
click at [223, 64] on input "search" at bounding box center [268, 69] width 218 height 36
type input "*******"
click at [335, 61] on button "Submit Search" at bounding box center [350, 69] width 31 height 16
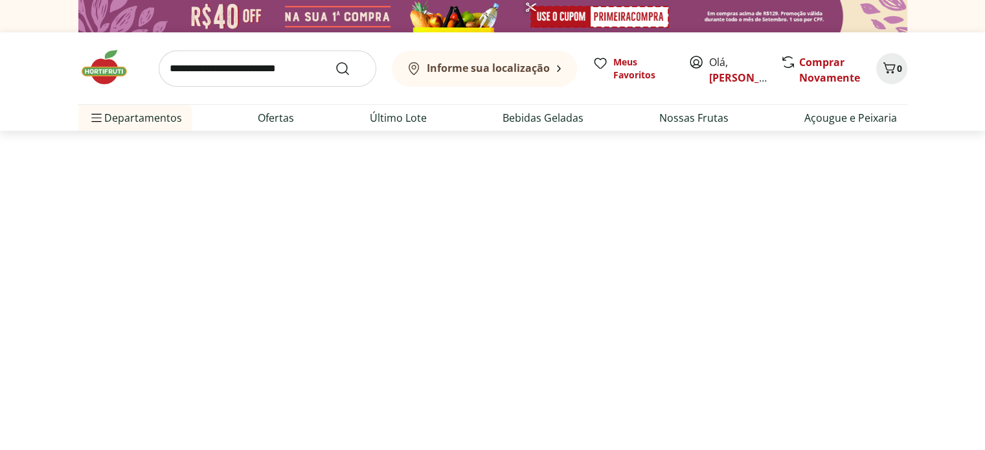
select select "**********"
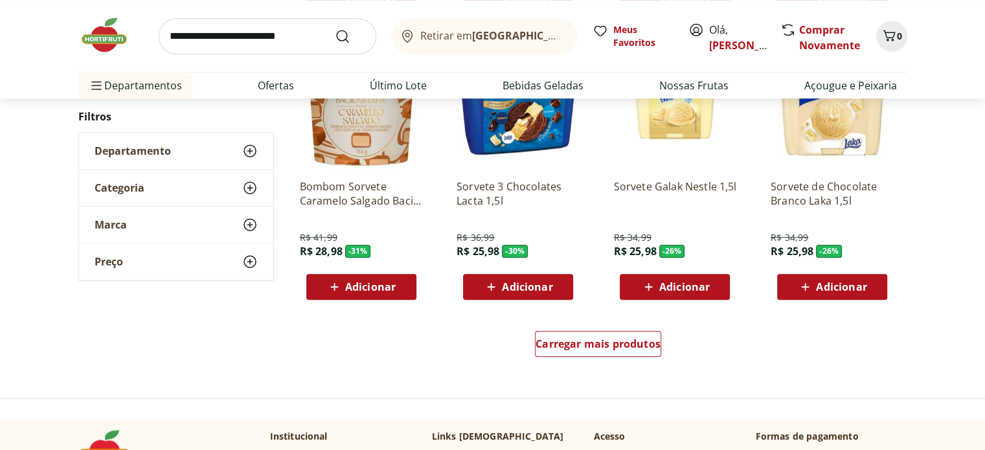
scroll to position [807, 0]
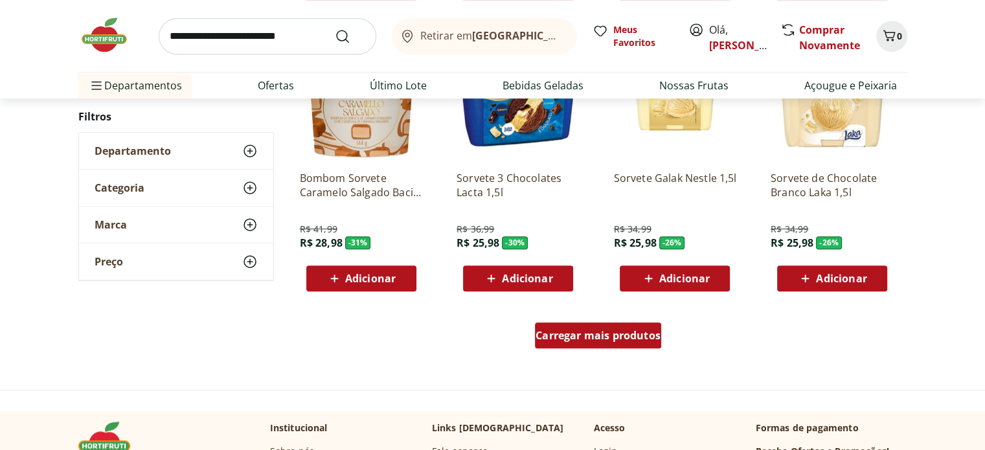
click at [547, 336] on span "Carregar mais produtos" at bounding box center [598, 335] width 125 height 10
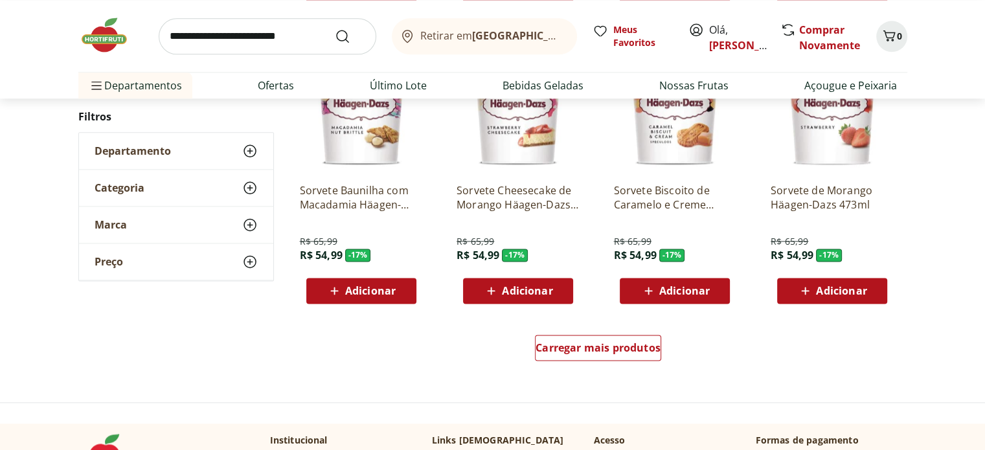
scroll to position [1707, 0]
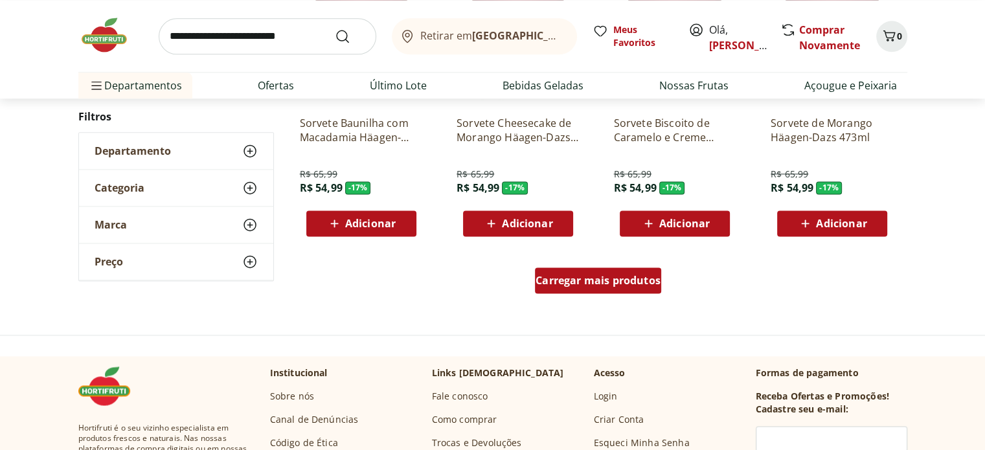
click at [560, 271] on div "Carregar mais produtos" at bounding box center [598, 280] width 126 height 26
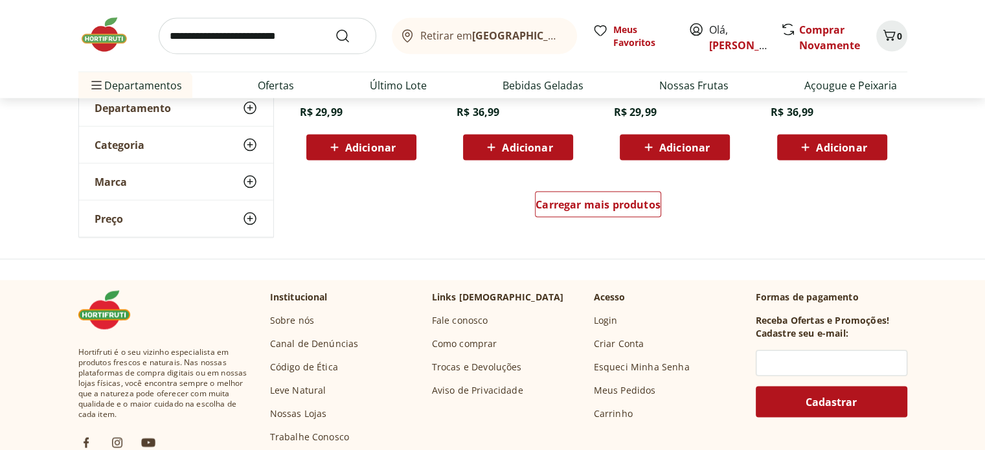
scroll to position [2631, 0]
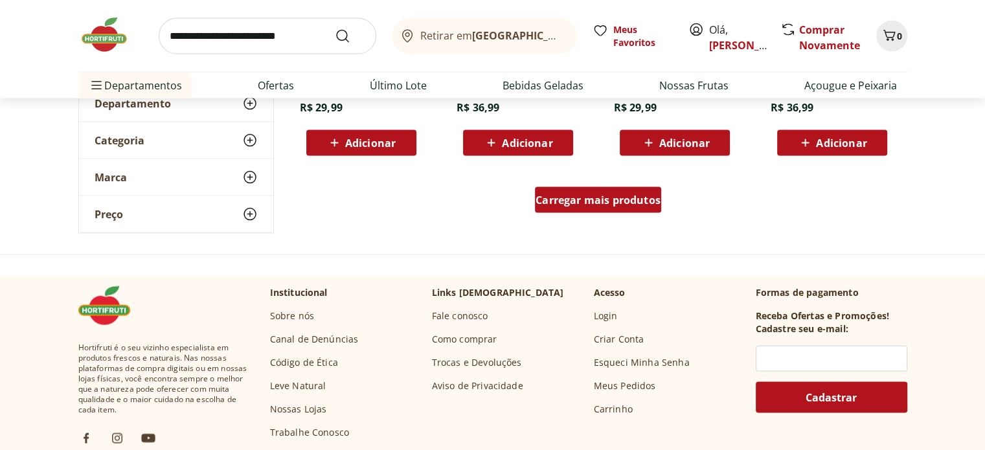
click at [616, 196] on span "Carregar mais produtos" at bounding box center [598, 200] width 125 height 10
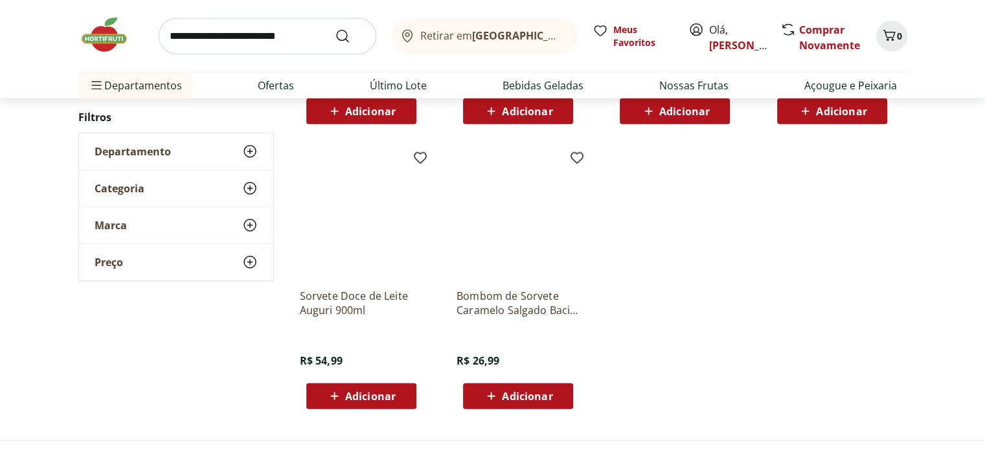
scroll to position [0, 0]
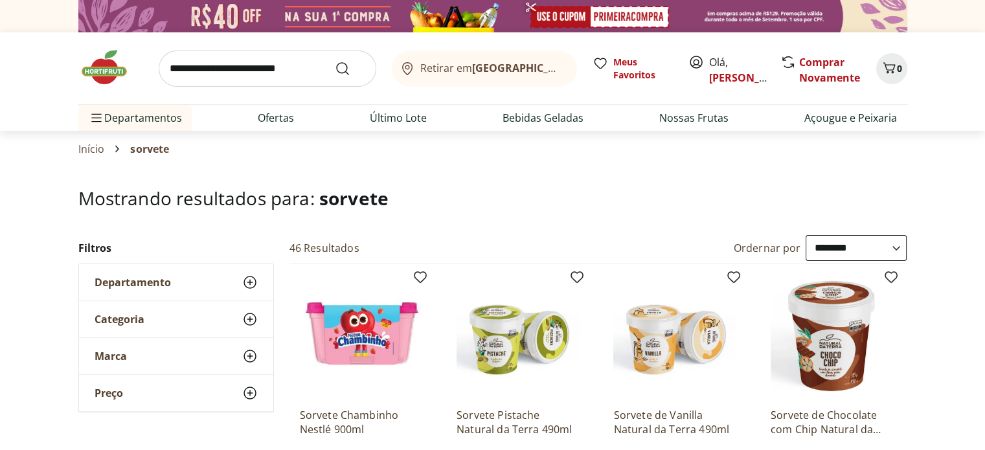
click at [96, 64] on img at bounding box center [110, 67] width 65 height 39
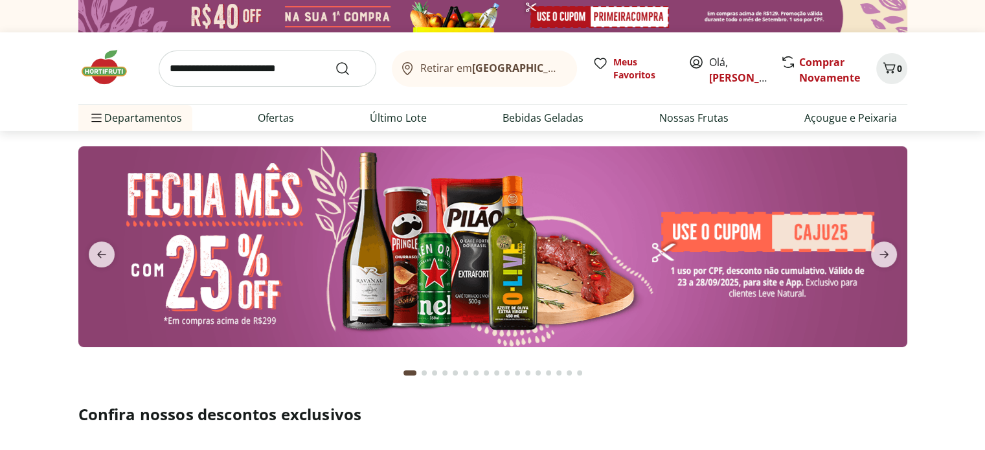
click at [299, 77] on input "search" at bounding box center [268, 69] width 218 height 36
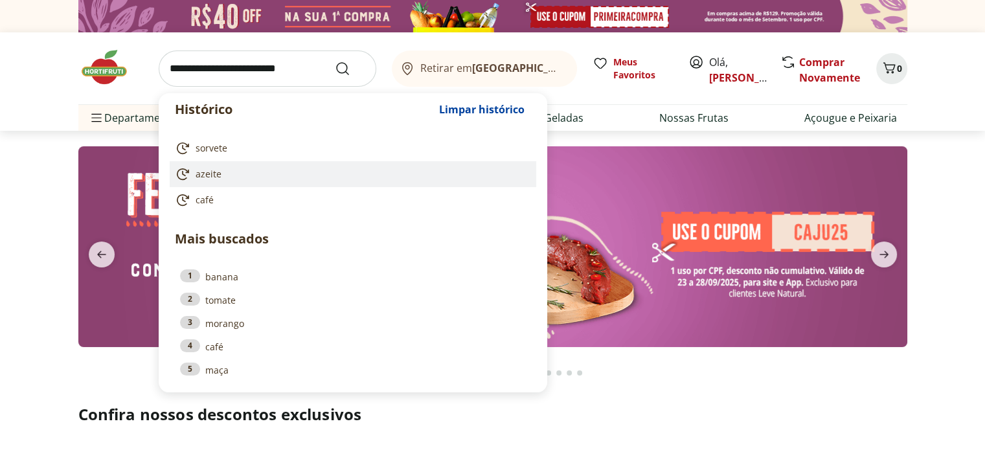
click at [199, 176] on span "azeite" at bounding box center [209, 174] width 26 height 13
type input "******"
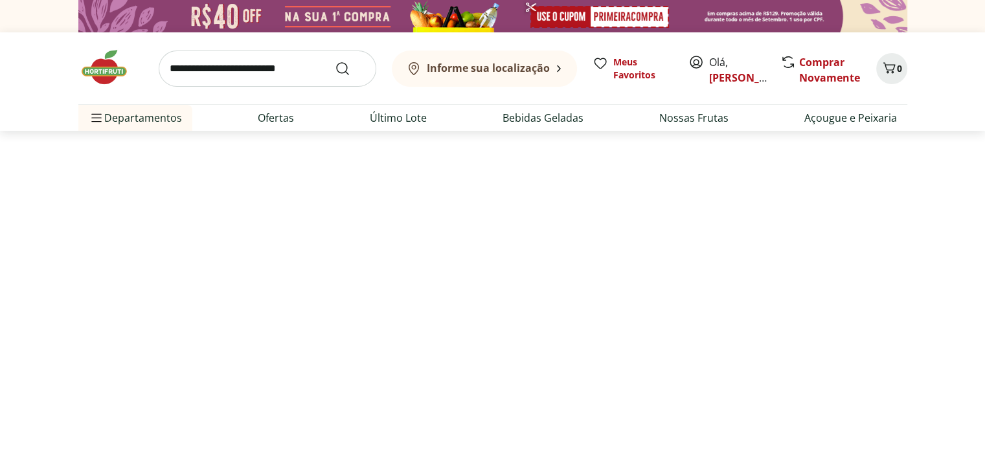
select select "**********"
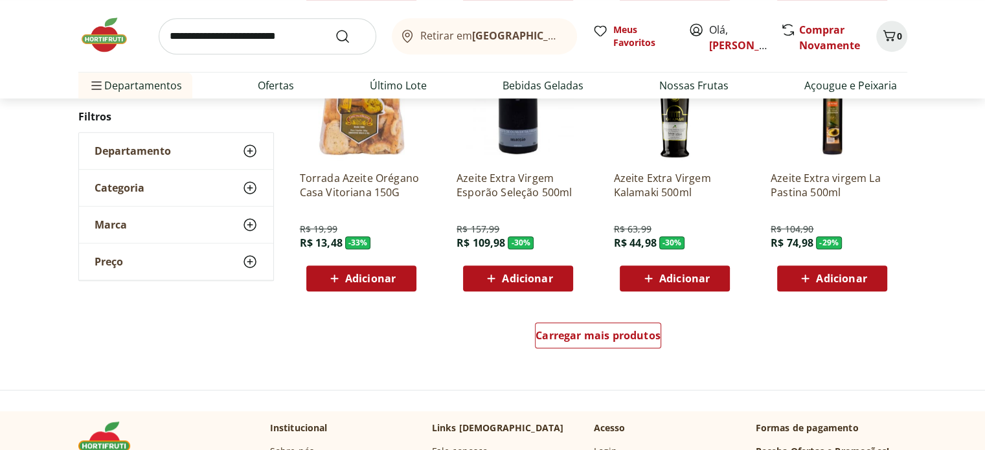
scroll to position [862, 0]
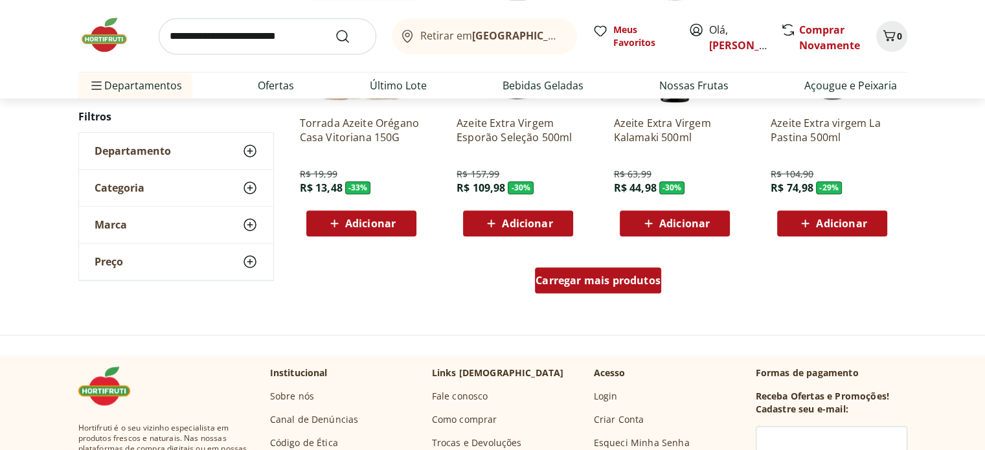
click at [564, 289] on div "Carregar mais produtos" at bounding box center [598, 280] width 126 height 26
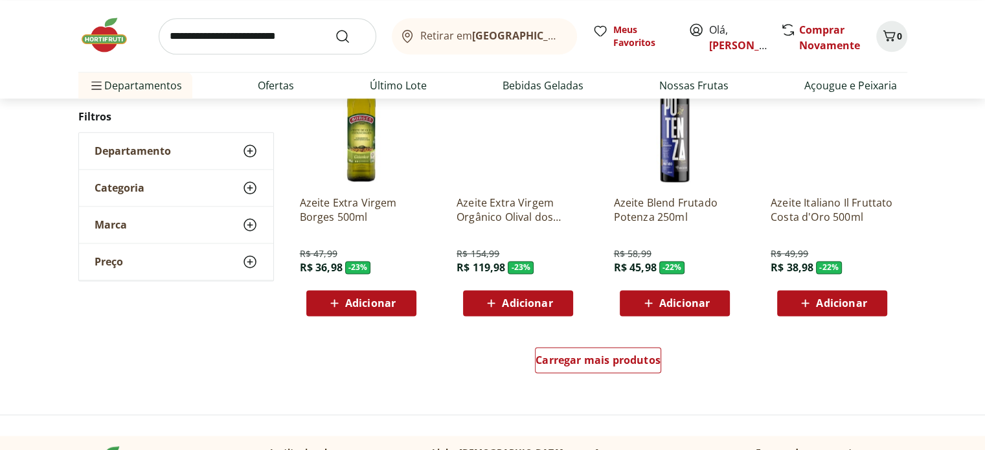
scroll to position [1638, 0]
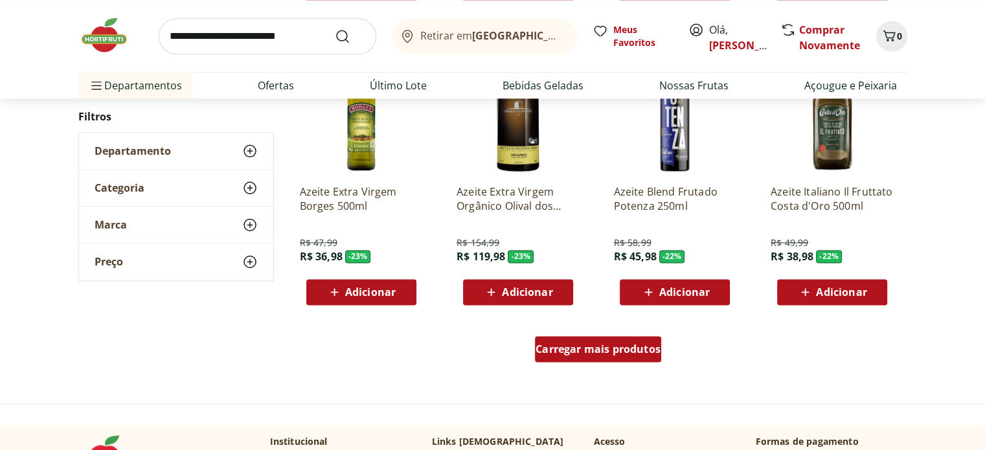
click at [577, 346] on span "Carregar mais produtos" at bounding box center [598, 349] width 125 height 10
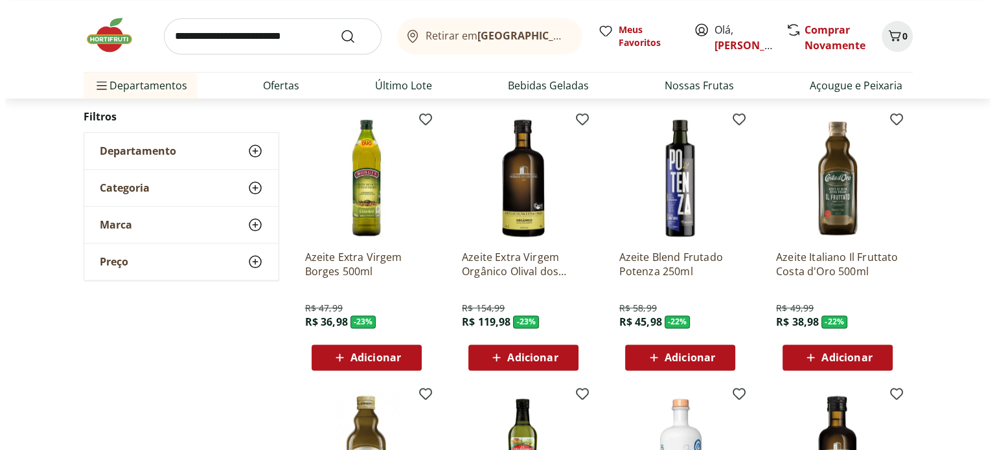
scroll to position [1567, 0]
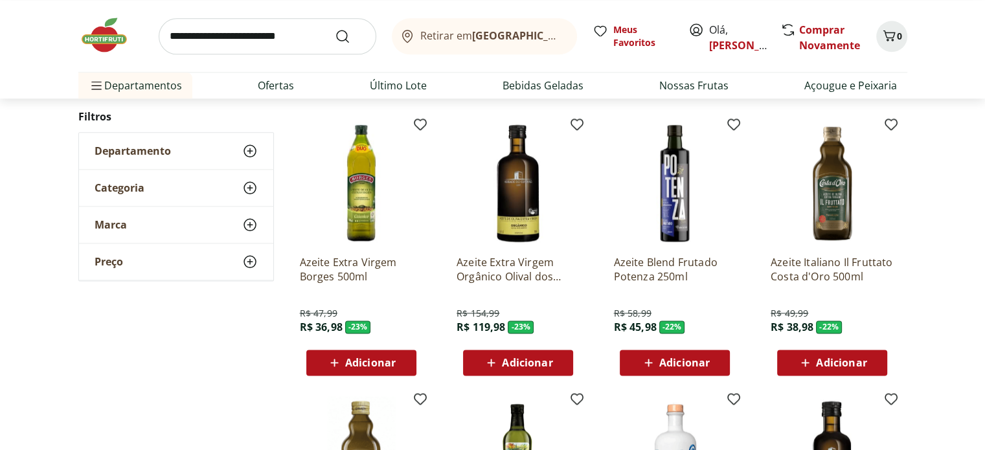
click at [382, 365] on span "Adicionar" at bounding box center [370, 363] width 51 height 10
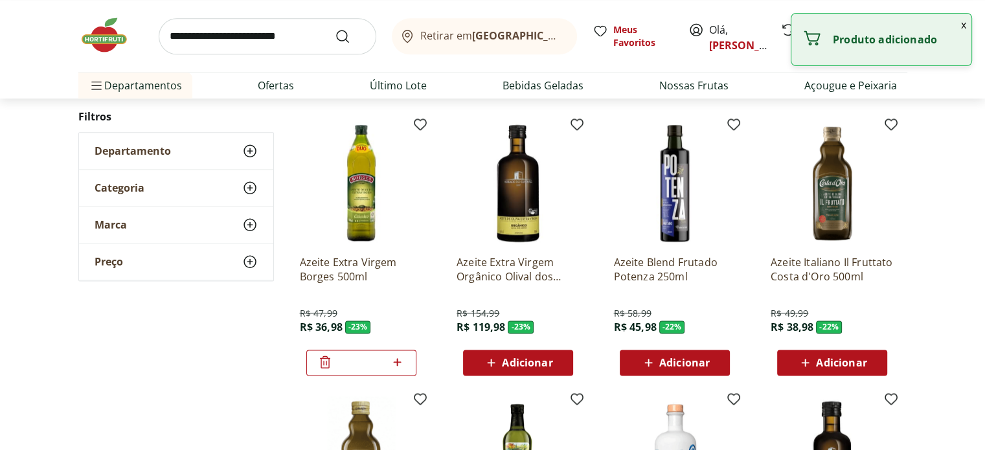
click at [400, 359] on icon at bounding box center [397, 362] width 16 height 16
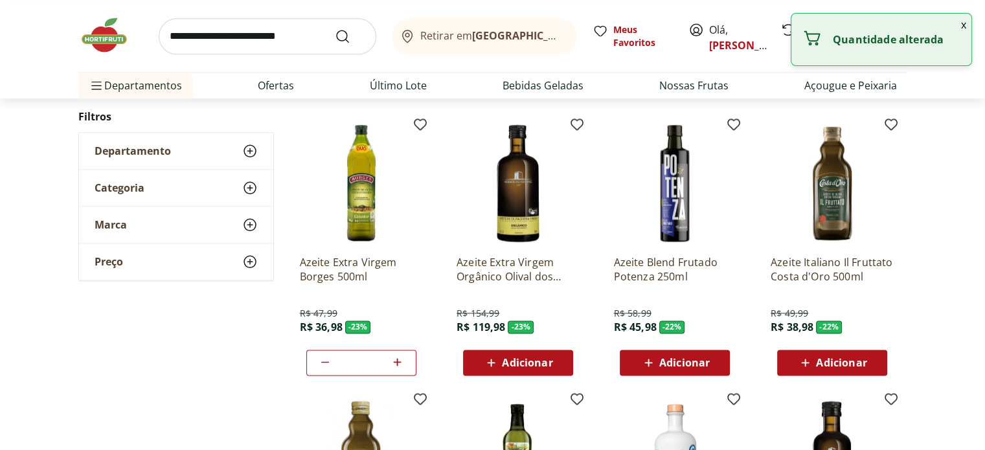
click at [400, 359] on icon at bounding box center [397, 362] width 16 height 16
type input "*"
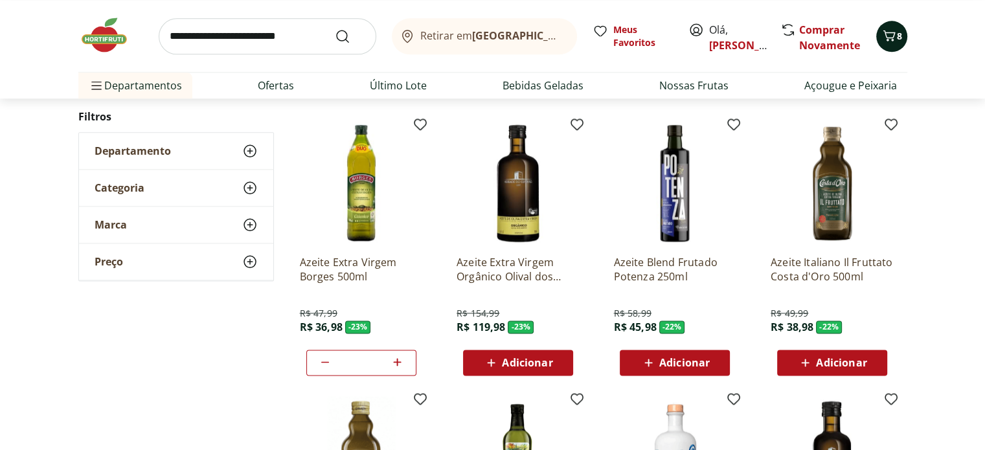
click at [900, 36] on span "8" at bounding box center [899, 36] width 5 height 12
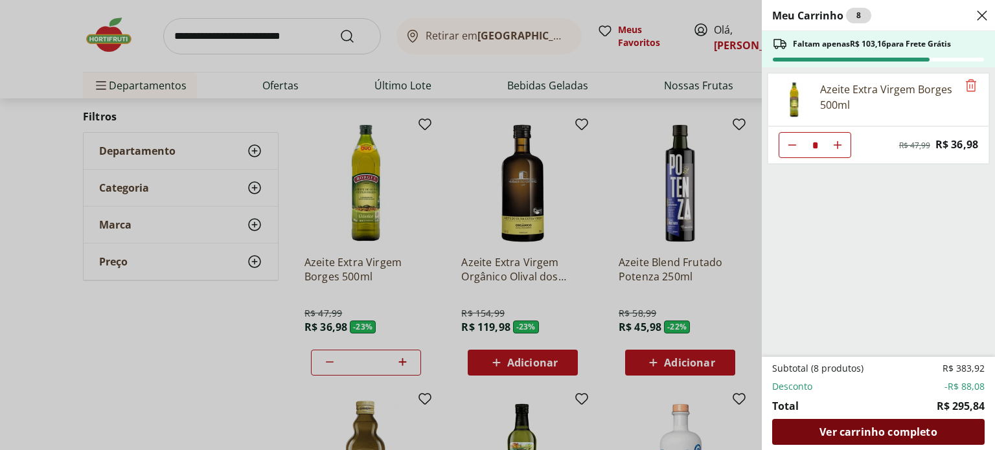
click at [868, 427] on span "Ver carrinho completo" at bounding box center [877, 432] width 117 height 10
